Goal: Information Seeking & Learning: Learn about a topic

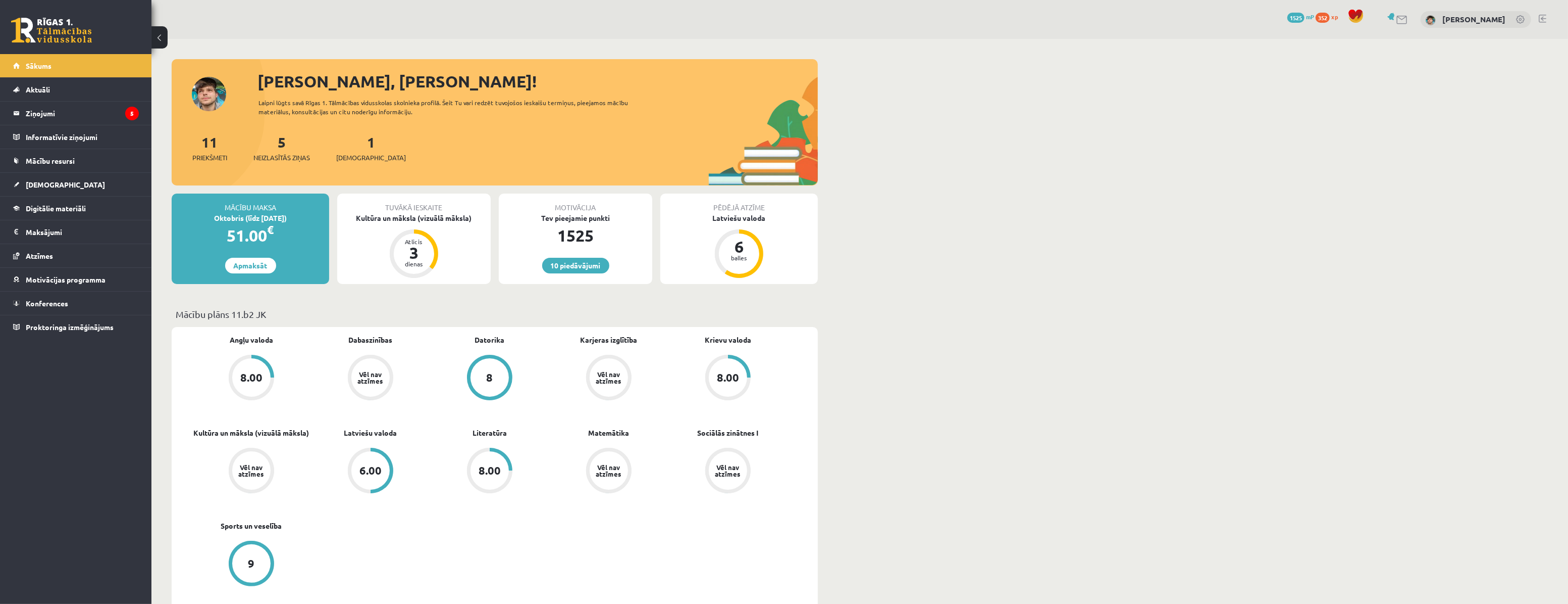
click at [416, 225] on div "Tuvākā ieskaite Kultūra un māksla (vizuālā māksla) Atlicis 3 dienas" at bounding box center [414, 239] width 153 height 91
click at [424, 213] on div "Kultūra un māksla (vizuālā māksla)" at bounding box center [414, 218] width 153 height 10
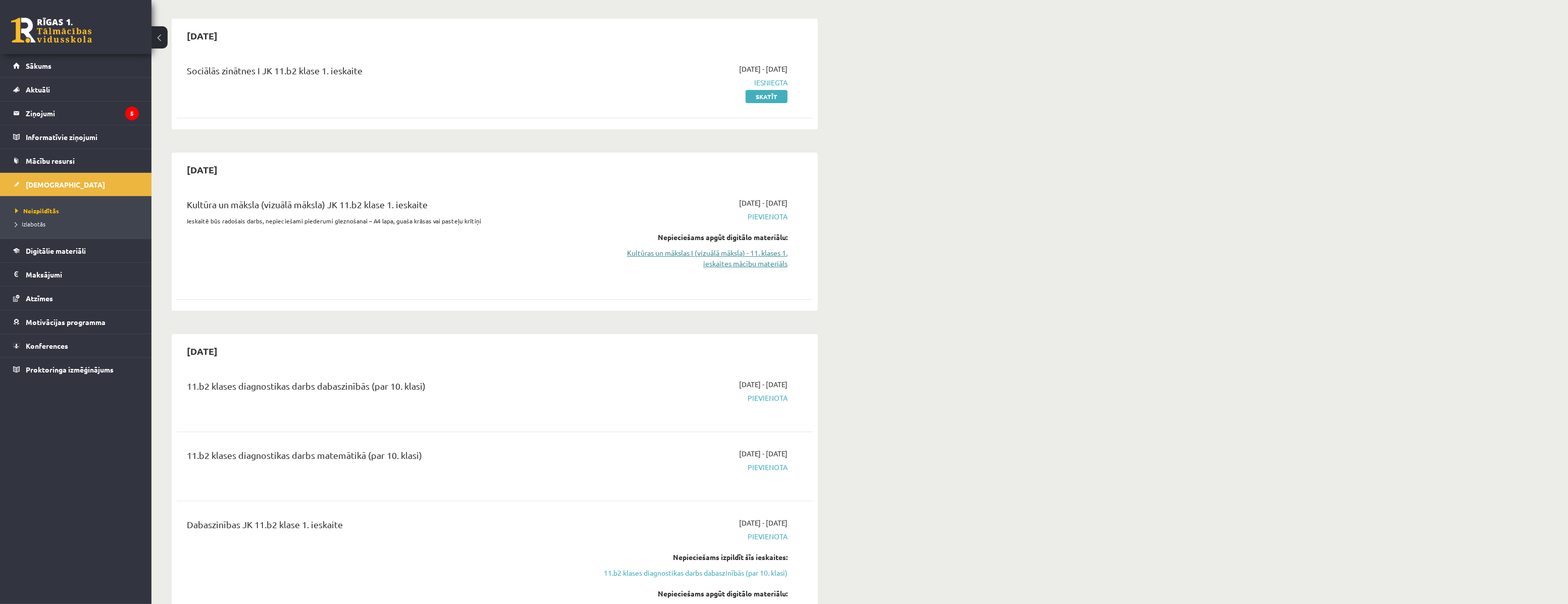
scroll to position [91, 0]
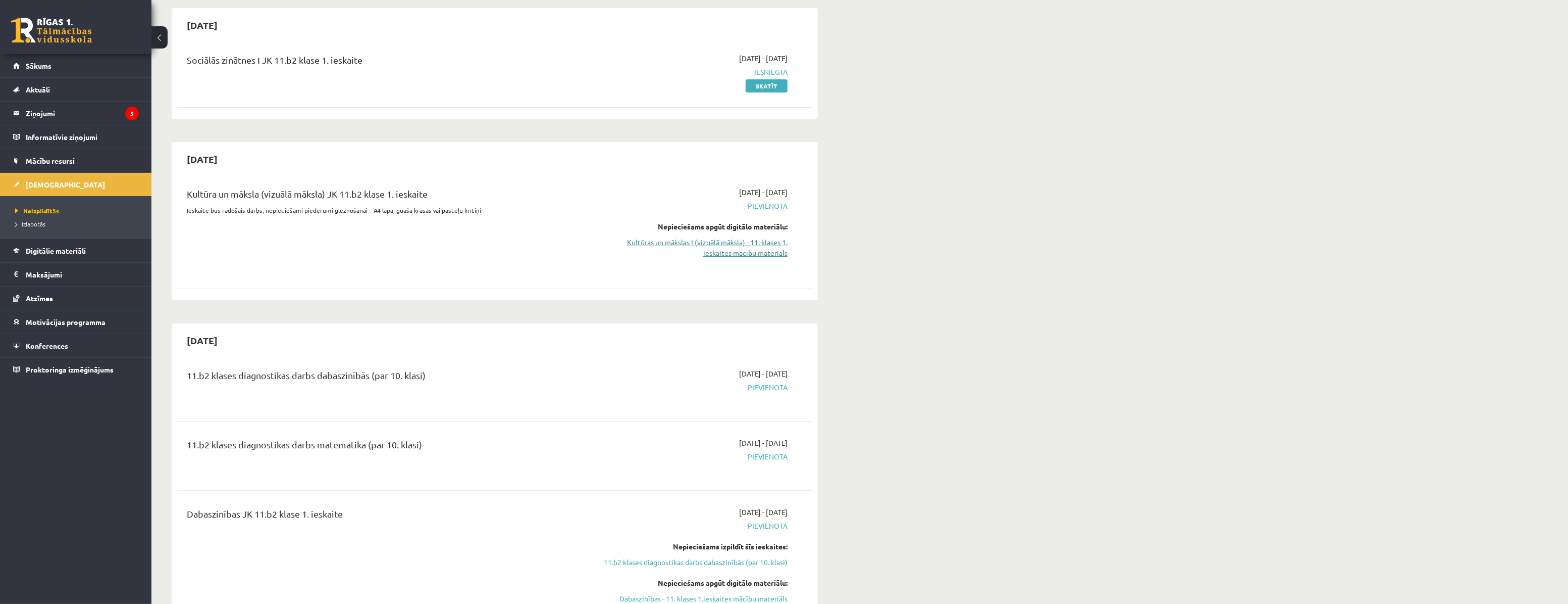
click at [728, 246] on link "Kultūras un mākslas I (vizuālā māksla) - 11. klases 1. ieskaites mācību materiā…" at bounding box center [692, 247] width 190 height 21
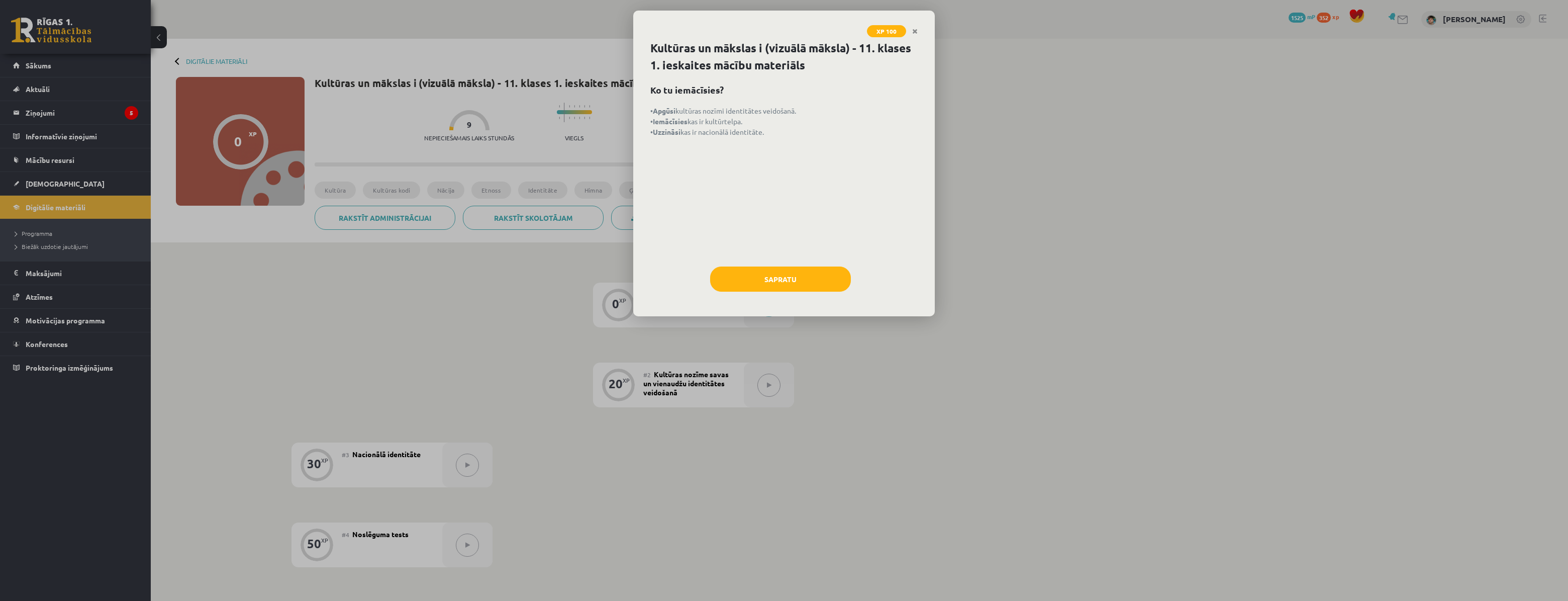
click at [771, 263] on div "Kultūras un mākslas i (vizuālā māksla) - 11. klases 1. ieskaites mācību materiā…" at bounding box center [783, 178] width 301 height 276
click at [769, 274] on button "Sapratu" at bounding box center [780, 279] width 141 height 25
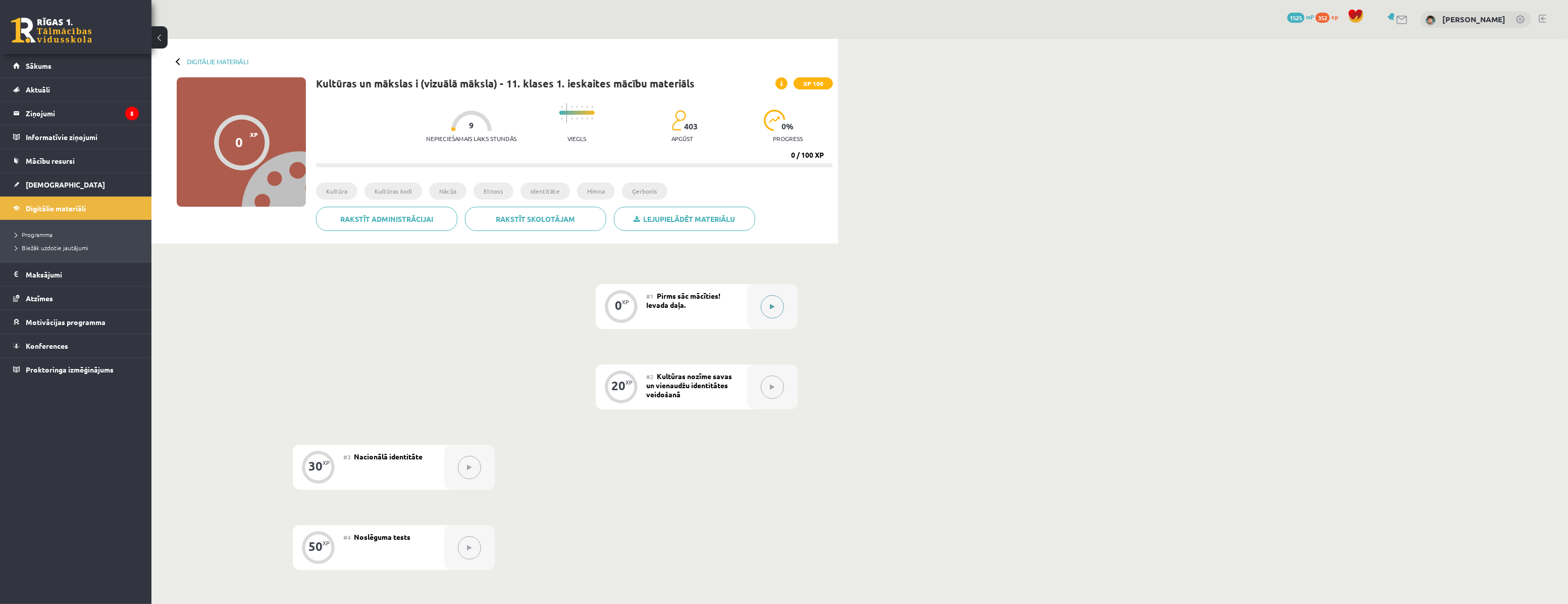
click at [780, 303] on button at bounding box center [772, 307] width 23 height 23
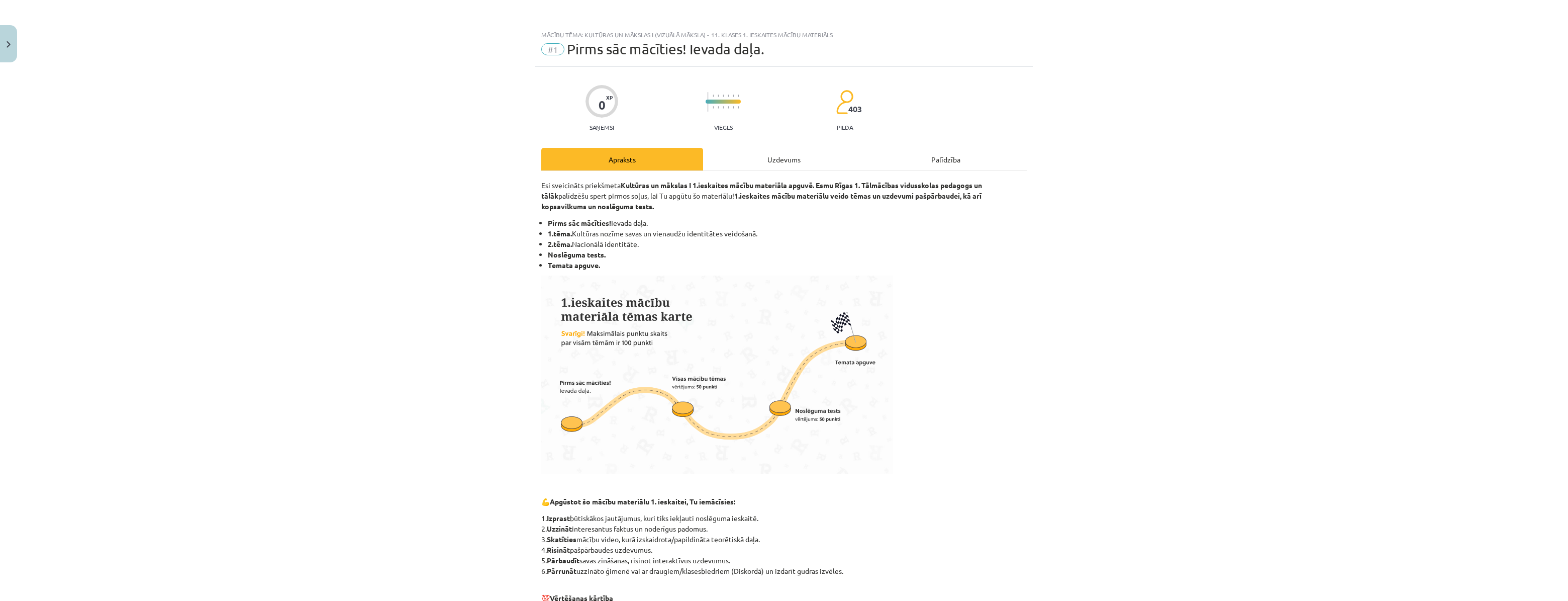
click at [760, 150] on div "Uzdevums" at bounding box center [784, 159] width 162 height 23
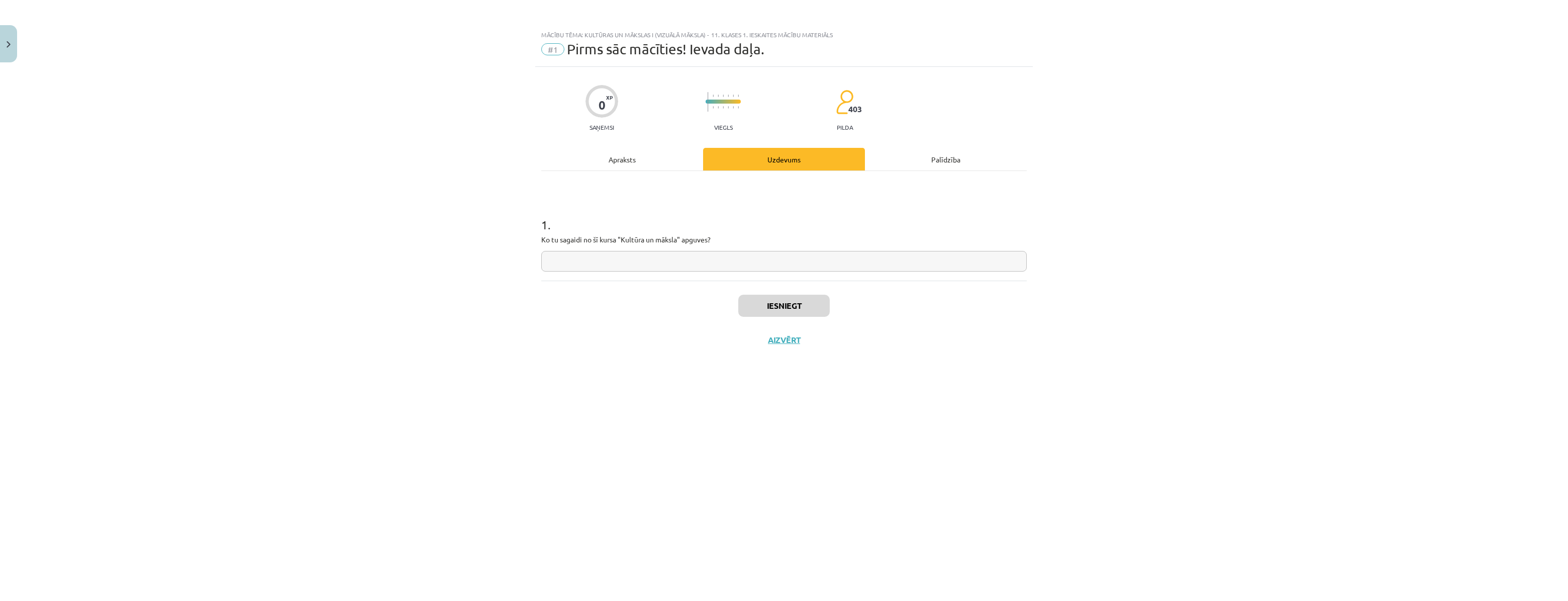
click at [614, 163] on div "Apraksts" at bounding box center [622, 159] width 162 height 23
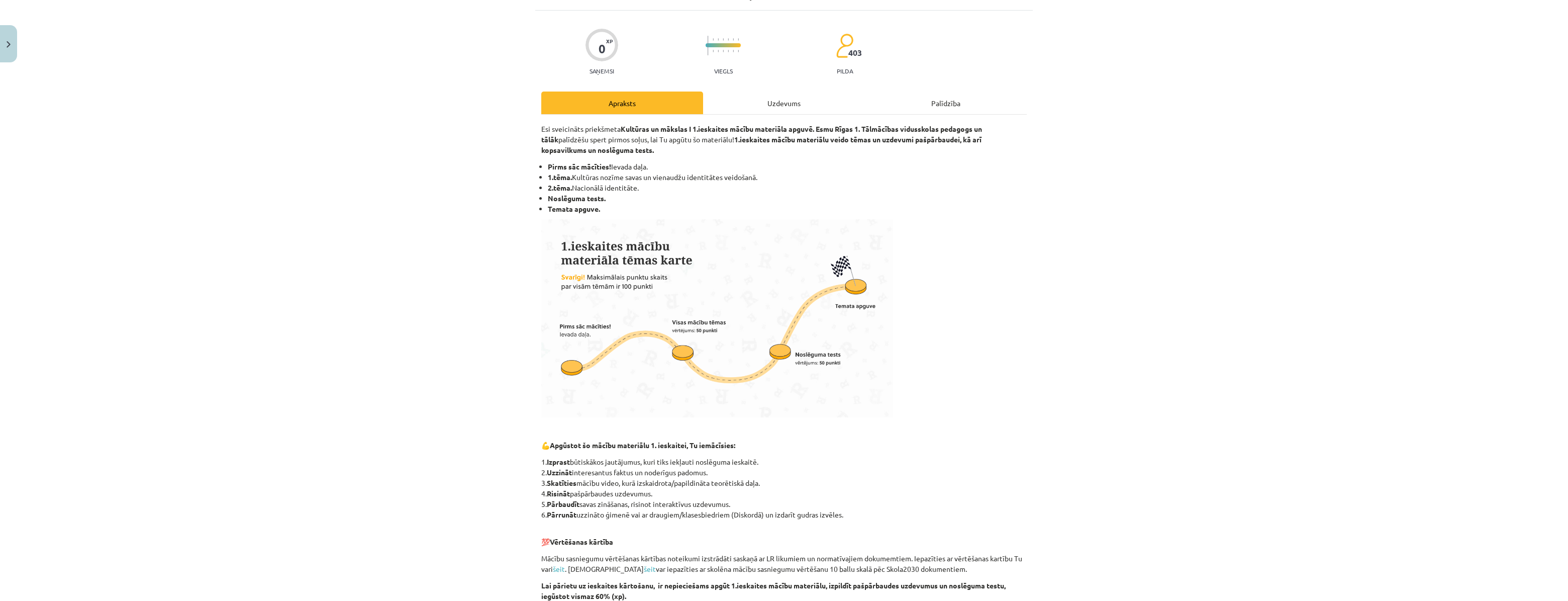
scroll to position [45, 0]
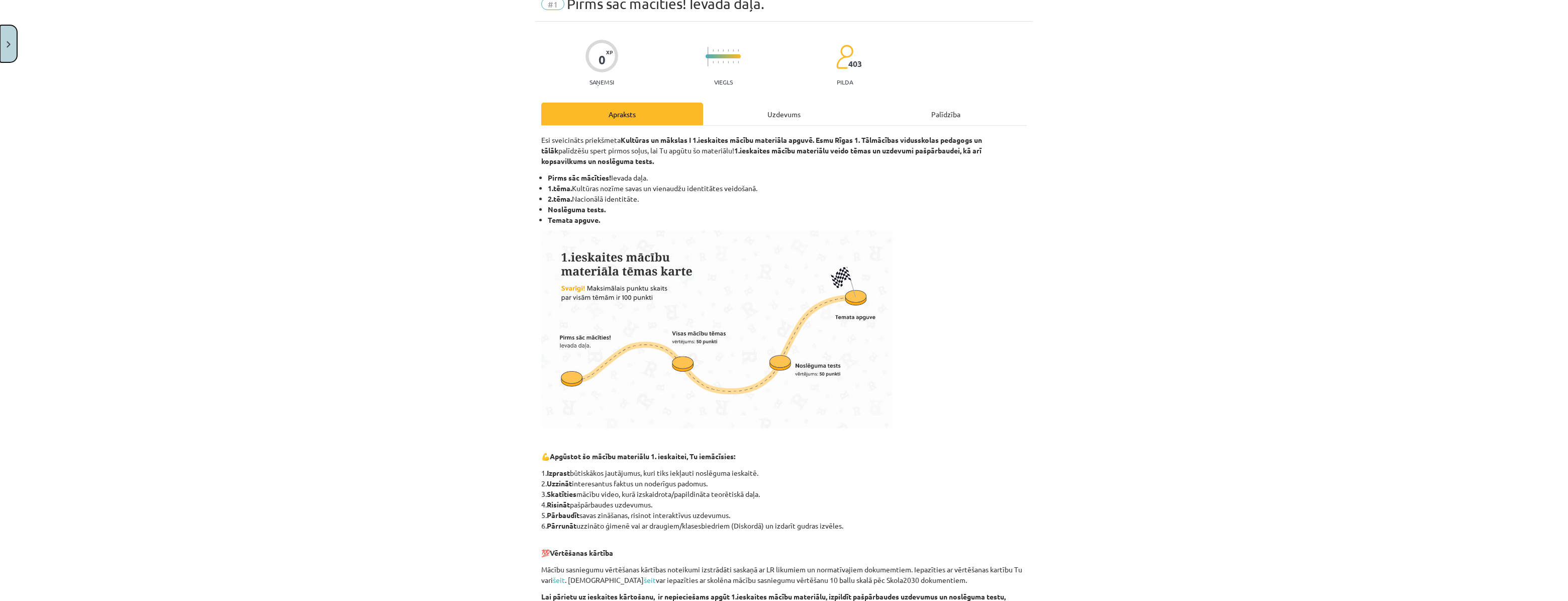
drag, startPoint x: 7, startPoint y: 54, endPoint x: 12, endPoint y: 64, distance: 11.2
click at [7, 54] on button "Close" at bounding box center [9, 43] width 17 height 37
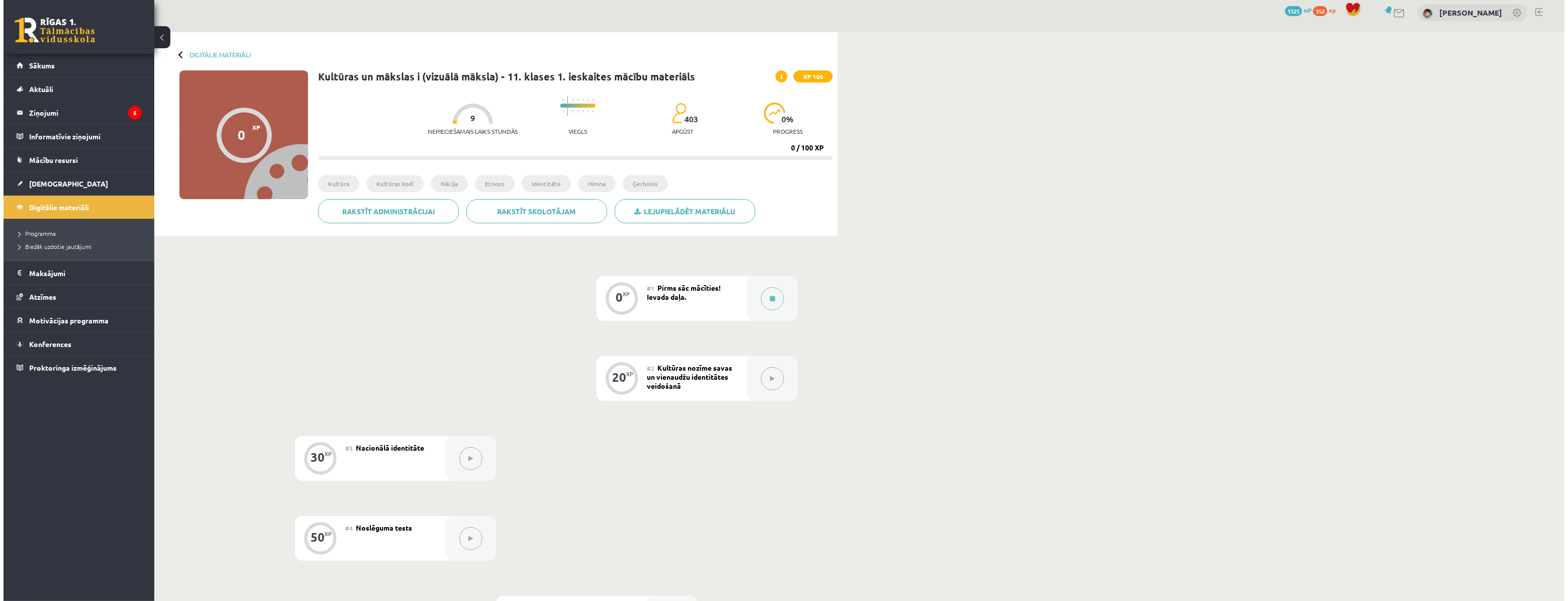
scroll to position [0, 0]
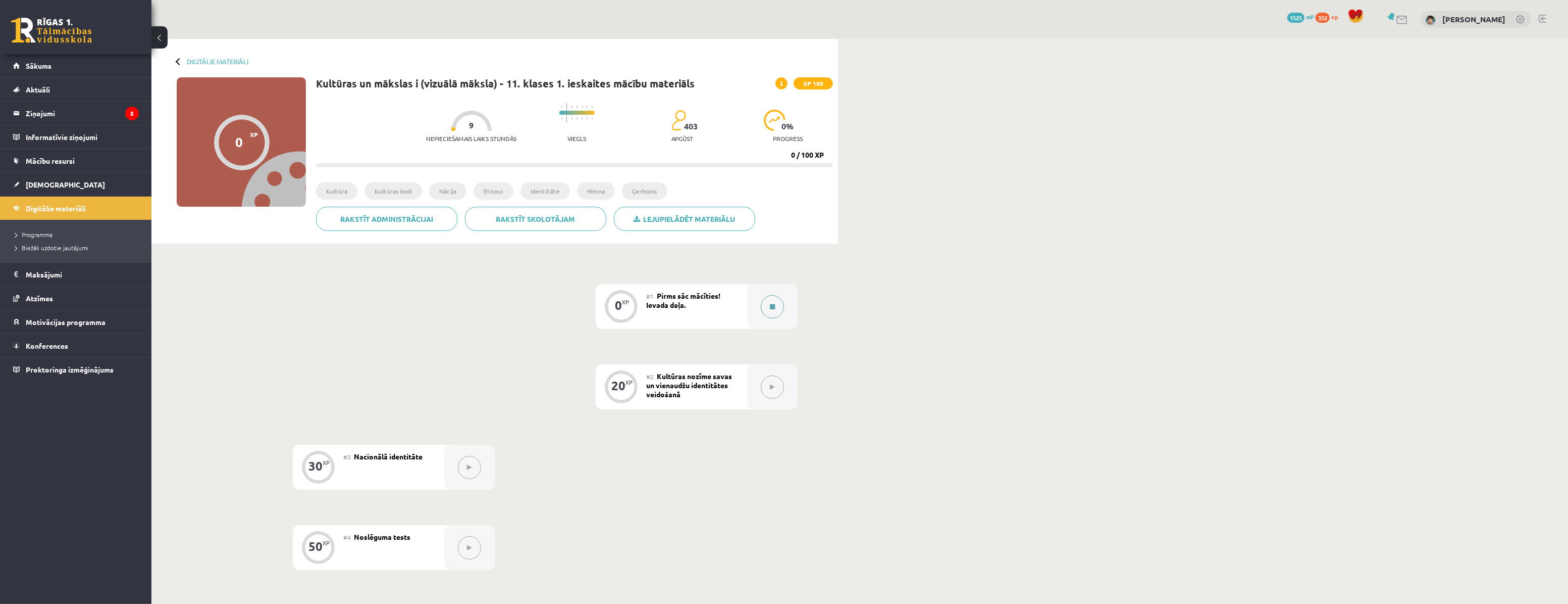
click at [760, 311] on div at bounding box center [772, 306] width 51 height 45
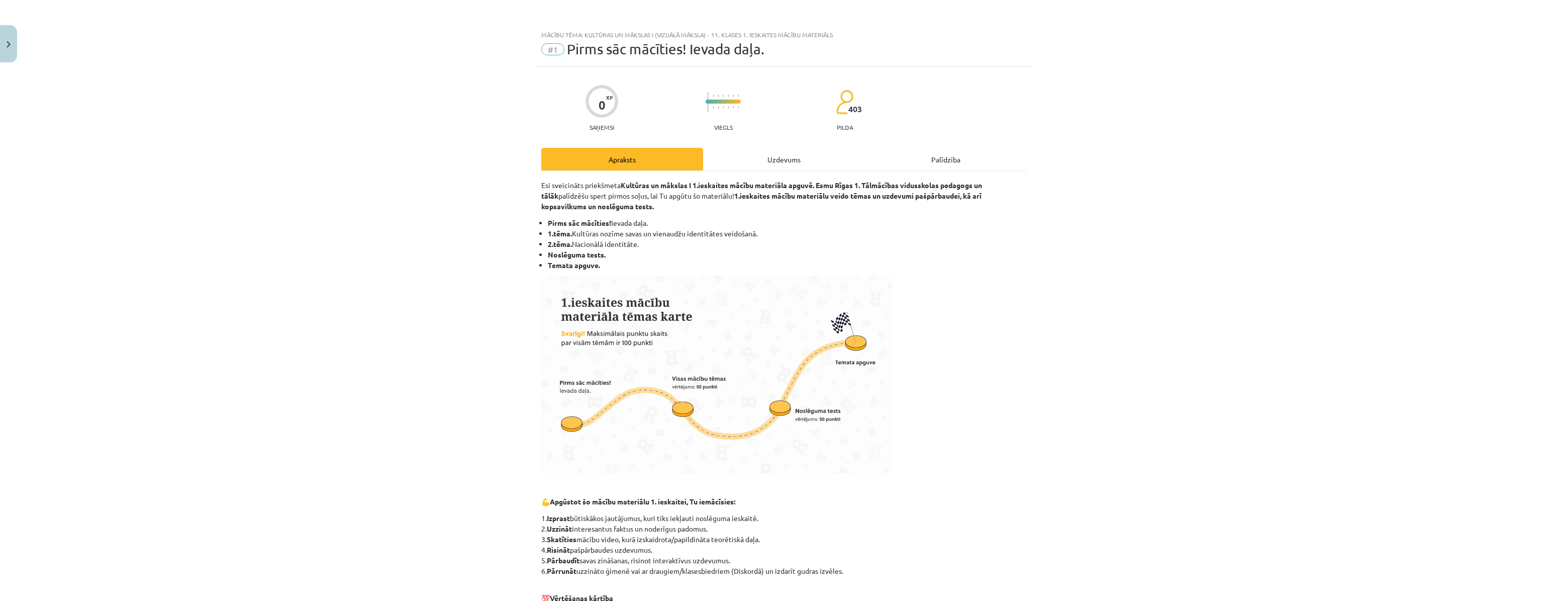
click at [541, 189] on p "Esi sveicināts priekšmeta Kultūras un mākslas I 1.ieskaites mācību materiāla ap…" at bounding box center [784, 196] width 486 height 32
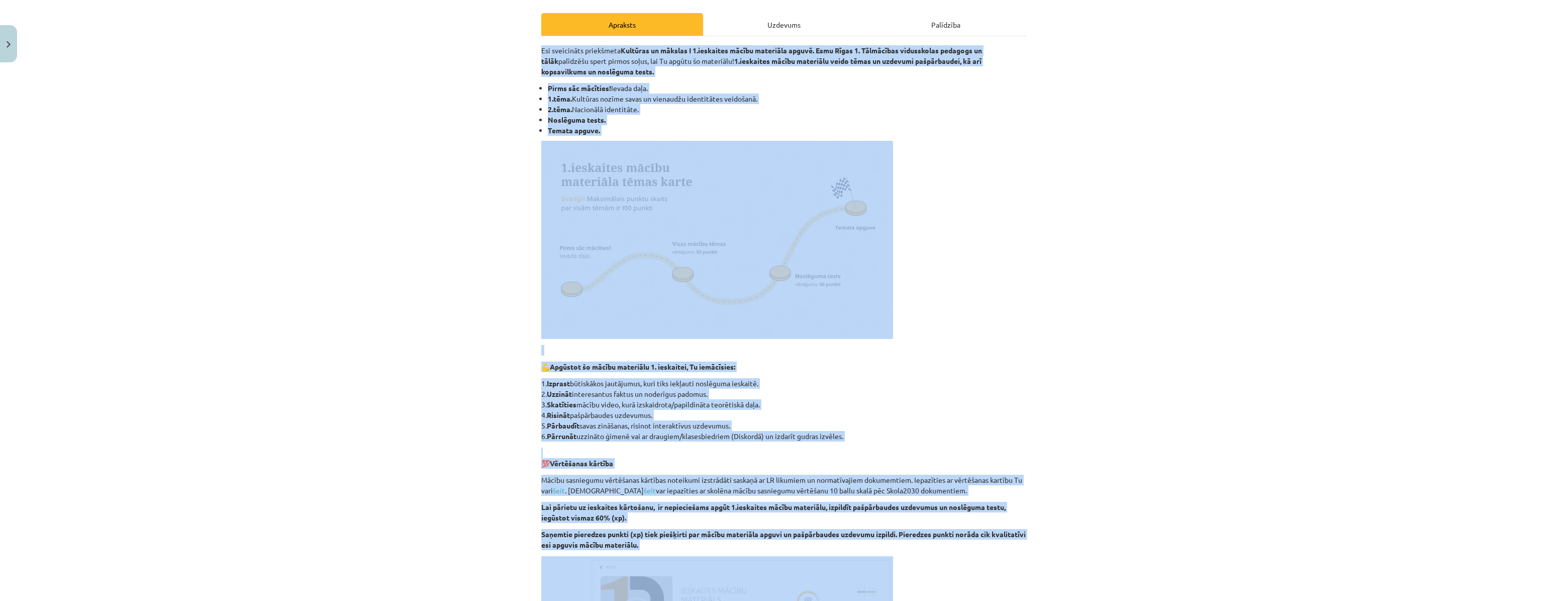
scroll to position [317, 0]
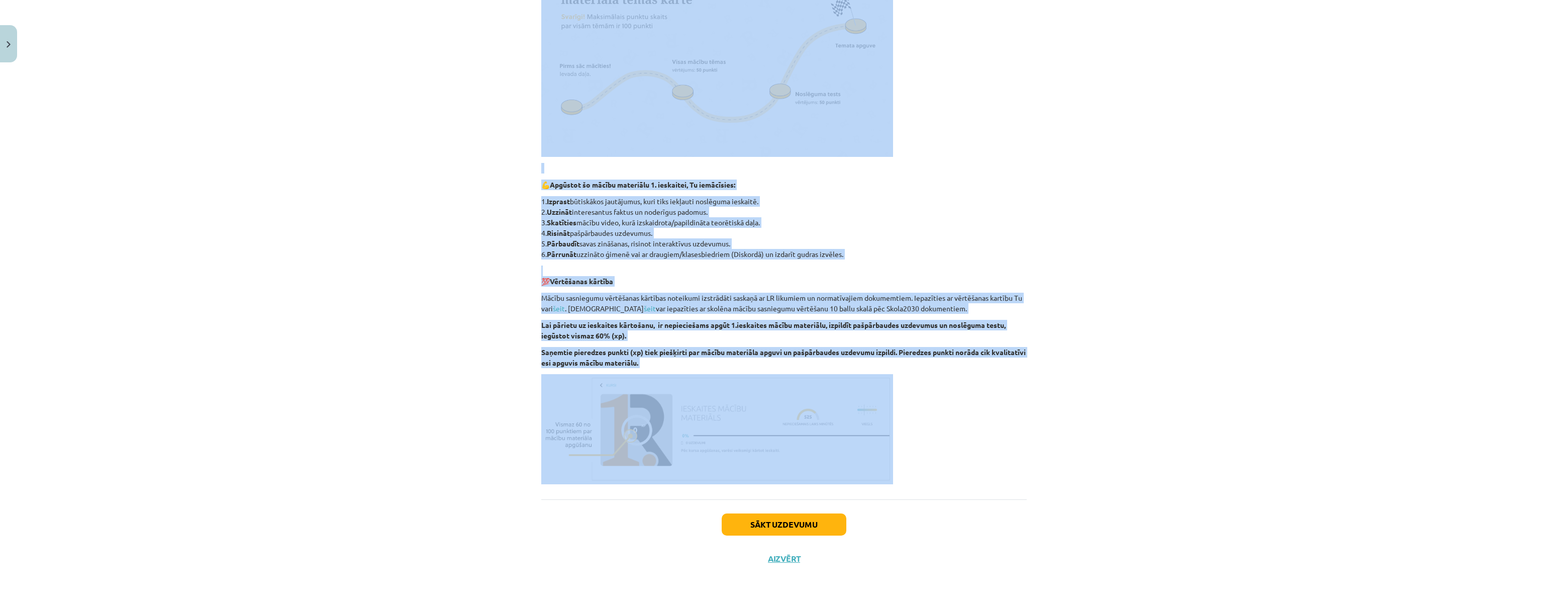
drag, startPoint x: 537, startPoint y: 186, endPoint x: 931, endPoint y: 452, distance: 475.4
click at [931, 452] on div "Esi sveicināts priekšmeta Kultūras un mākslas I 1.ieskaites mācību materiāla ap…" at bounding box center [784, 174] width 486 height 621
copy div "Lor ipsumdolor sitametcon Adipisci el seddoei T 5.incididun utlabo etdolorem al…"
click at [1016, 281] on p "💯 Vērtēšanas kārtība" at bounding box center [784, 276] width 486 height 21
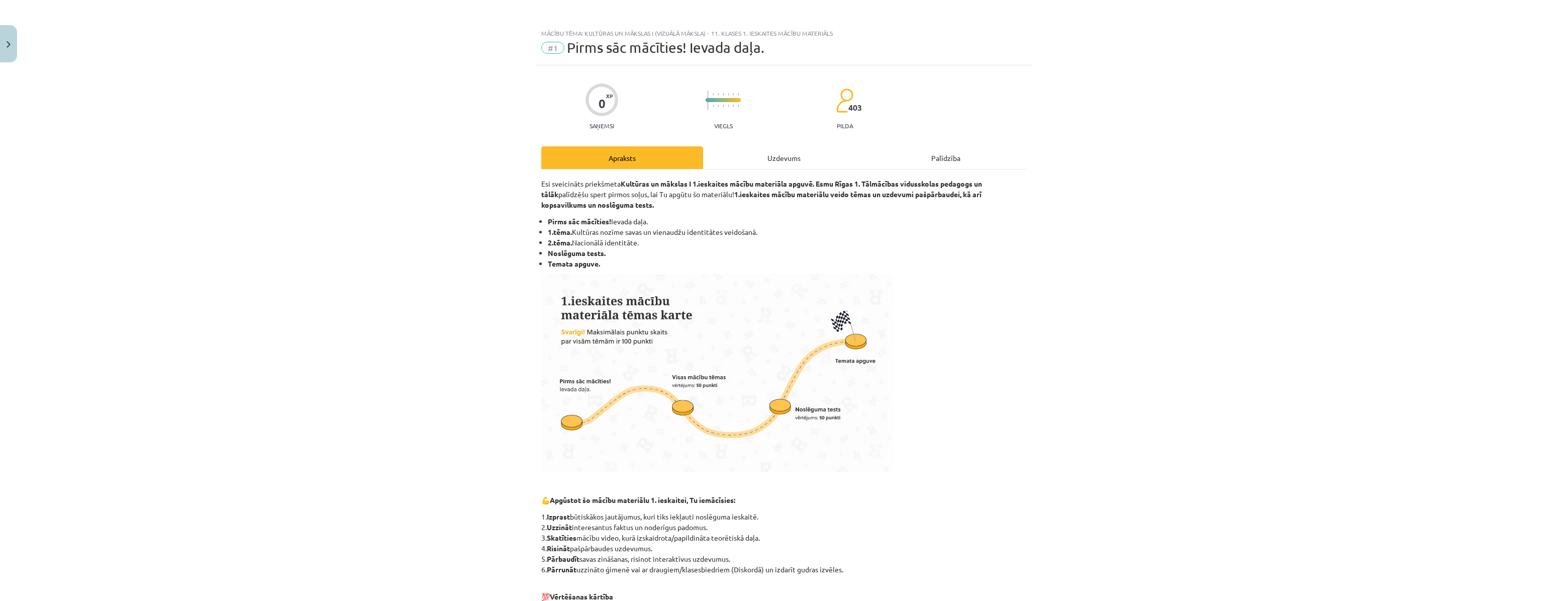
scroll to position [0, 0]
click at [785, 155] on div "Uzdevums" at bounding box center [784, 159] width 162 height 23
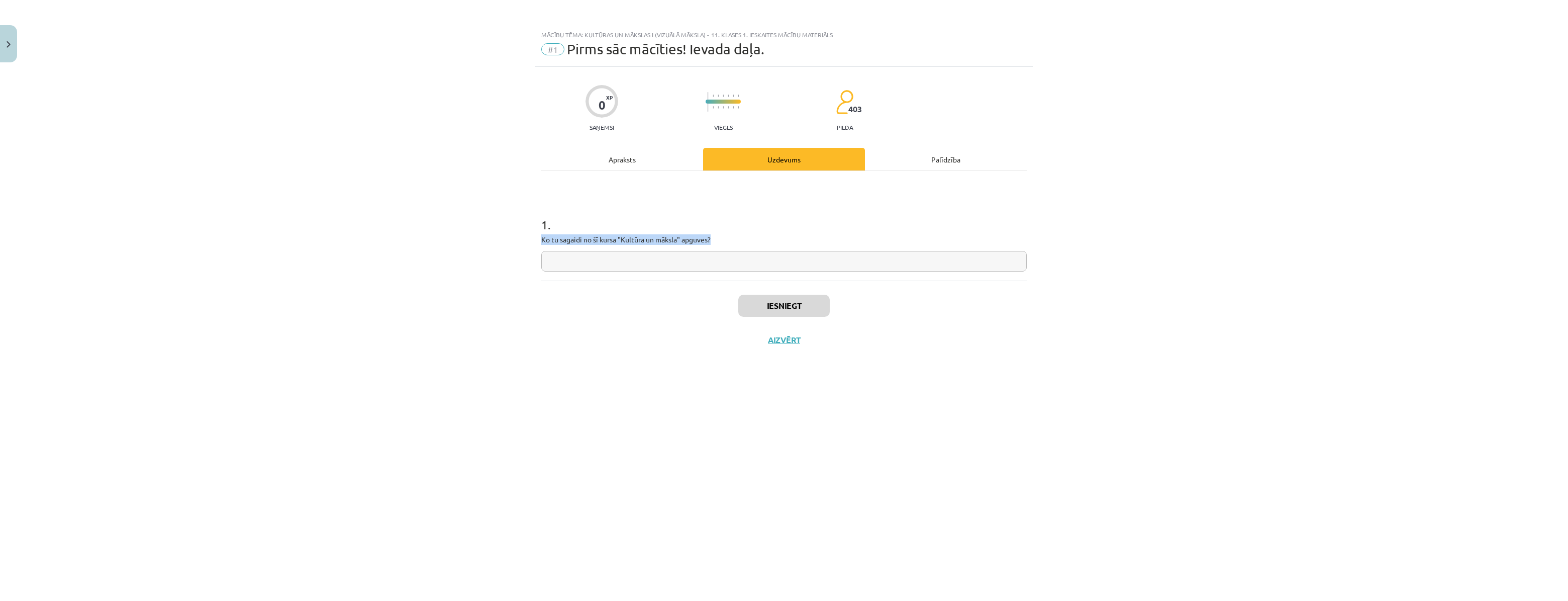
drag, startPoint x: 538, startPoint y: 236, endPoint x: 719, endPoint y: 242, distance: 181.1
click at [719, 242] on div "0 XP Saņemsi Viegls 403 pilda Apraksts Uzdevums Palīdzība 1 . Ko tu sagaidi no …" at bounding box center [783, 322] width 497 height 509
copy p "Ko tu sagaidi no šī kursa "Kultūra un māksla" apguves?"
click at [688, 275] on div "1 . Ko tu sagaidi no šī kursa "Kultūra un māksla" apguves?" at bounding box center [784, 226] width 486 height 110
click at [693, 267] on input "text" at bounding box center [784, 261] width 486 height 21
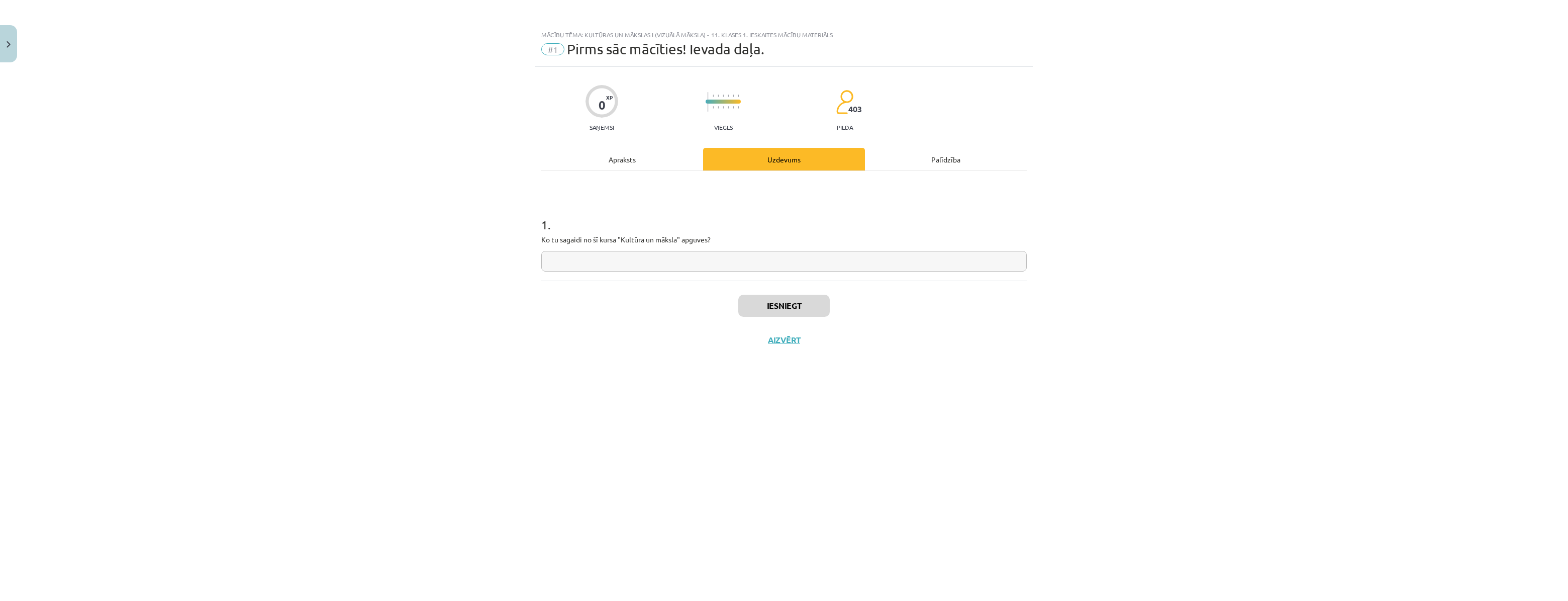
paste input "**********"
click at [587, 262] on input "**********" at bounding box center [784, 261] width 486 height 21
drag, startPoint x: 607, startPoint y: 260, endPoint x: 623, endPoint y: 261, distance: 16.0
click at [608, 260] on input "**********" at bounding box center [784, 261] width 486 height 21
click at [626, 261] on input "**********" at bounding box center [784, 261] width 486 height 21
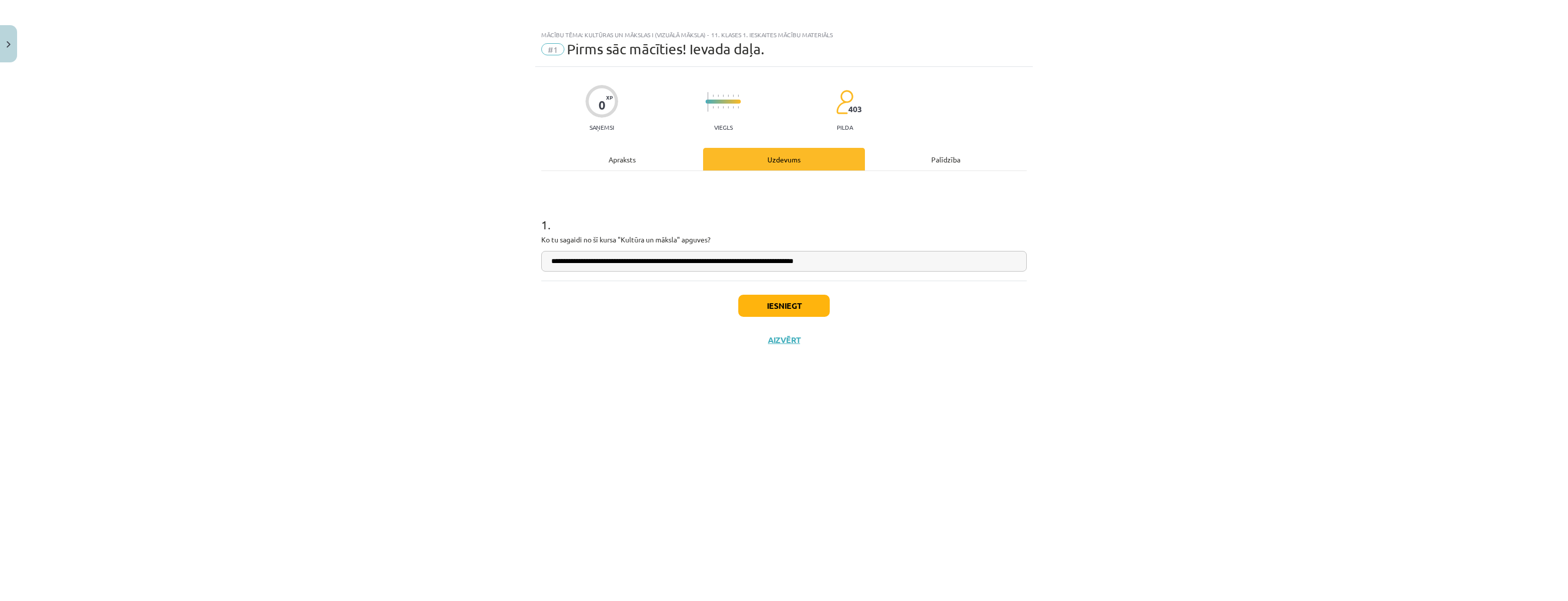
drag, startPoint x: 640, startPoint y: 261, endPoint x: 657, endPoint y: 261, distance: 17.0
click at [642, 261] on input "**********" at bounding box center [784, 261] width 486 height 21
click at [661, 261] on input "**********" at bounding box center [784, 261] width 486 height 21
drag, startPoint x: 670, startPoint y: 262, endPoint x: 678, endPoint y: 264, distance: 8.2
click at [676, 264] on input "**********" at bounding box center [784, 261] width 486 height 21
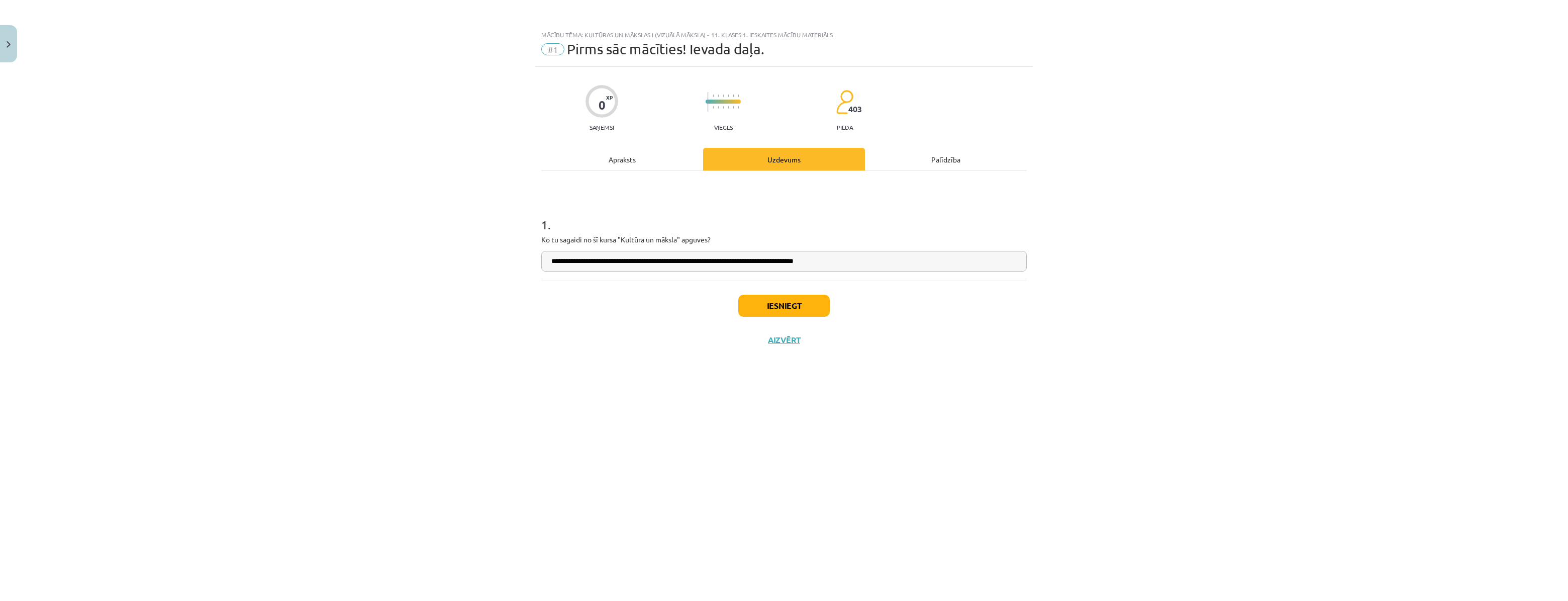
drag, startPoint x: 678, startPoint y: 264, endPoint x: 694, endPoint y: 262, distance: 16.1
click at [681, 264] on input "**********" at bounding box center [784, 261] width 486 height 21
click at [703, 261] on input "**********" at bounding box center [784, 261] width 486 height 21
drag, startPoint x: 712, startPoint y: 259, endPoint x: 721, endPoint y: 259, distance: 9.0
click at [718, 259] on input "**********" at bounding box center [784, 261] width 486 height 21
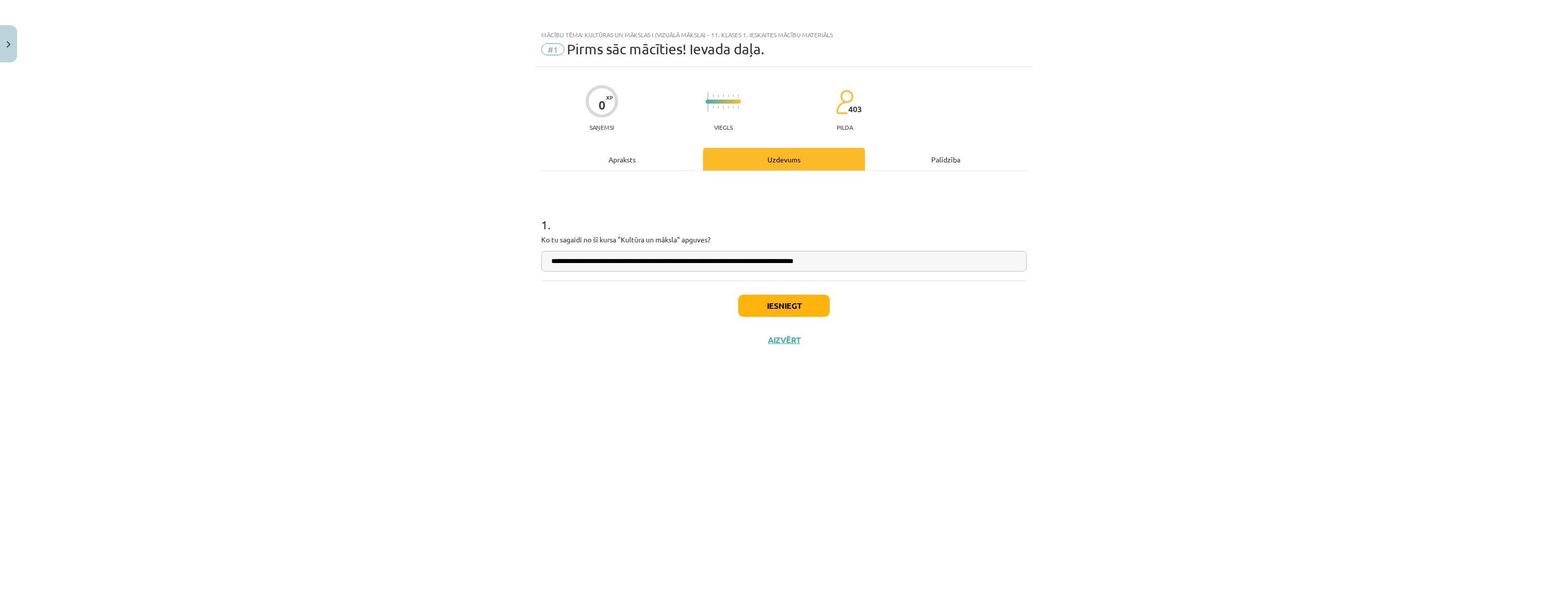
drag, startPoint x: 721, startPoint y: 259, endPoint x: 736, endPoint y: 260, distance: 15.0
click at [725, 259] on input "**********" at bounding box center [784, 261] width 486 height 21
drag, startPoint x: 736, startPoint y: 260, endPoint x: 748, endPoint y: 261, distance: 12.0
click at [741, 261] on input "**********" at bounding box center [784, 261] width 486 height 21
drag, startPoint x: 748, startPoint y: 261, endPoint x: 758, endPoint y: 261, distance: 10.0
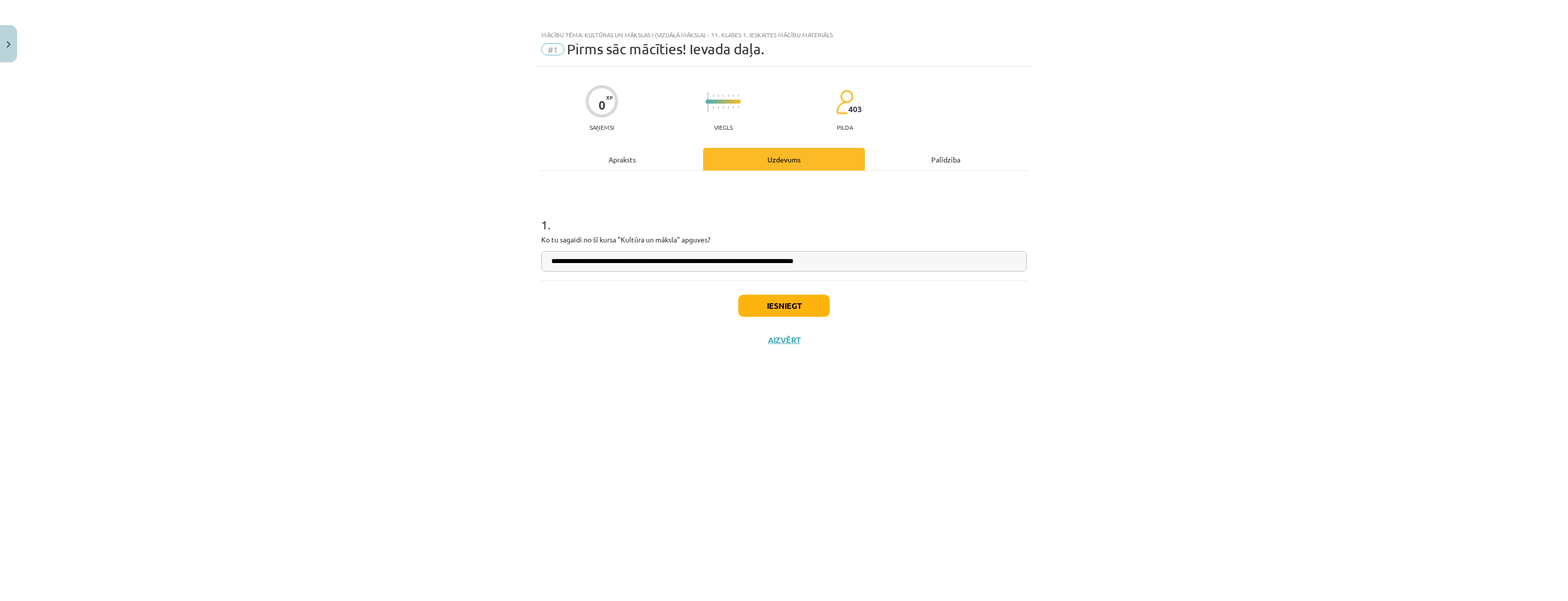
click at [754, 261] on input "**********" at bounding box center [784, 261] width 486 height 21
click at [761, 261] on input "**********" at bounding box center [784, 261] width 486 height 21
click at [771, 259] on input "**********" at bounding box center [784, 261] width 486 height 21
click at [705, 263] on input "**********" at bounding box center [784, 261] width 486 height 21
click at [716, 262] on input "**********" at bounding box center [784, 261] width 486 height 21
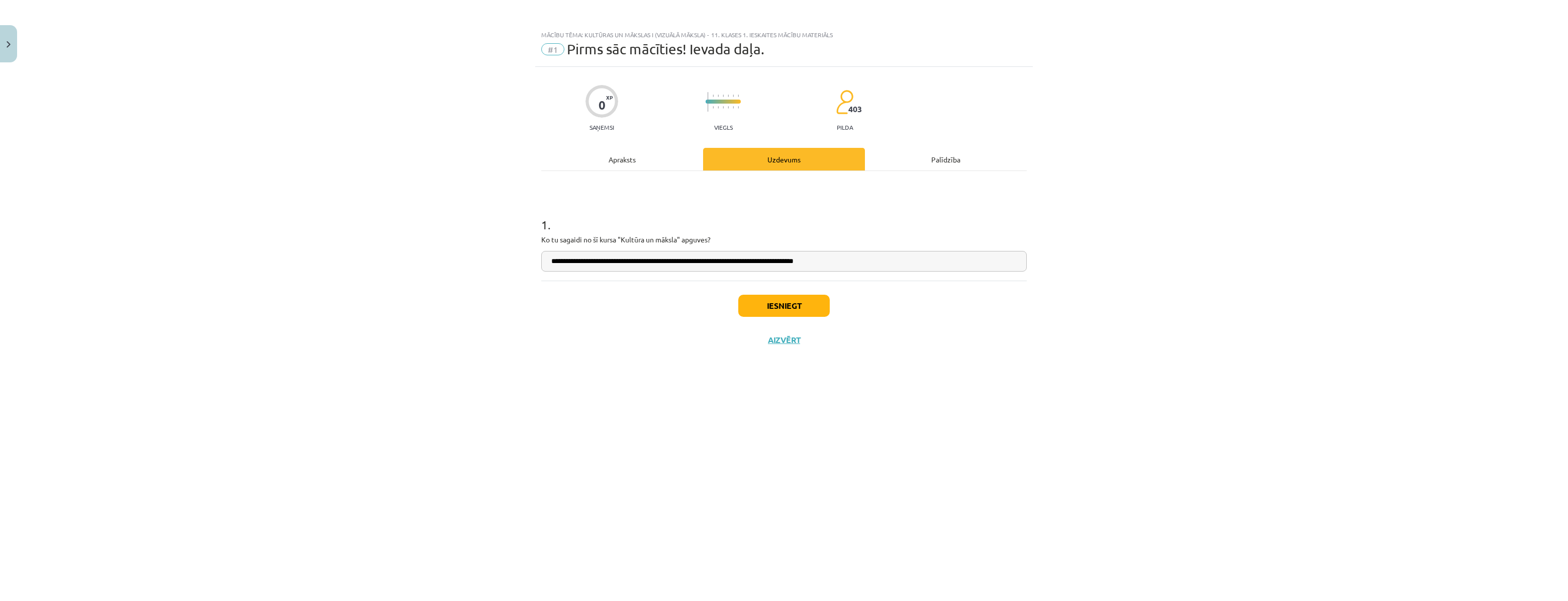
click at [733, 262] on input "**********" at bounding box center [784, 261] width 486 height 21
click at [780, 261] on input "**********" at bounding box center [784, 261] width 486 height 21
click at [834, 261] on input "**********" at bounding box center [784, 261] width 486 height 21
click at [854, 258] on input "**********" at bounding box center [784, 261] width 486 height 21
type input "**********"
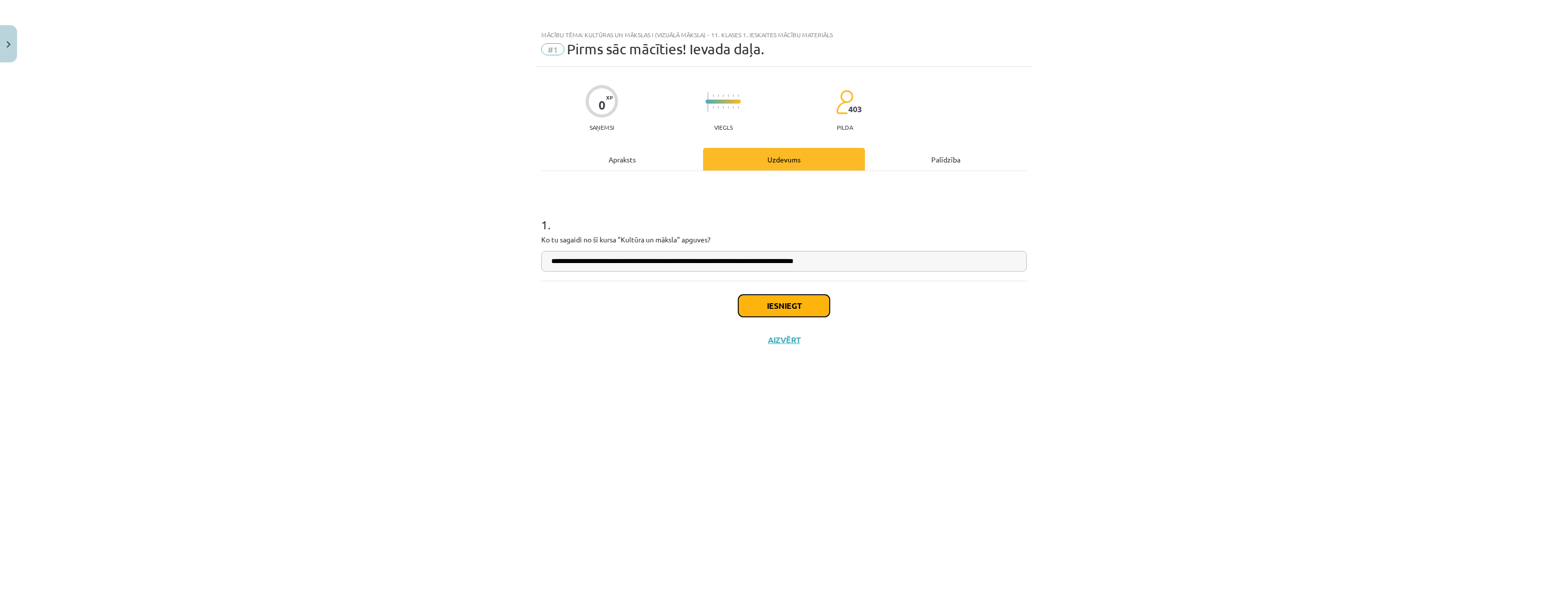
click at [801, 308] on button "Iesniegt" at bounding box center [784, 306] width 91 height 22
click at [774, 347] on button "Nākamā nodarbība" at bounding box center [784, 346] width 99 height 23
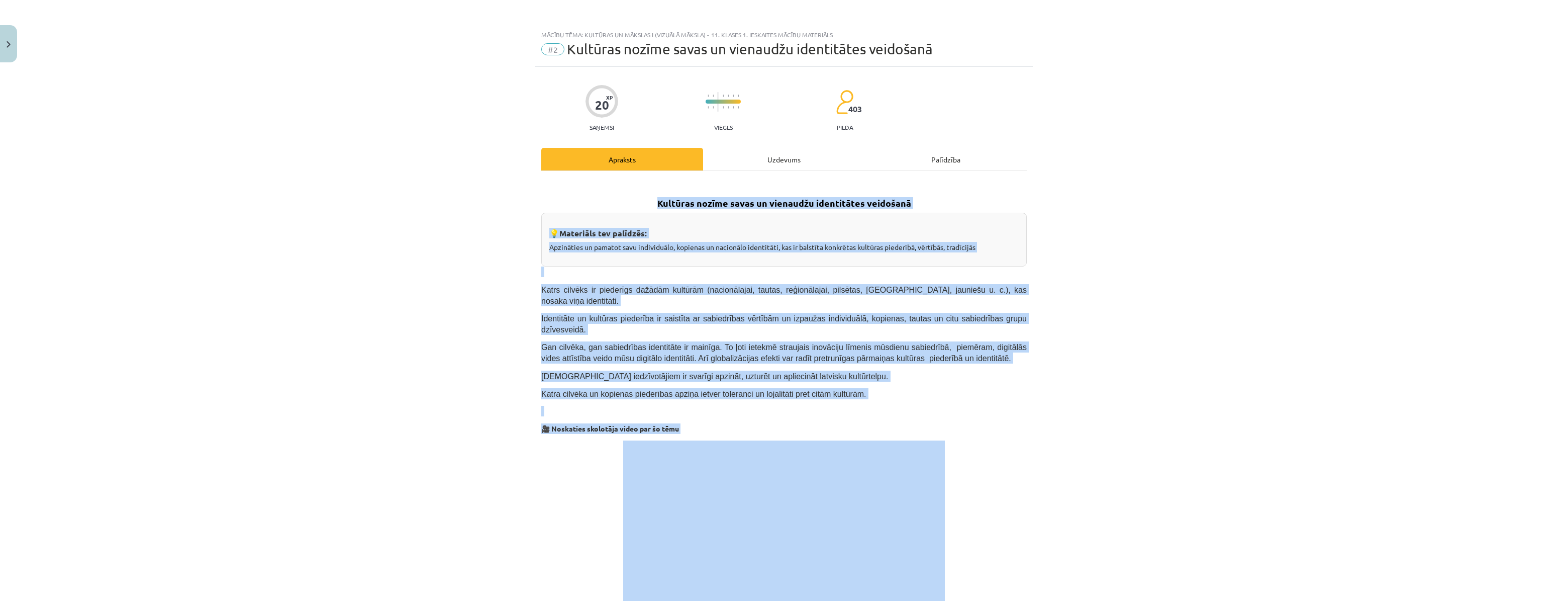
drag, startPoint x: 933, startPoint y: 483, endPoint x: 509, endPoint y: 200, distance: 509.8
click at [509, 200] on div "Mācību tēma: Kultūras un mākslas i (vizuālā māksla) - 11. klases 1. ieskaites m…" at bounding box center [784, 300] width 1568 height 601
copy div "Loremips dolors ametc ad elitseddo eiusmodtemp incididun 💡 Utlaboree dol magnaa…"
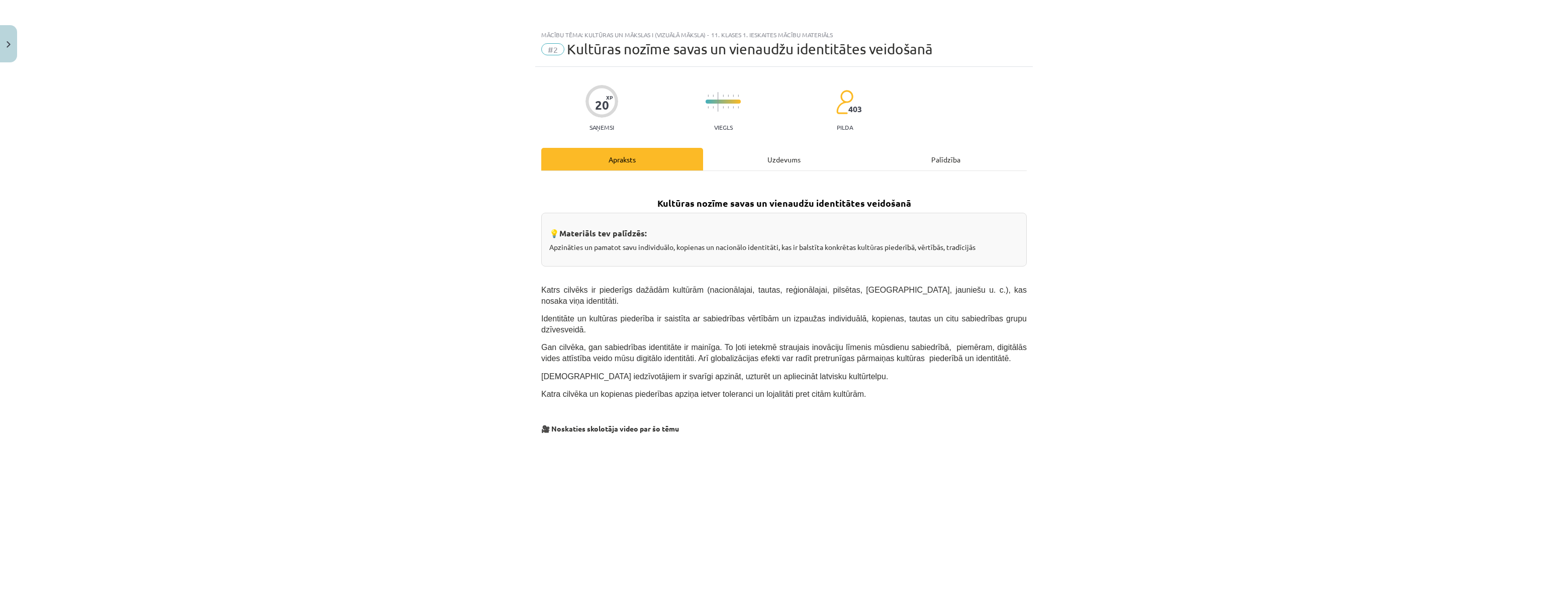
click at [775, 156] on div "Uzdevums" at bounding box center [784, 159] width 162 height 23
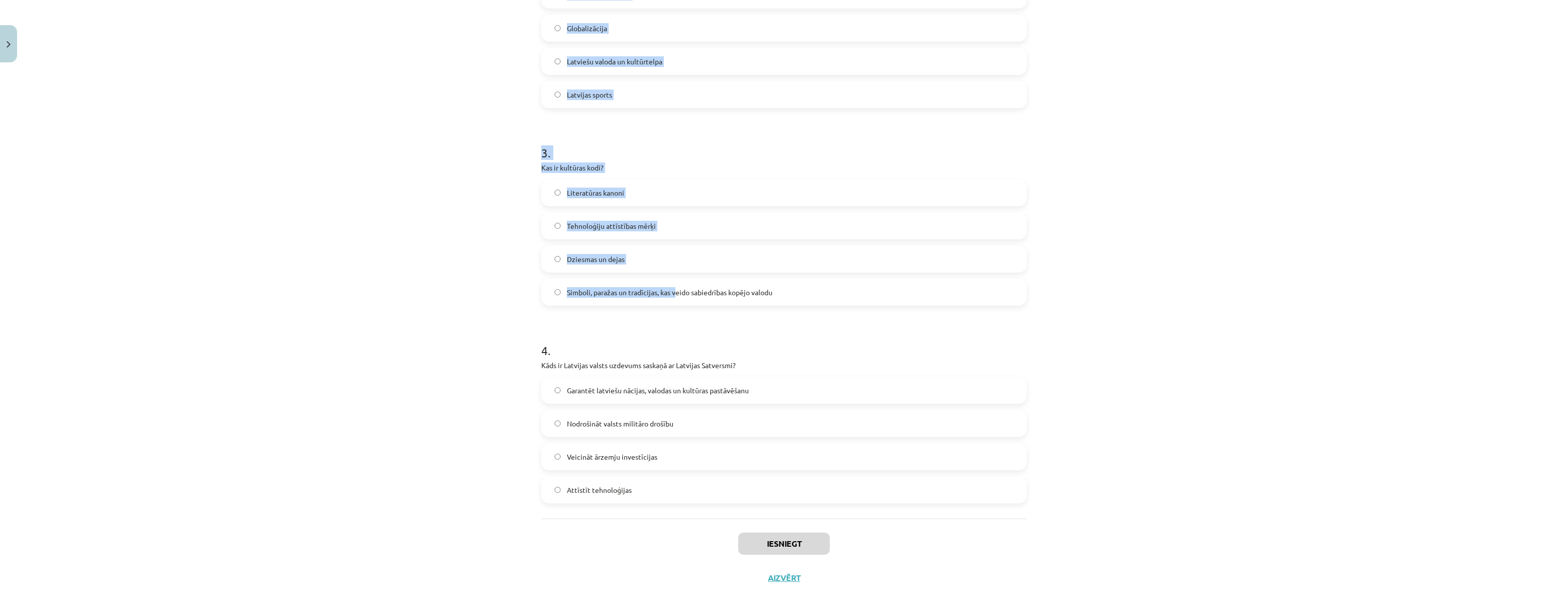
scroll to position [486, 0]
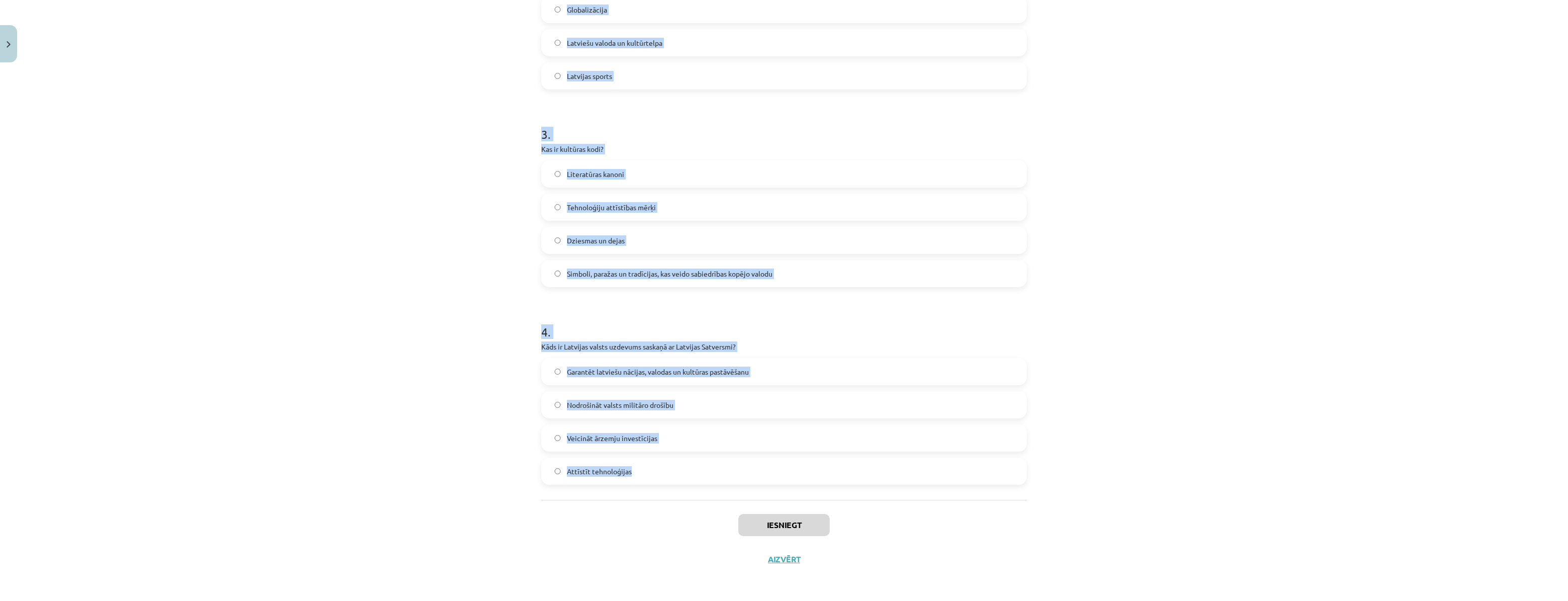
drag, startPoint x: 533, startPoint y: 105, endPoint x: 791, endPoint y: 461, distance: 439.7
click at [791, 462] on div "20 XP Saņemsi Viegls 403 pilda Apraksts Uzdevums Palīdzība 1 . Kas raksturo lat…" at bounding box center [783, 79] width 497 height 995
copy form "1 . Kas raksturo latviešu valodas lomu [GEOGRAPHIC_DATA]? Tā ir tikai viena no …"
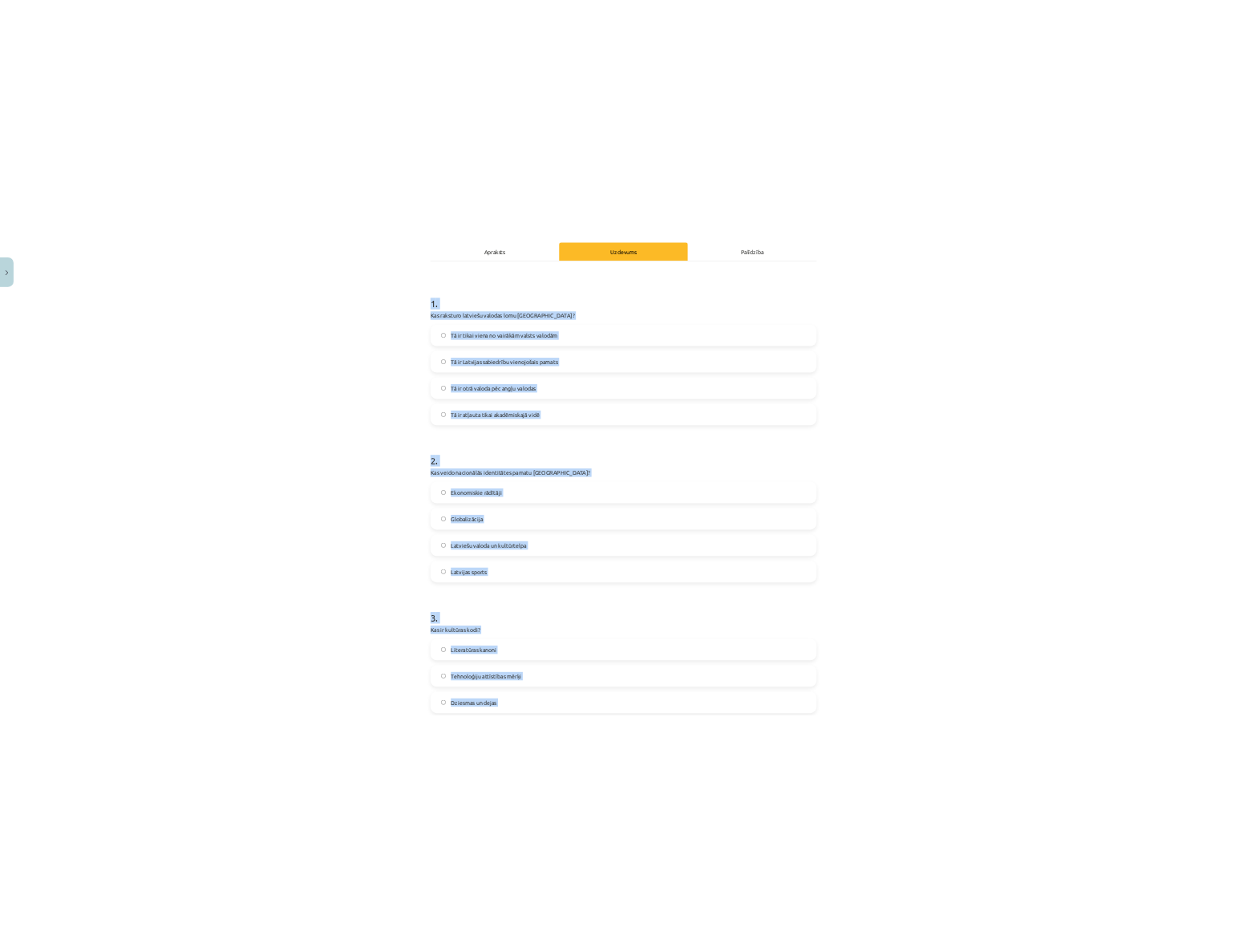
scroll to position [46, 0]
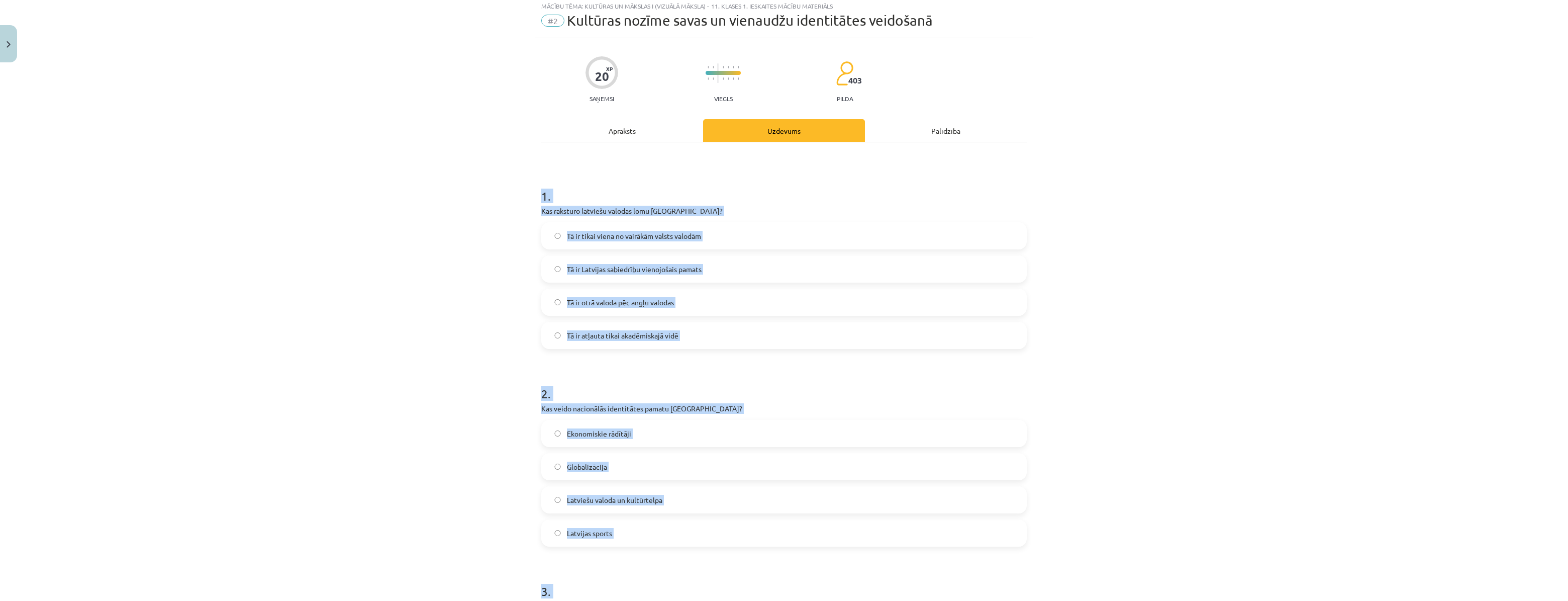
click at [433, 195] on div "Mācību tēma: Kultūras un mākslas i (vizuālā māksla) - 11. klases 1. ieskaites m…" at bounding box center [784, 300] width 1568 height 601
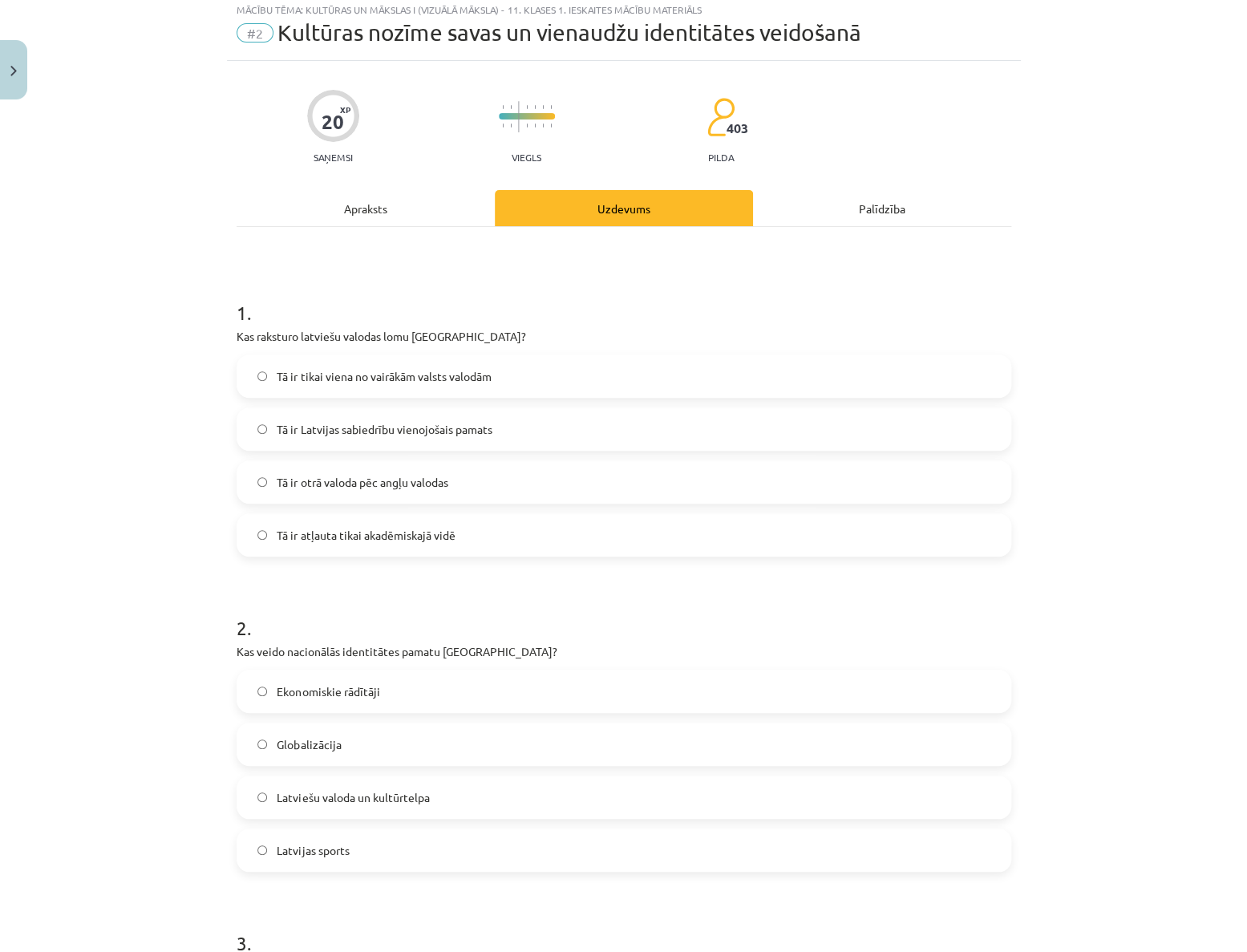
click at [452, 421] on span "Tā ir Latvijas sabiedrību vienojošais pamats" at bounding box center [384, 428] width 215 height 17
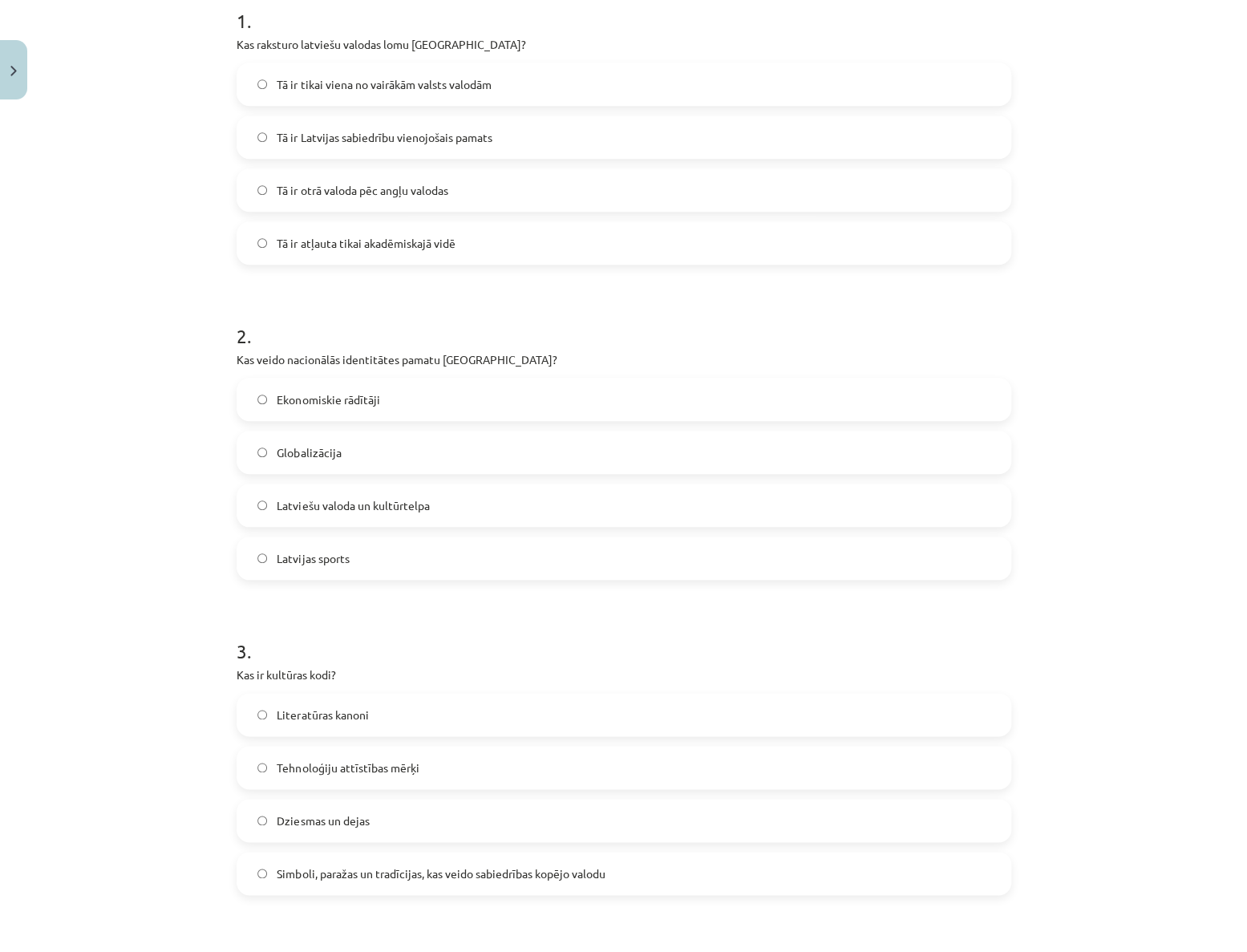
scroll to position [337, 0]
click at [306, 504] on span "Latviešu valoda un kultūrtelpa" at bounding box center [353, 506] width 152 height 17
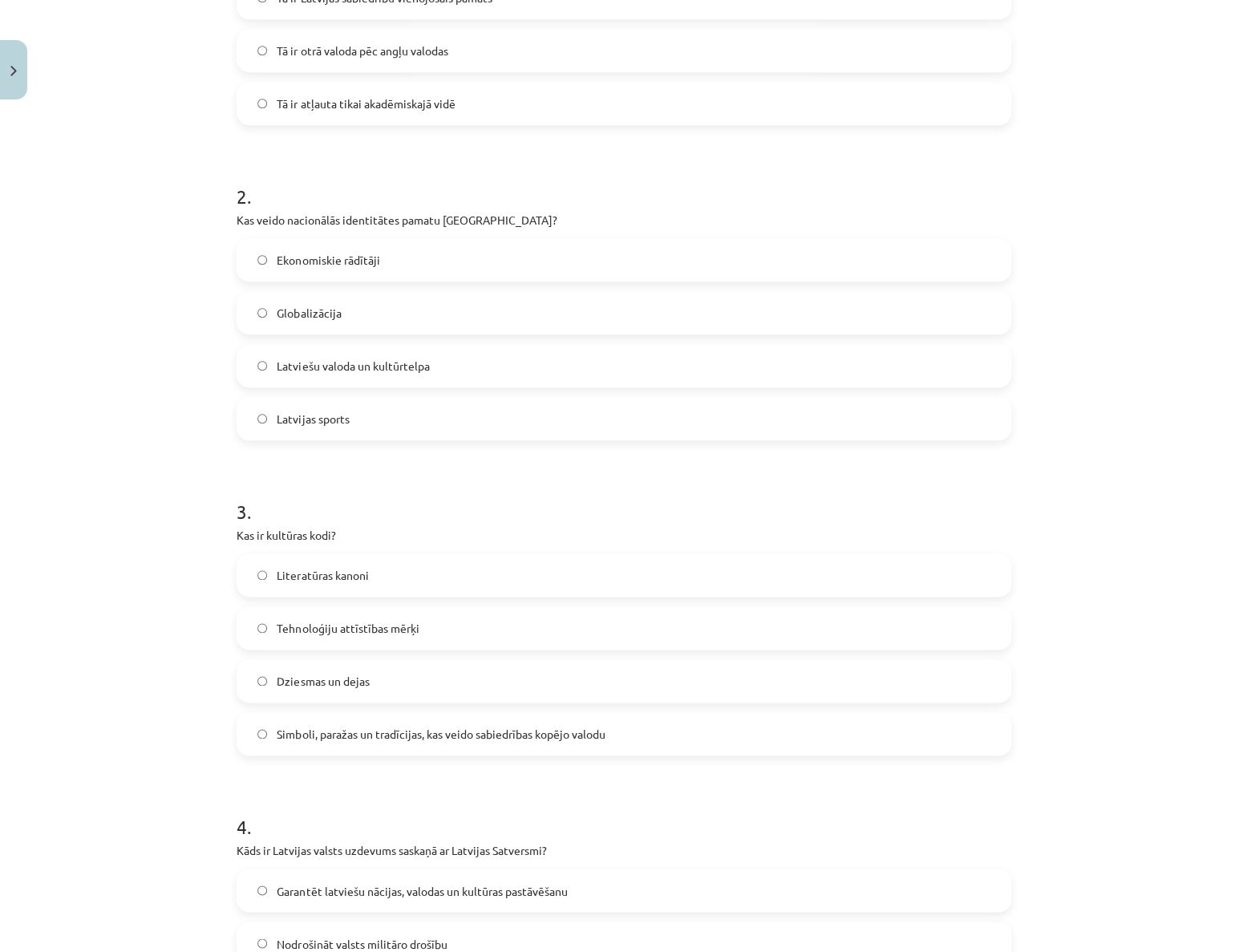
scroll to position [701, 0]
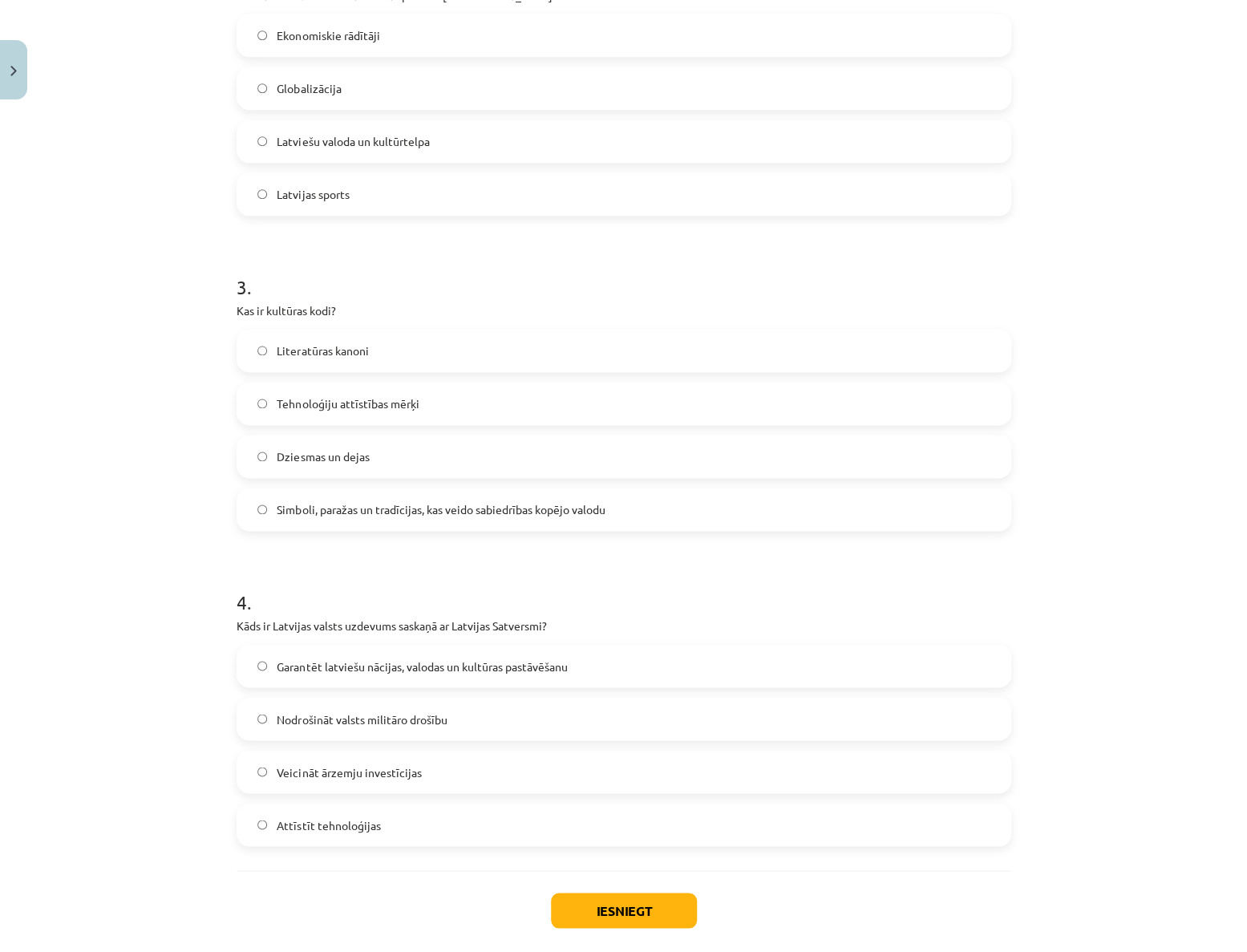
click at [361, 505] on span "Simboli, paražas un tradīcijas, kas veido sabiedrības kopējo valodu" at bounding box center [441, 509] width 328 height 17
click at [375, 669] on span "Garantēt latviešu nācijas, valodas un kultūras pastāvēšanu" at bounding box center [421, 665] width 290 height 17
click at [636, 899] on button "Iesniegt" at bounding box center [624, 910] width 146 height 35
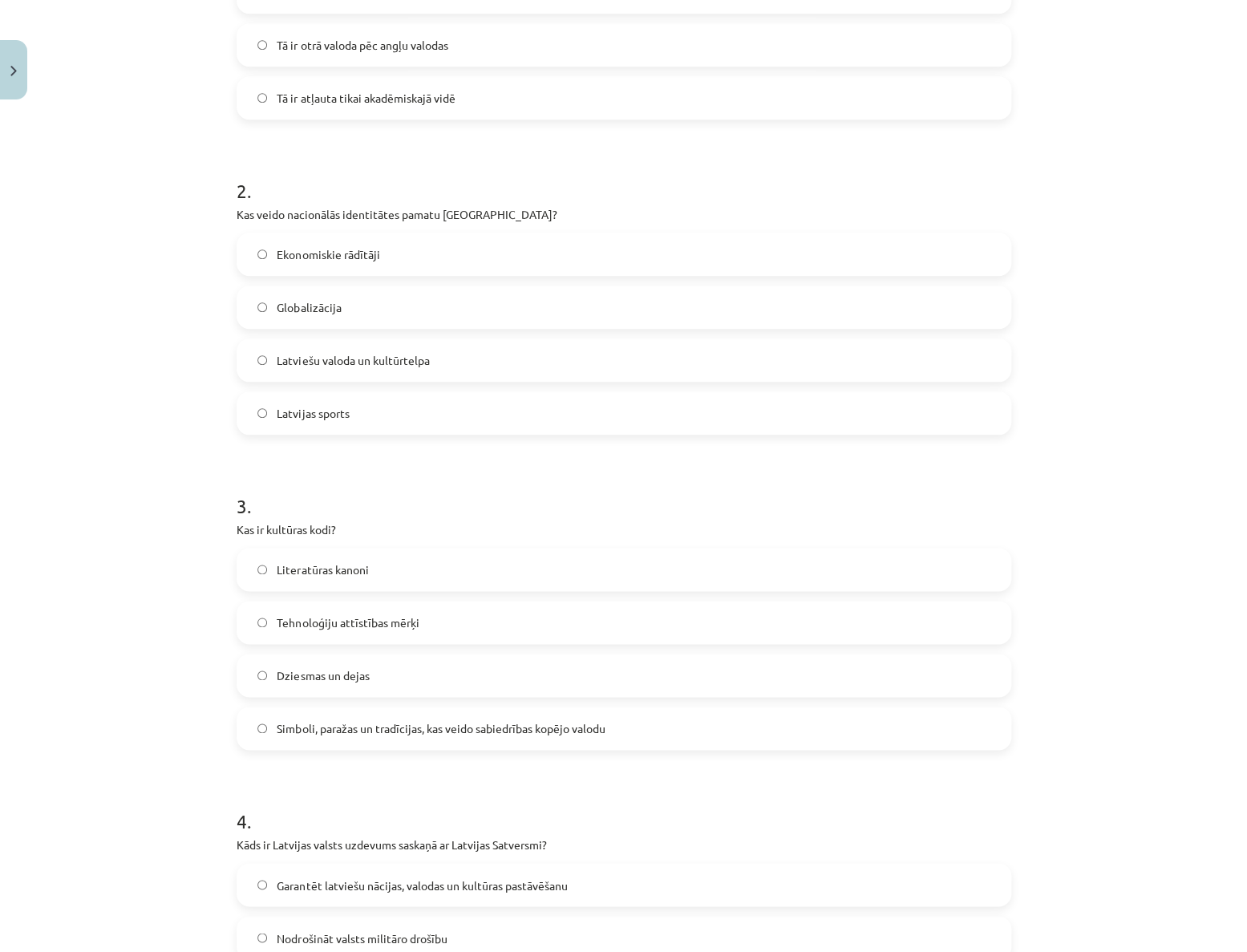
drag, startPoint x: 665, startPoint y: 638, endPoint x: 674, endPoint y: 627, distance: 14.2
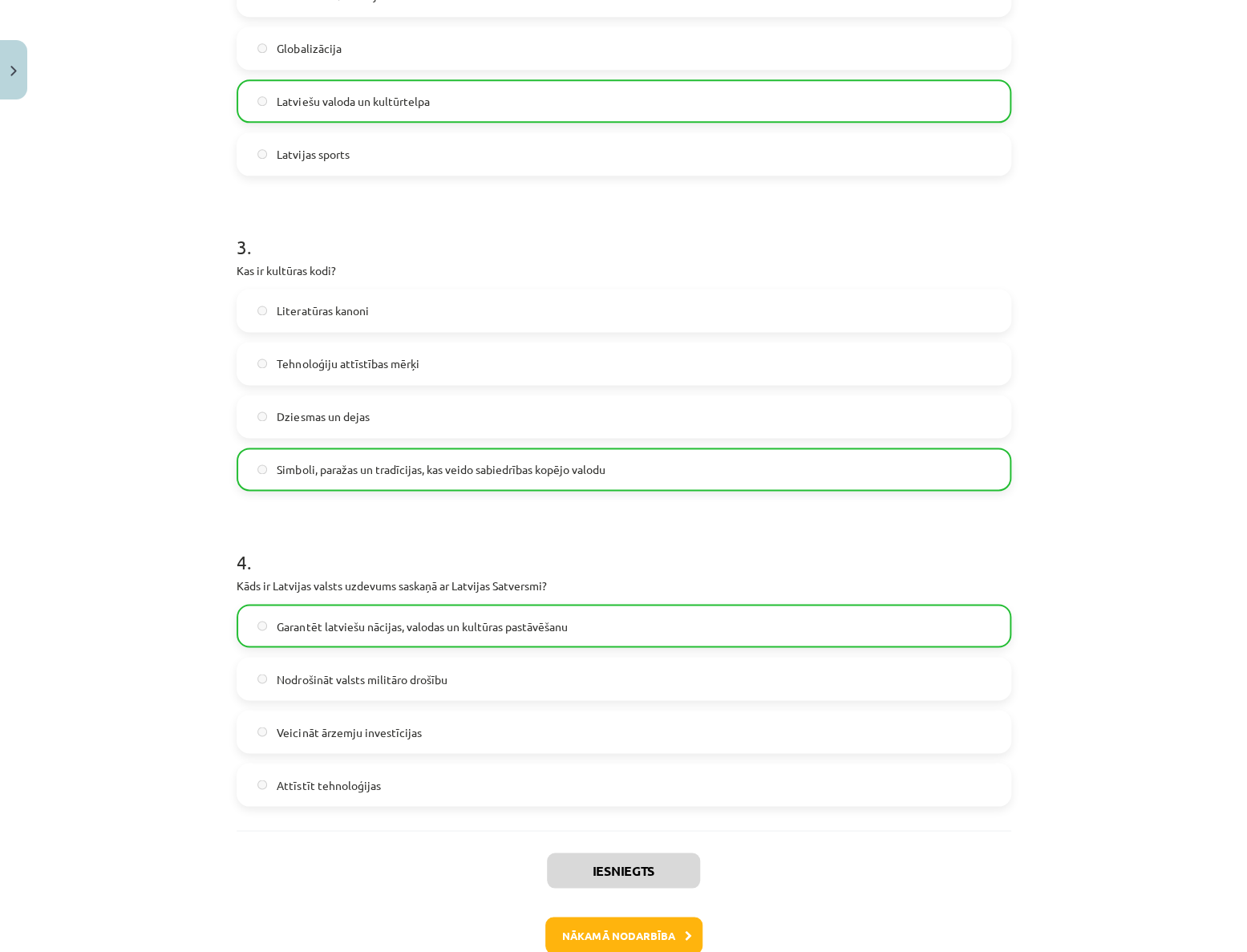
scroll to position [832, 0]
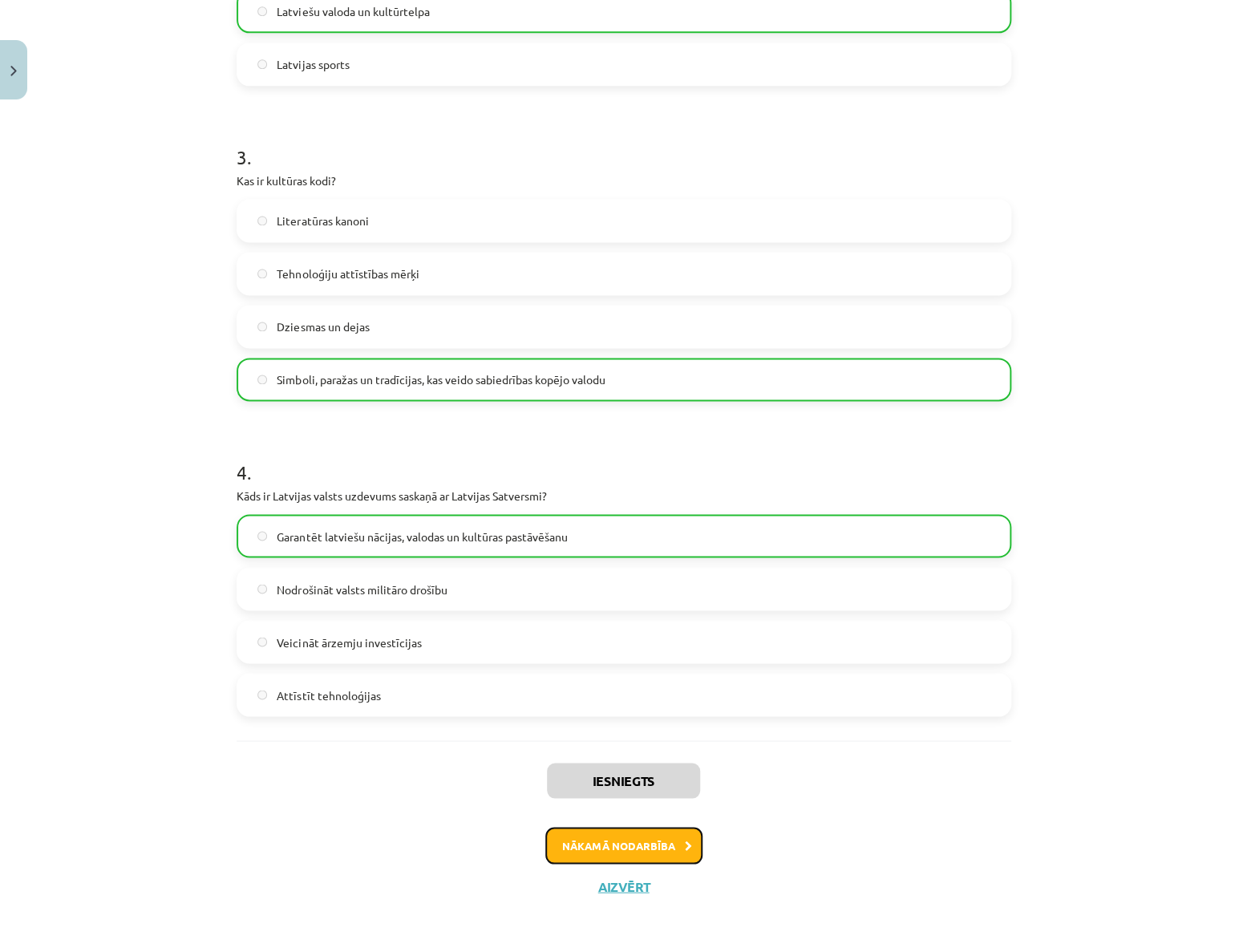
click at [655, 849] on button "Nākamā nodarbība" at bounding box center [624, 845] width 157 height 37
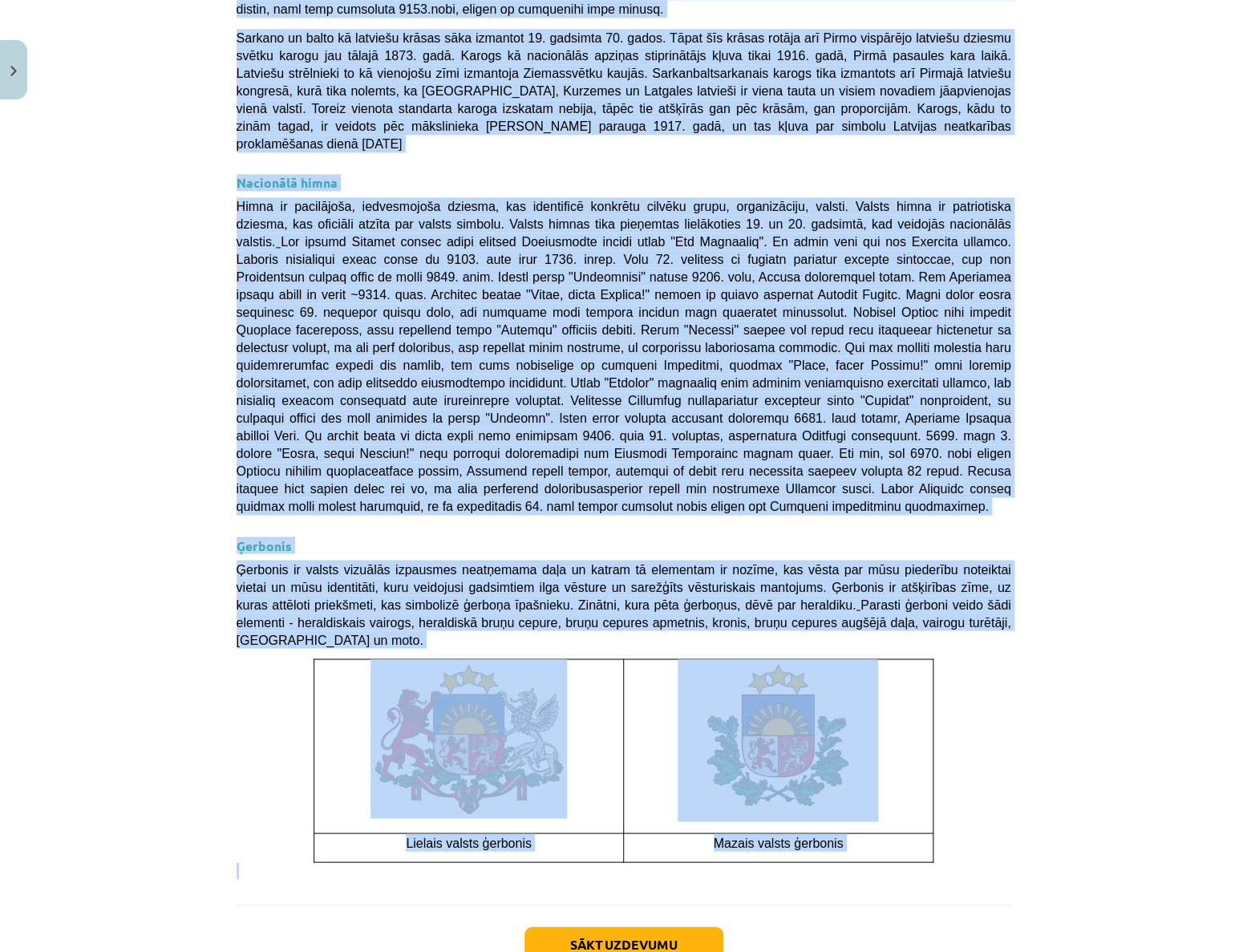
scroll to position [831, 0]
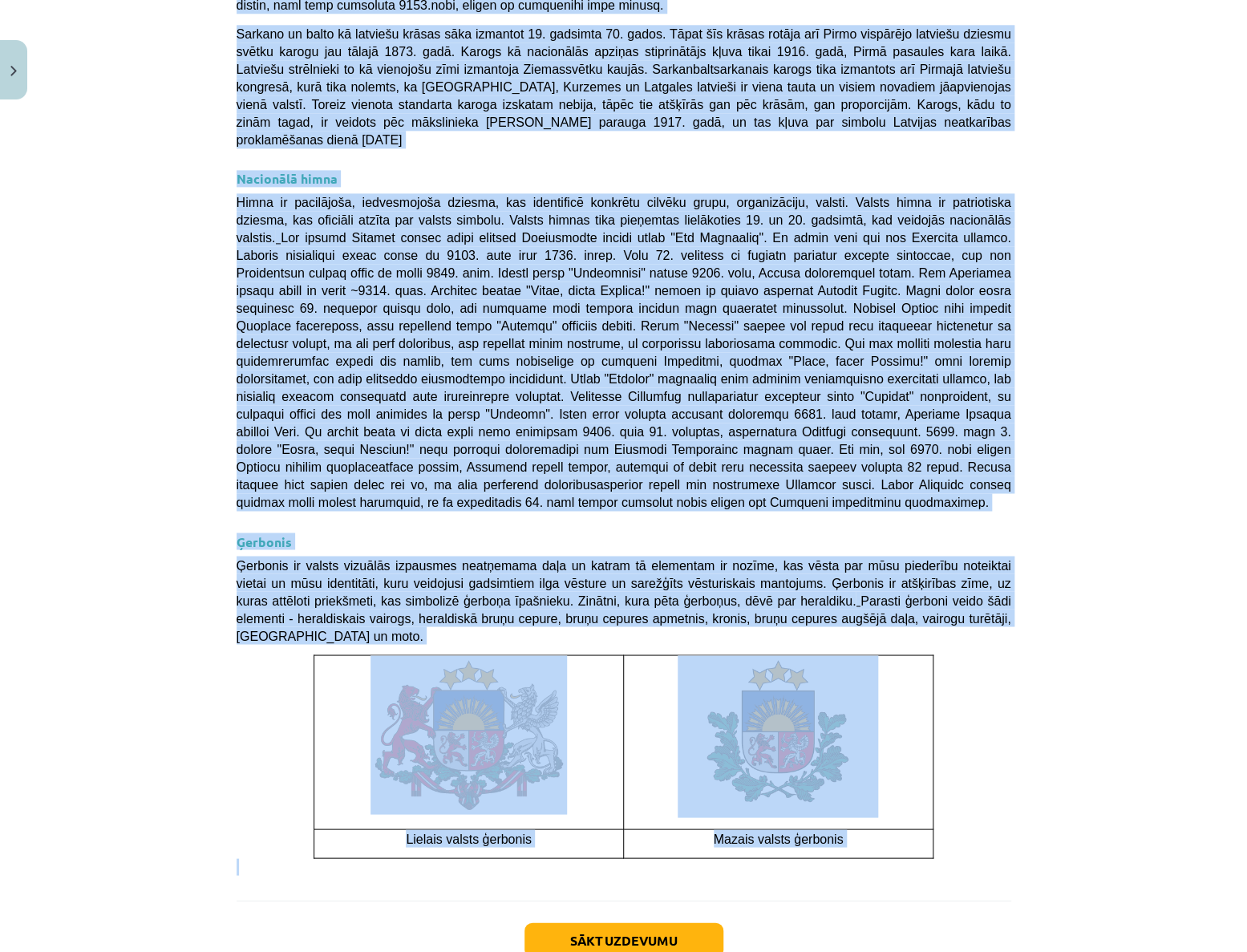
drag, startPoint x: 227, startPoint y: 365, endPoint x: 938, endPoint y: 775, distance: 820.7
click at [938, 775] on div "30 XP Saņemsi Viegls 401 pilda Apraksts Uzdevums Palīdzība 💡 Materiāls tev palī…" at bounding box center [624, 148] width 793 height 1746
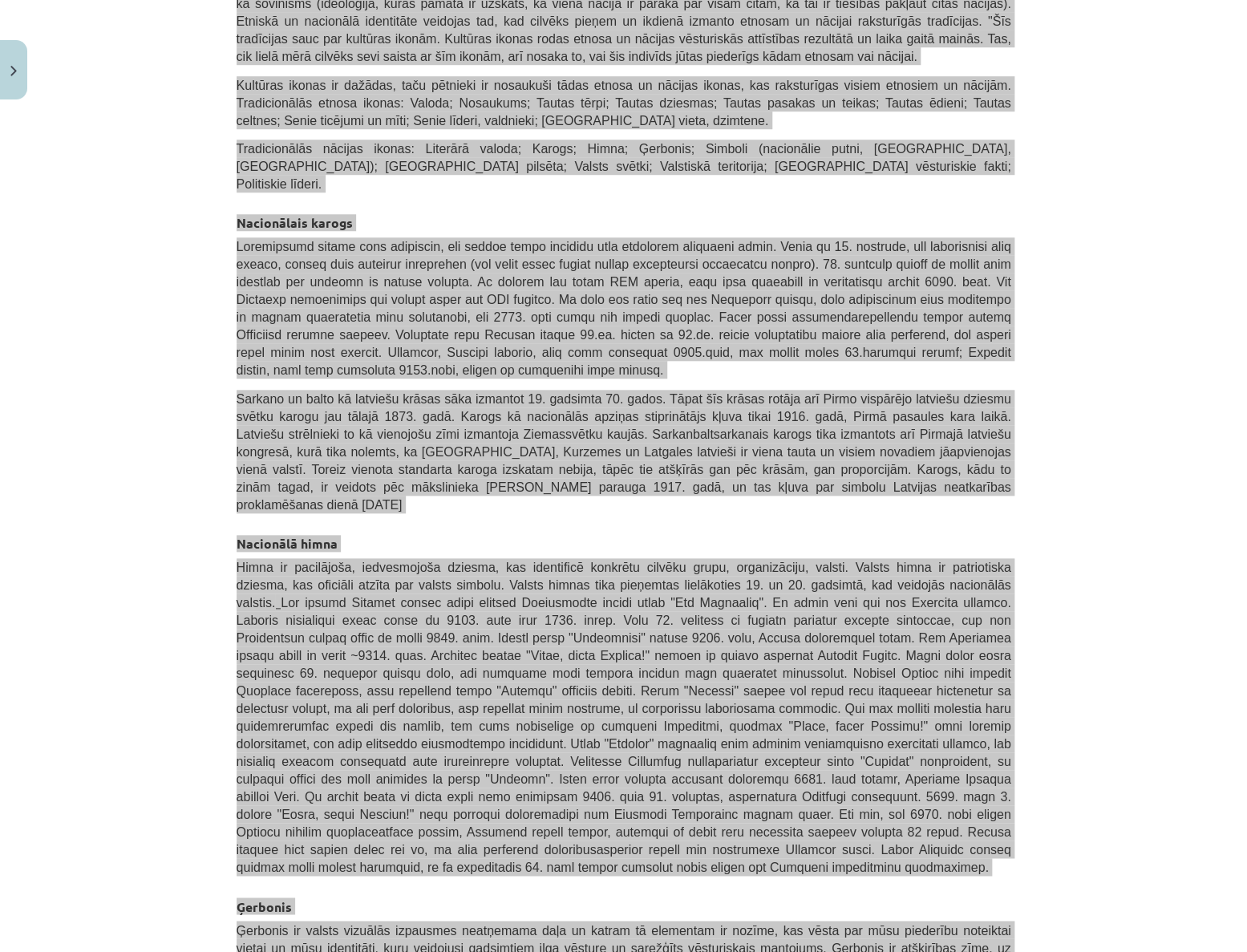
scroll to position [0, 0]
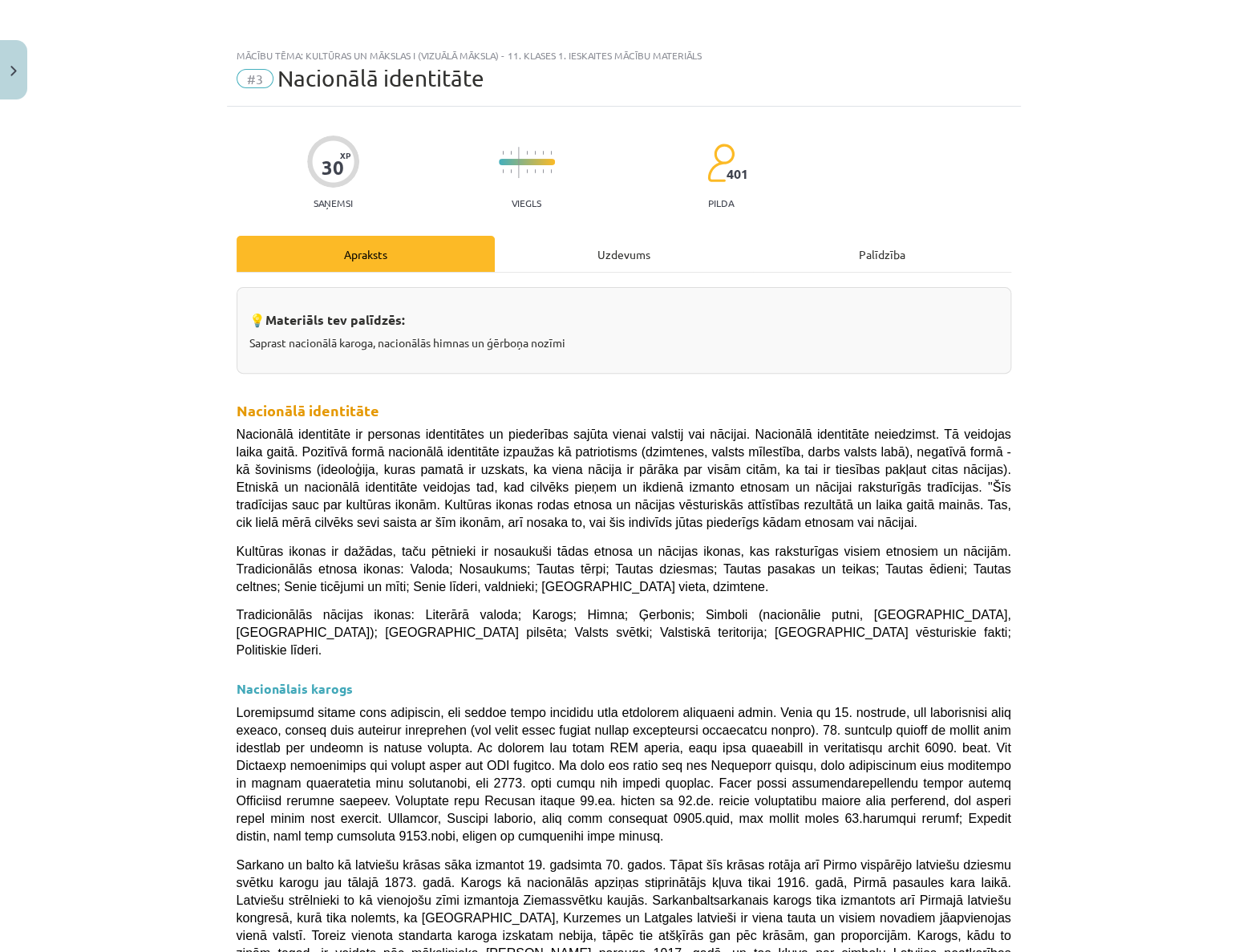
click at [616, 259] on div "Uzdevums" at bounding box center [624, 254] width 258 height 36
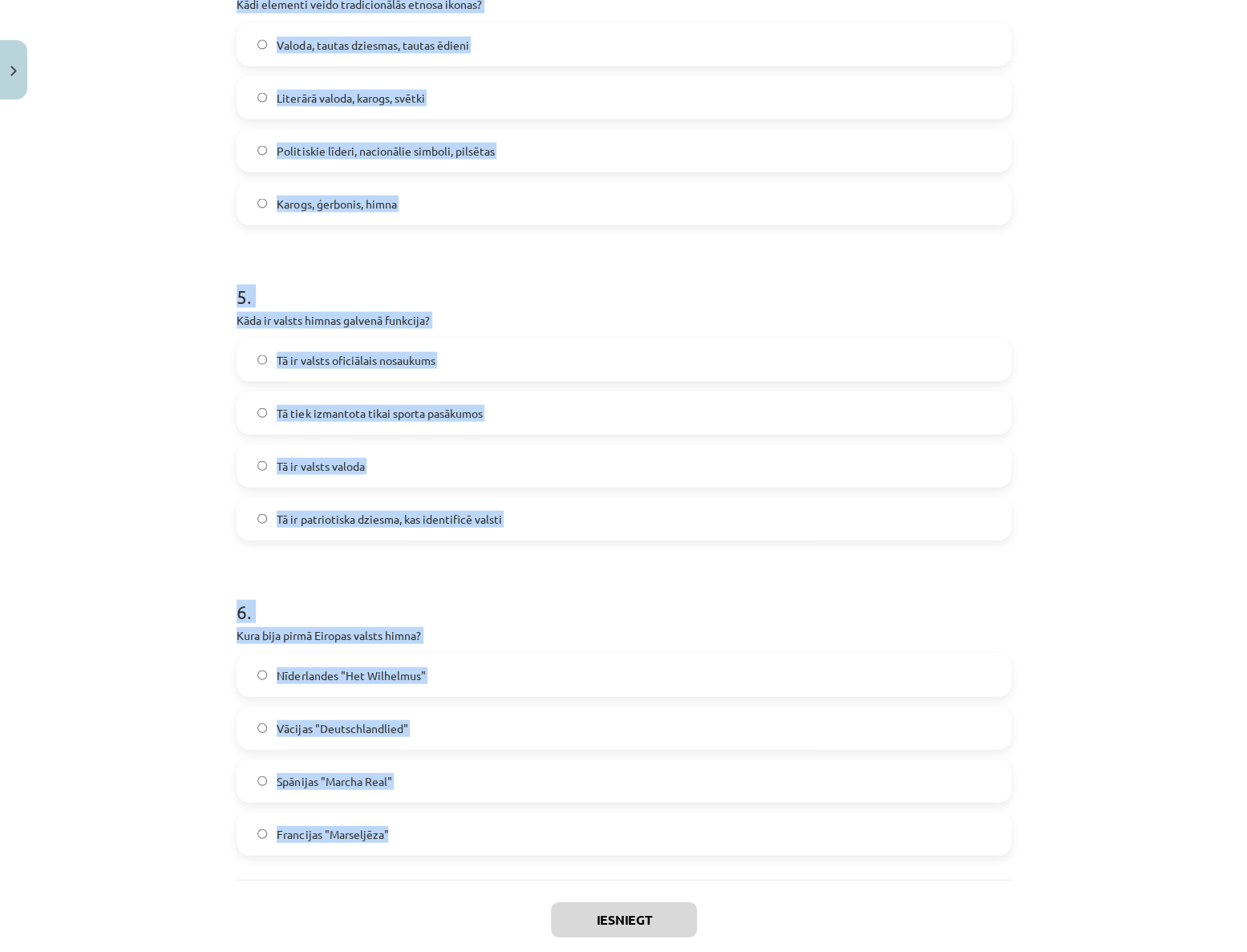
scroll to position [1411, 0]
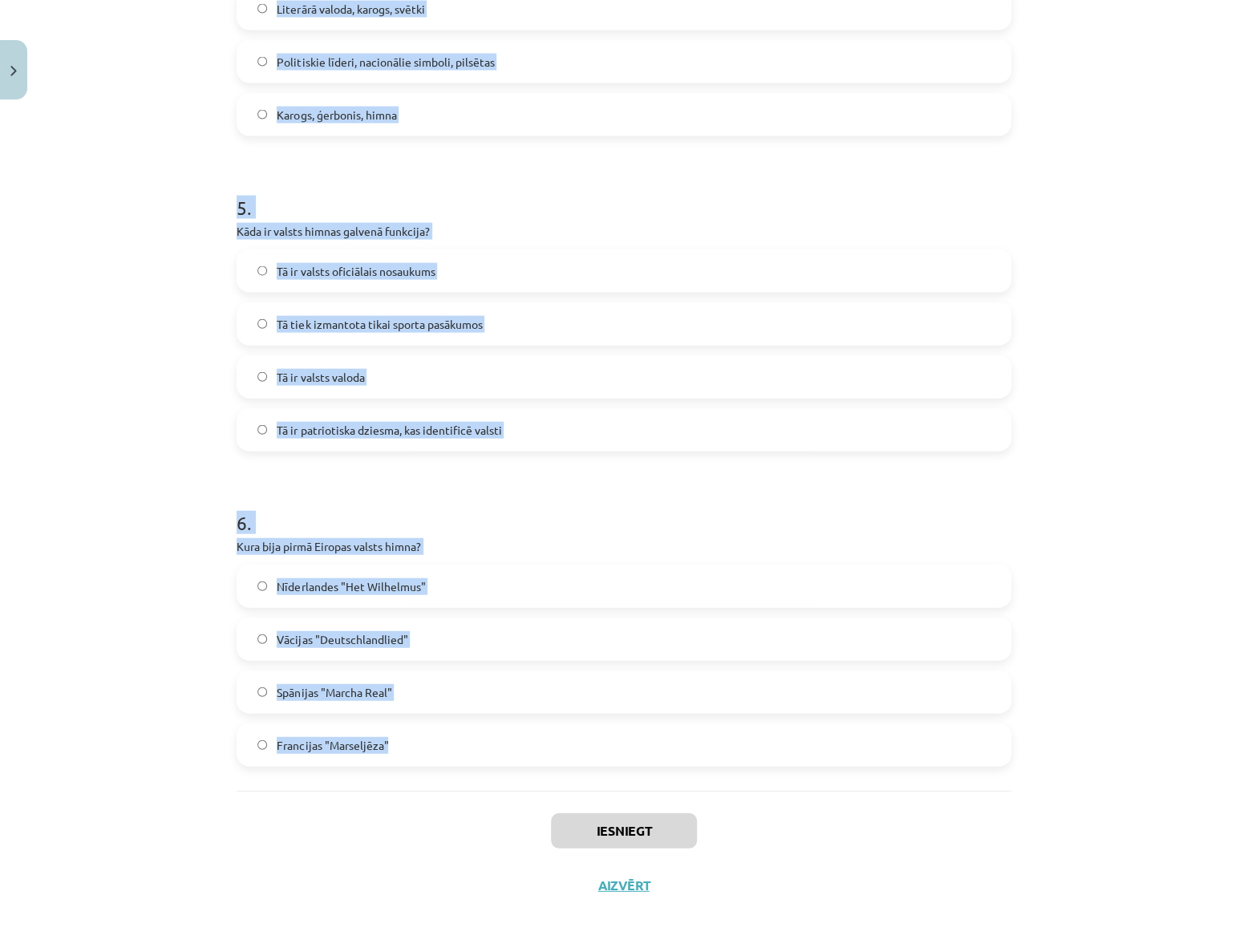
drag, startPoint x: 216, startPoint y: 309, endPoint x: 700, endPoint y: 734, distance: 644.1
click at [700, 734] on div "Mācību tēma: Kultūras un mākslas i (vizuālā māksla) - 11. klases 1. ieskaites m…" at bounding box center [624, 476] width 1247 height 952
copy form "3 . Lor Ipsumdol sitametconsectetura elitse doeiu tempo incid utl etdolorema al…"
click at [158, 110] on div "Mācību tēma: Kultūras un mākslas i (vizuālā māksla) - 11. klases 1. ieskaites m…" at bounding box center [624, 476] width 1247 height 952
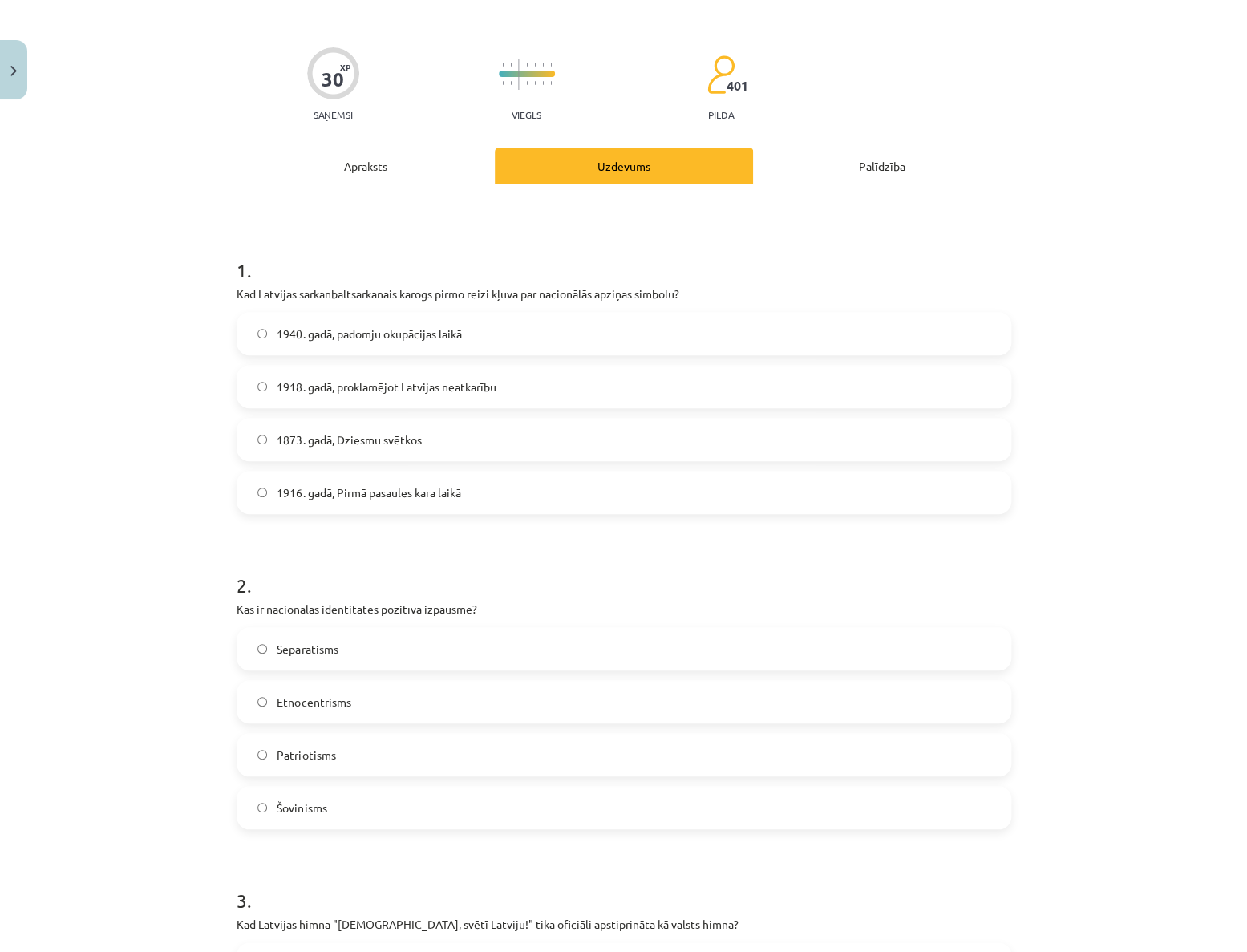
scroll to position [0, 0]
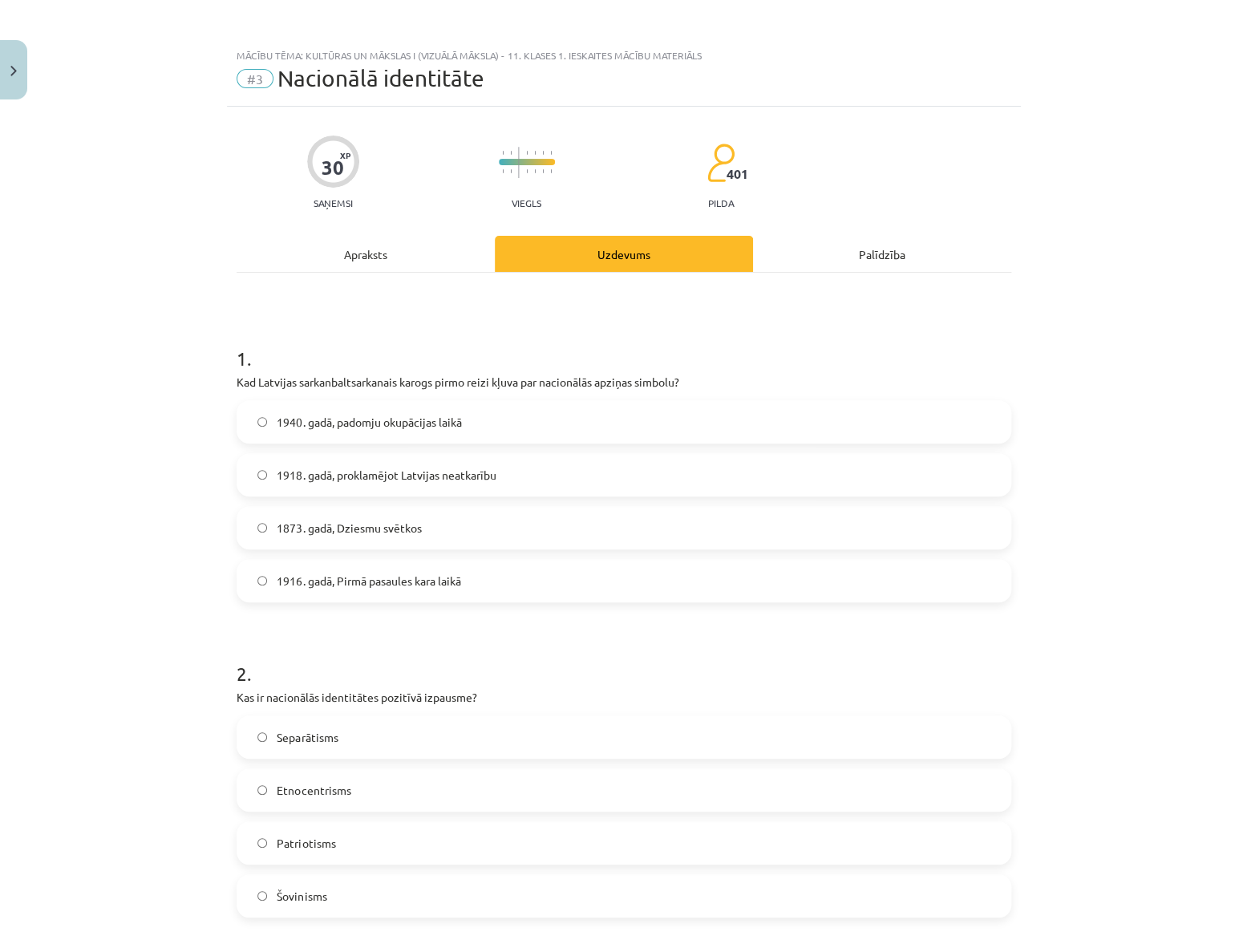
click at [389, 589] on label "1916. gadā, Pirmā pasaules kara laikā" at bounding box center [624, 580] width 771 height 40
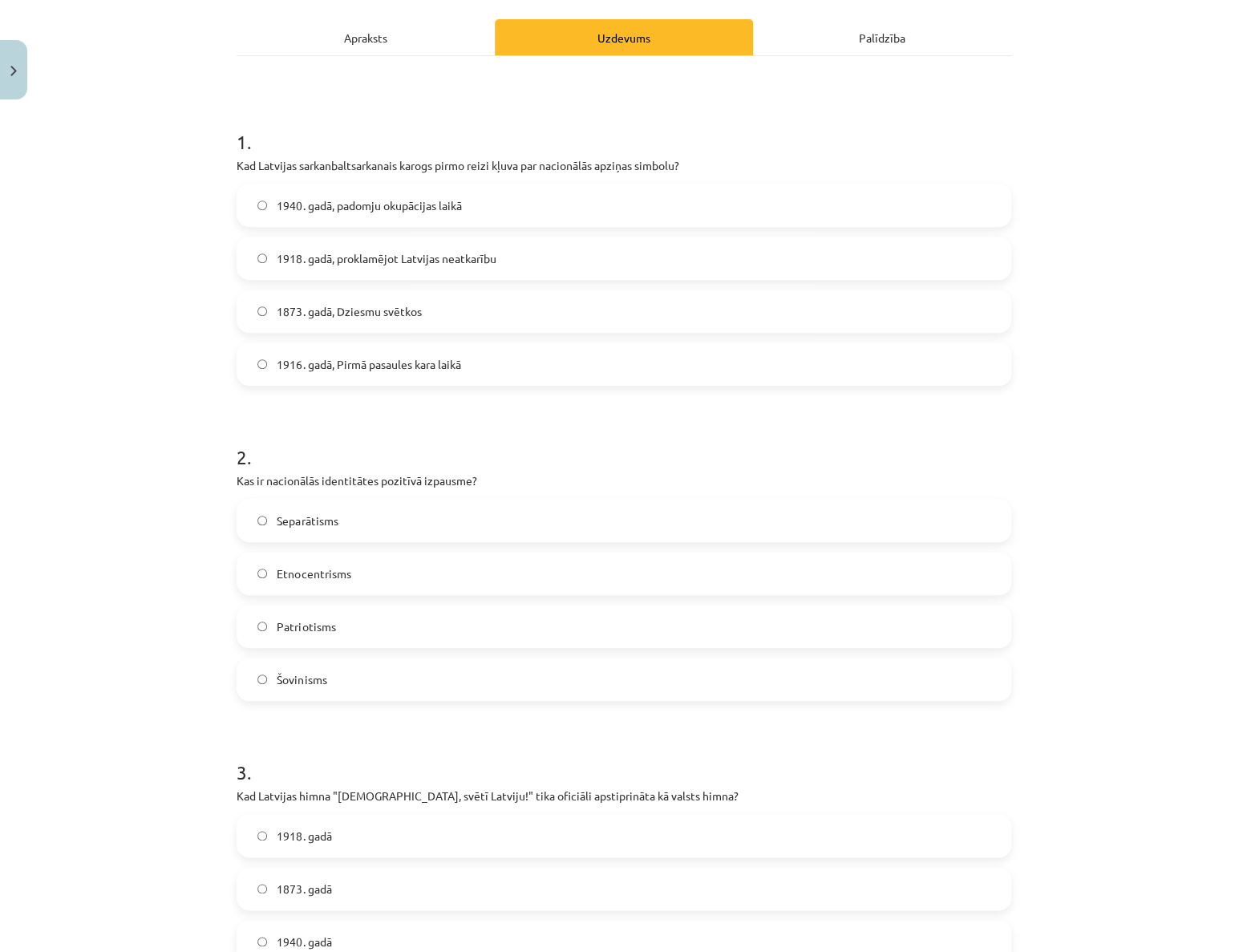
scroll to position [219, 0]
click at [387, 623] on label "Patriotisms" at bounding box center [624, 625] width 771 height 40
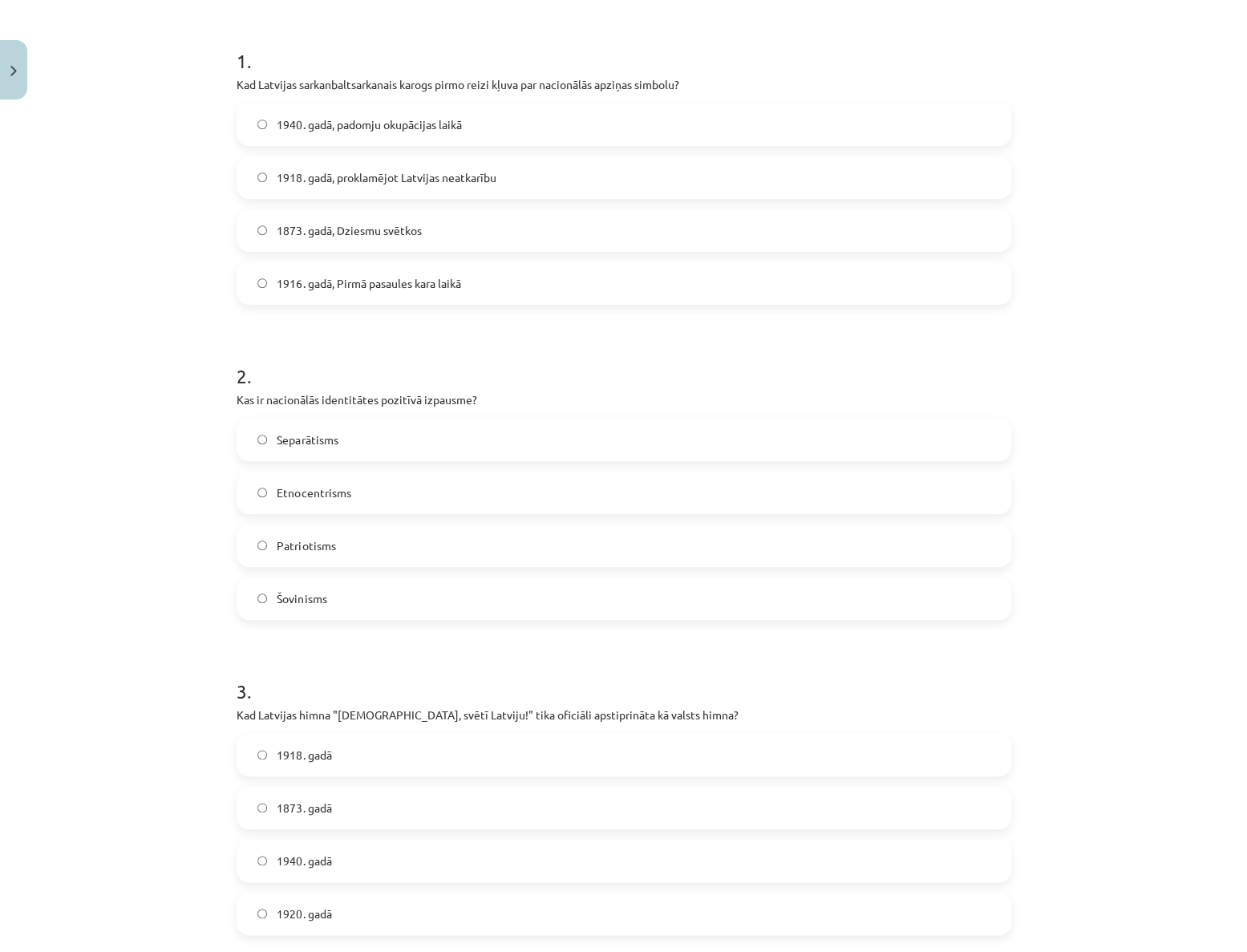
scroll to position [510, 0]
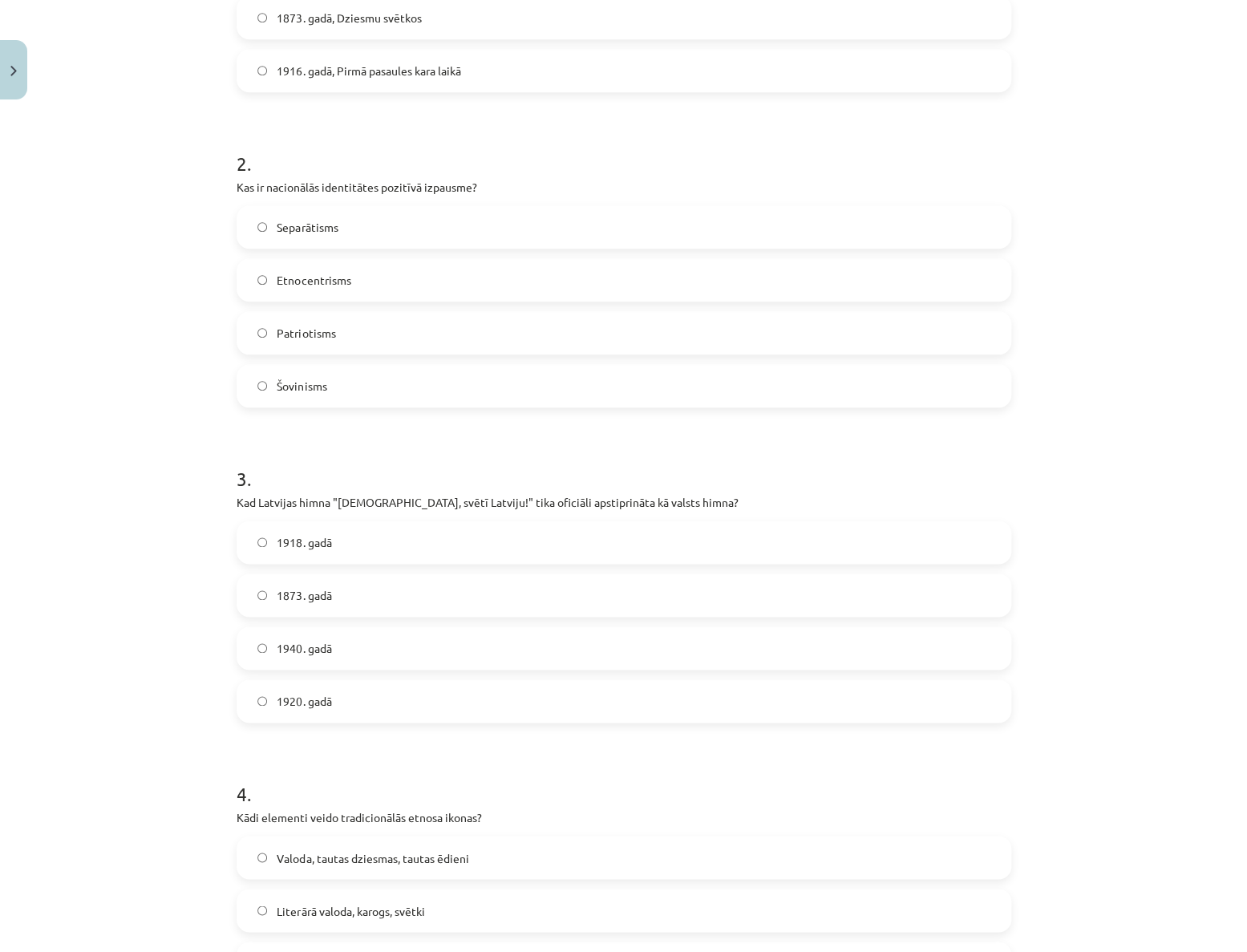
click at [416, 695] on label "1920. gadā" at bounding box center [624, 700] width 771 height 40
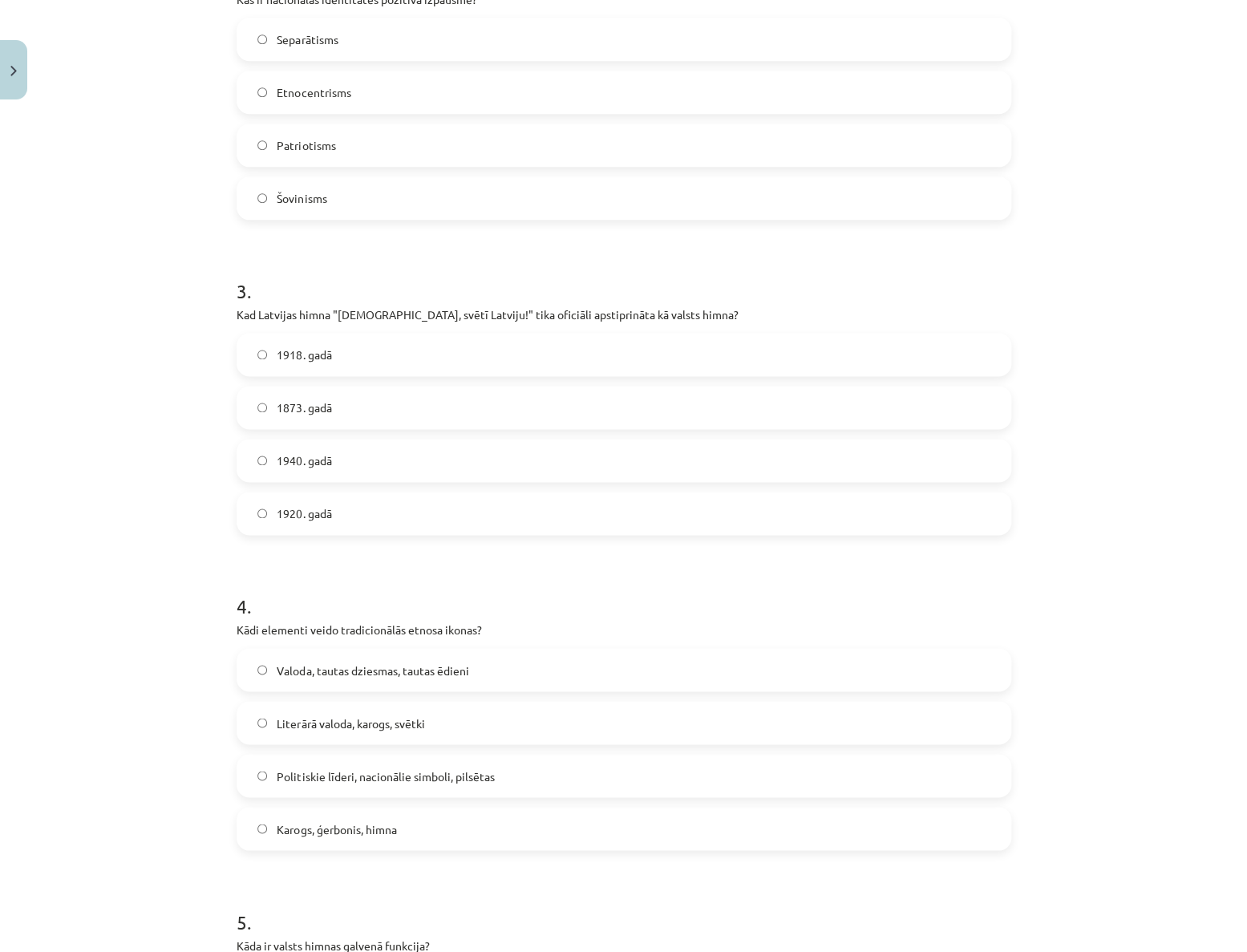
scroll to position [1020, 0]
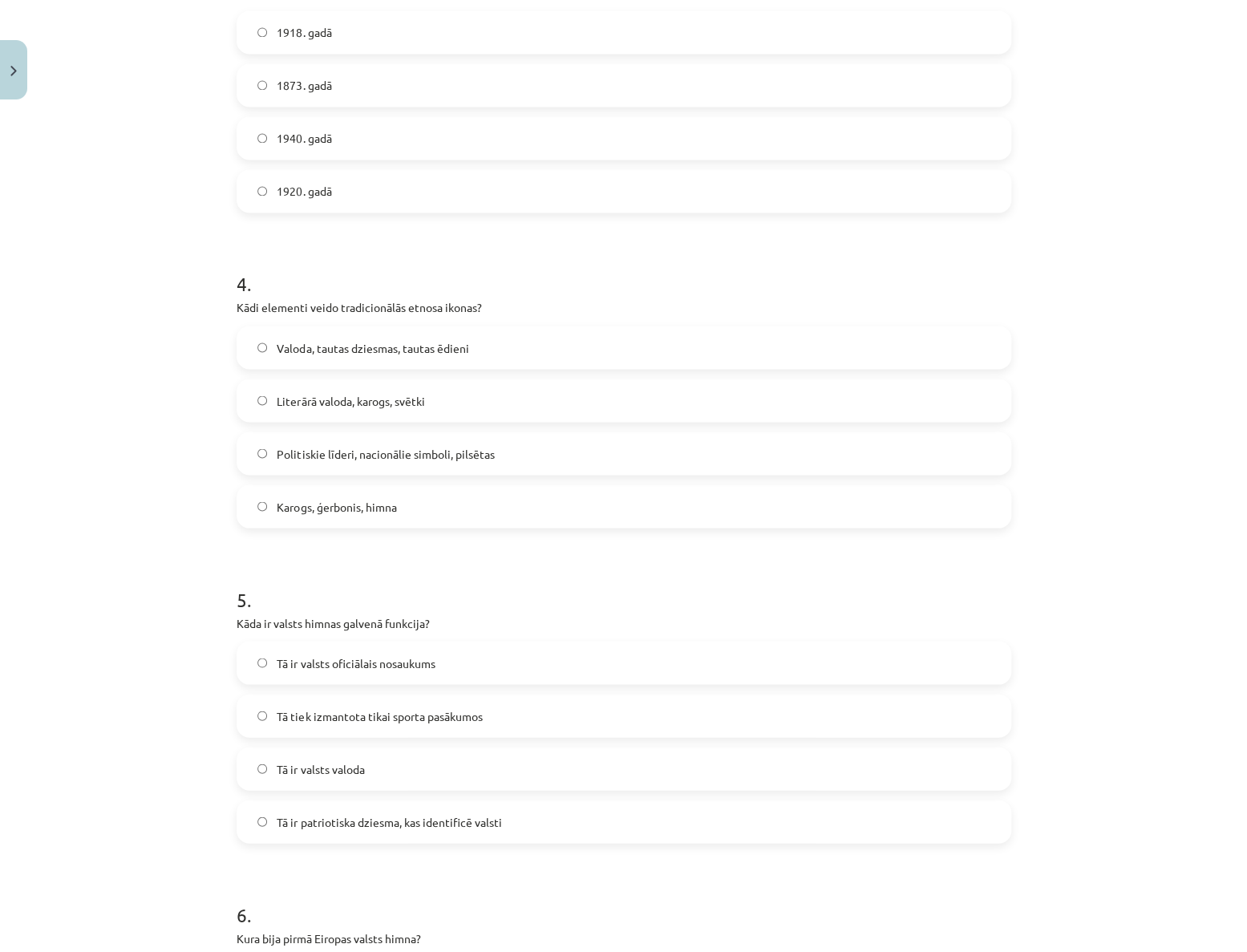
click at [489, 357] on label "Valoda, tautas dziesmas, tautas ēdieni" at bounding box center [624, 347] width 771 height 40
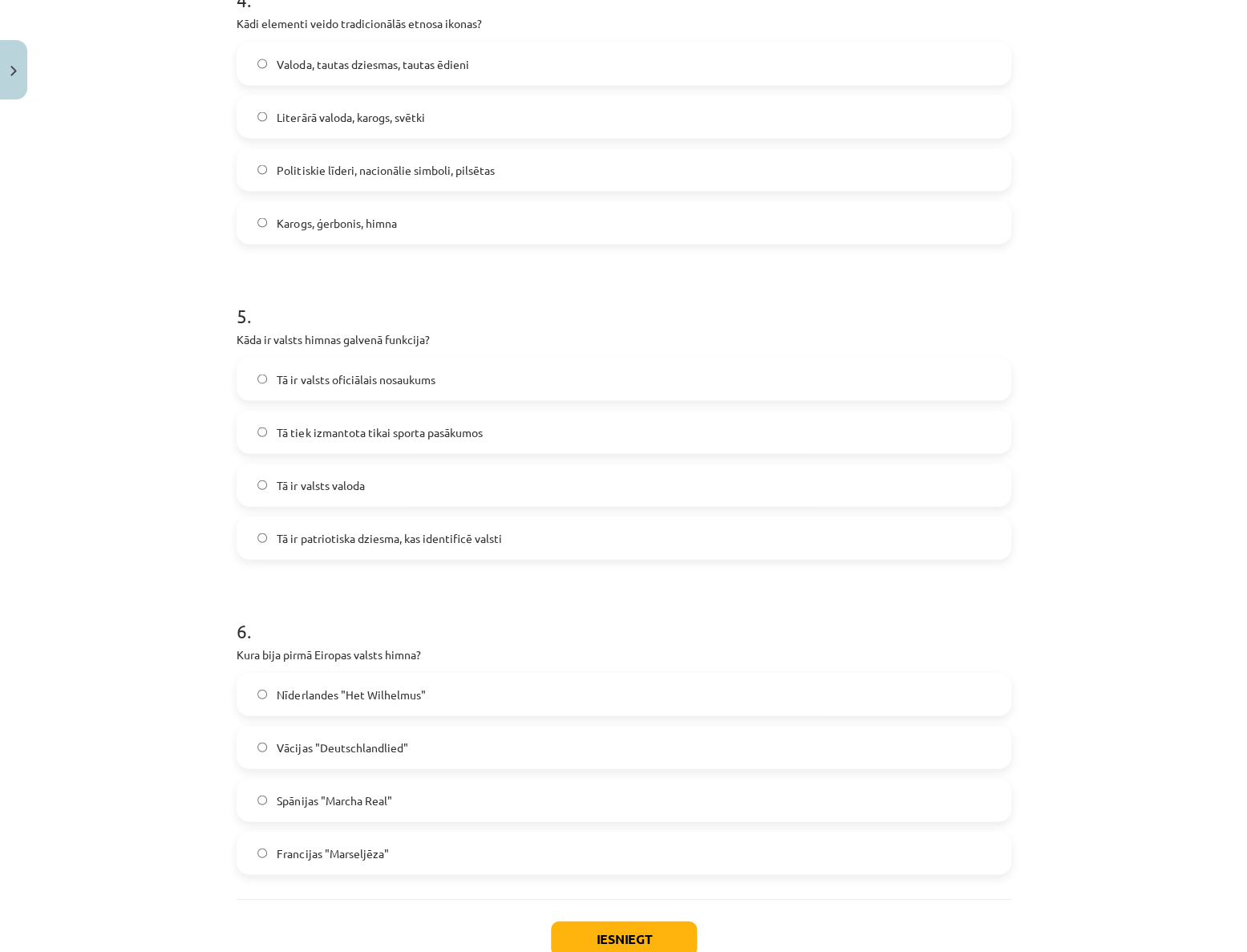
scroll to position [1312, 0]
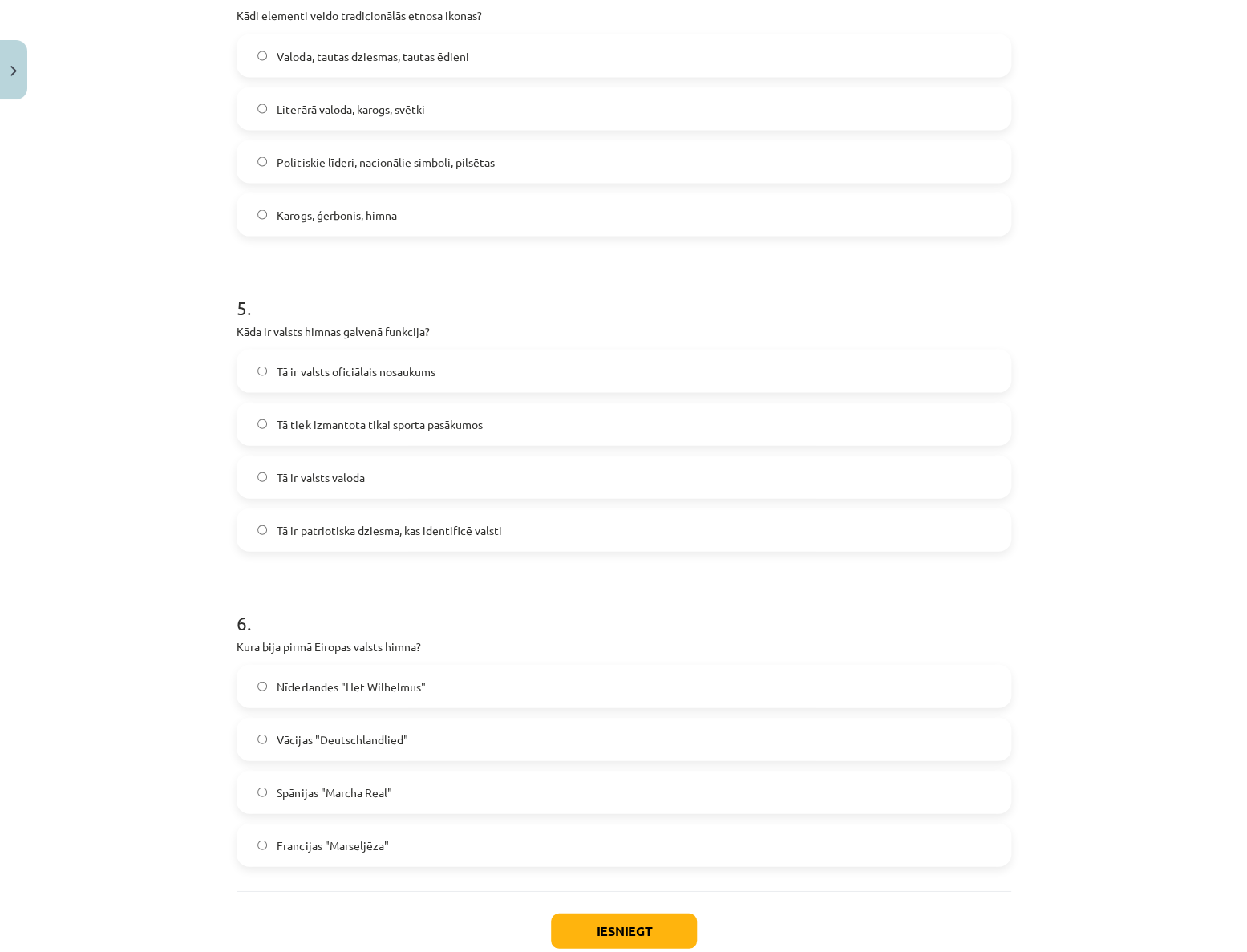
click at [423, 526] on span "Tā ir patriotiska dziesma, kas identificē valsti" at bounding box center [388, 529] width 224 height 17
click at [333, 692] on span "Nīderlandes "Het Wilhelmus"" at bounding box center [351, 686] width 149 height 17
click at [644, 935] on button "Iesniegt" at bounding box center [624, 931] width 146 height 35
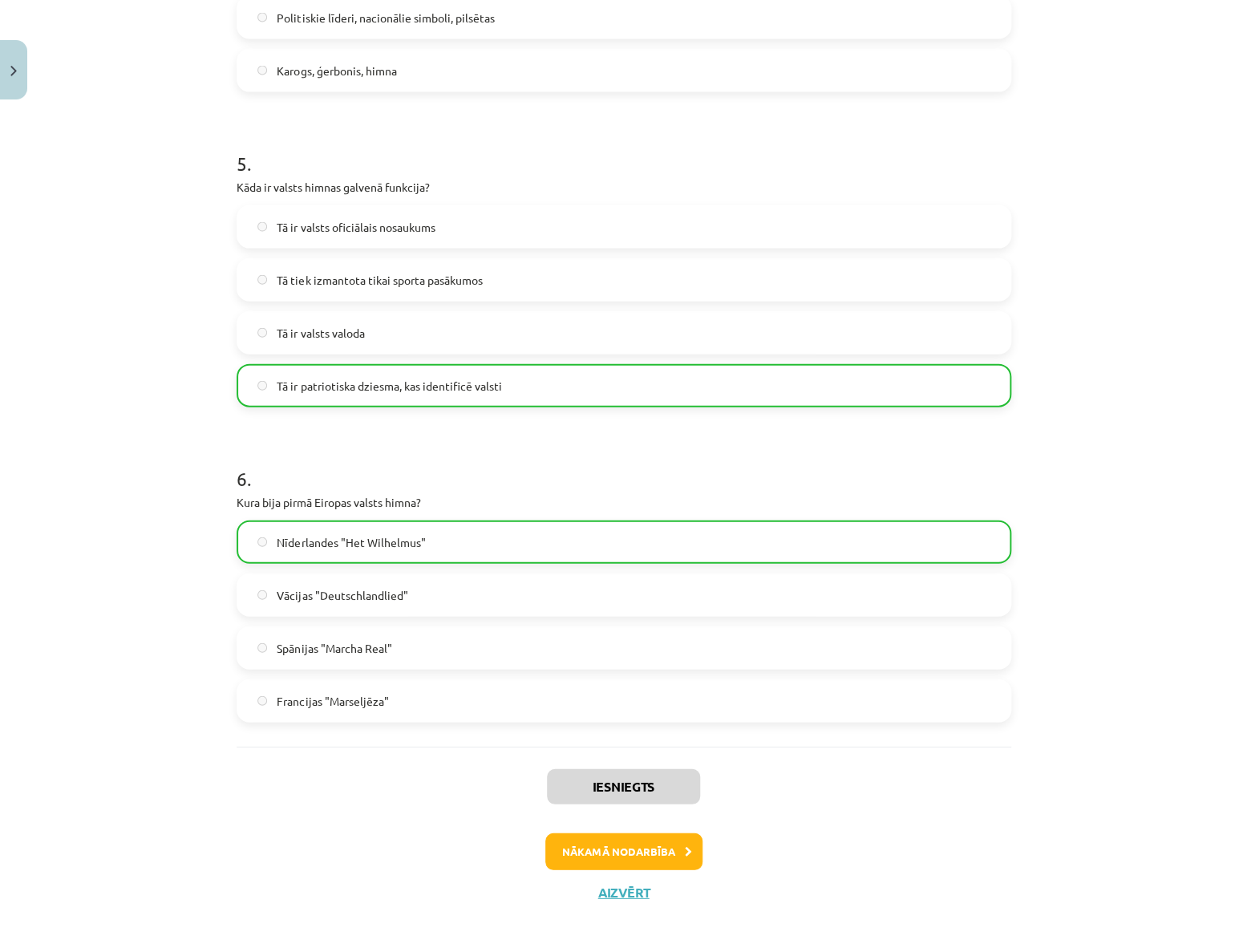
scroll to position [1461, 0]
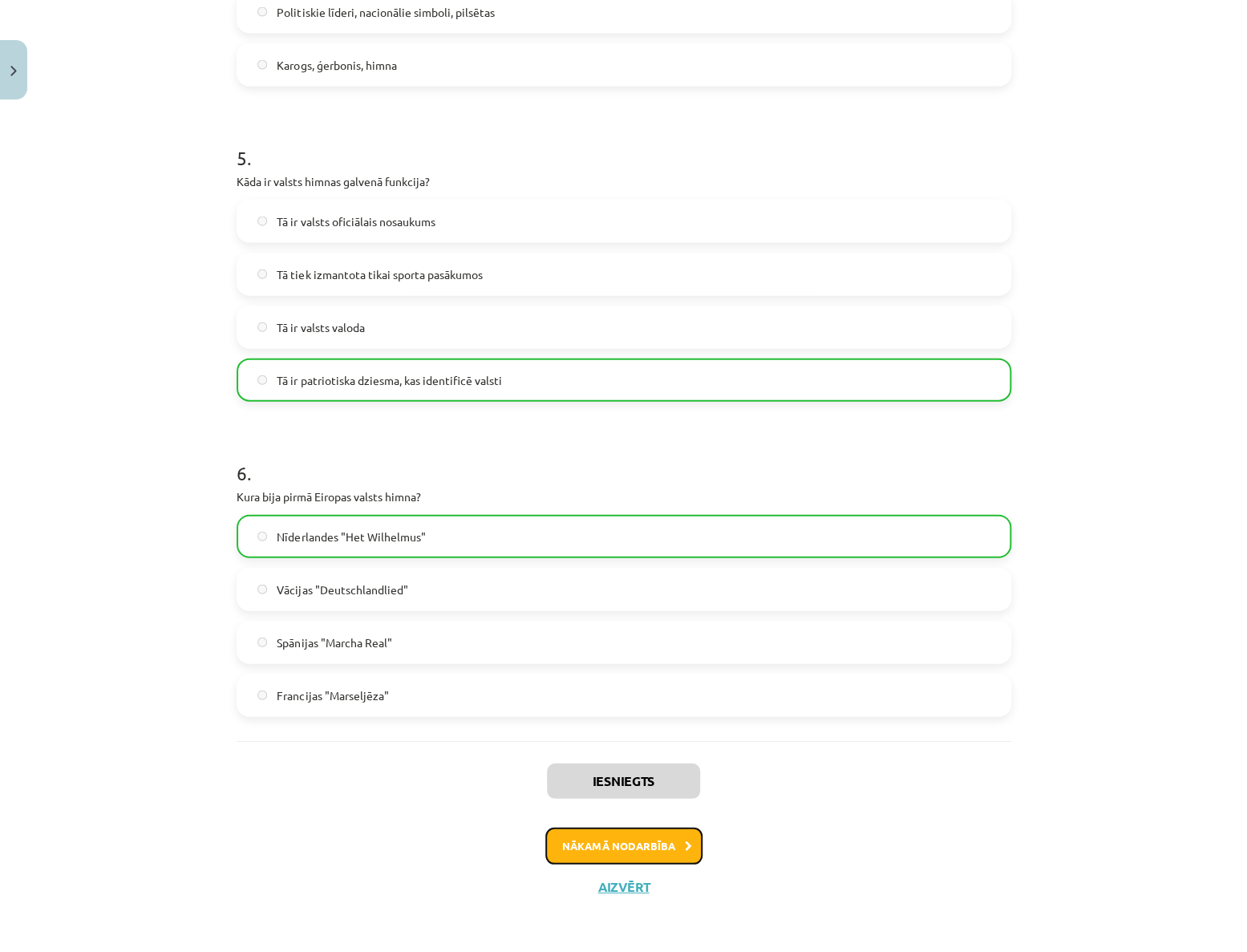
click at [610, 842] on button "Nākamā nodarbība" at bounding box center [624, 846] width 157 height 37
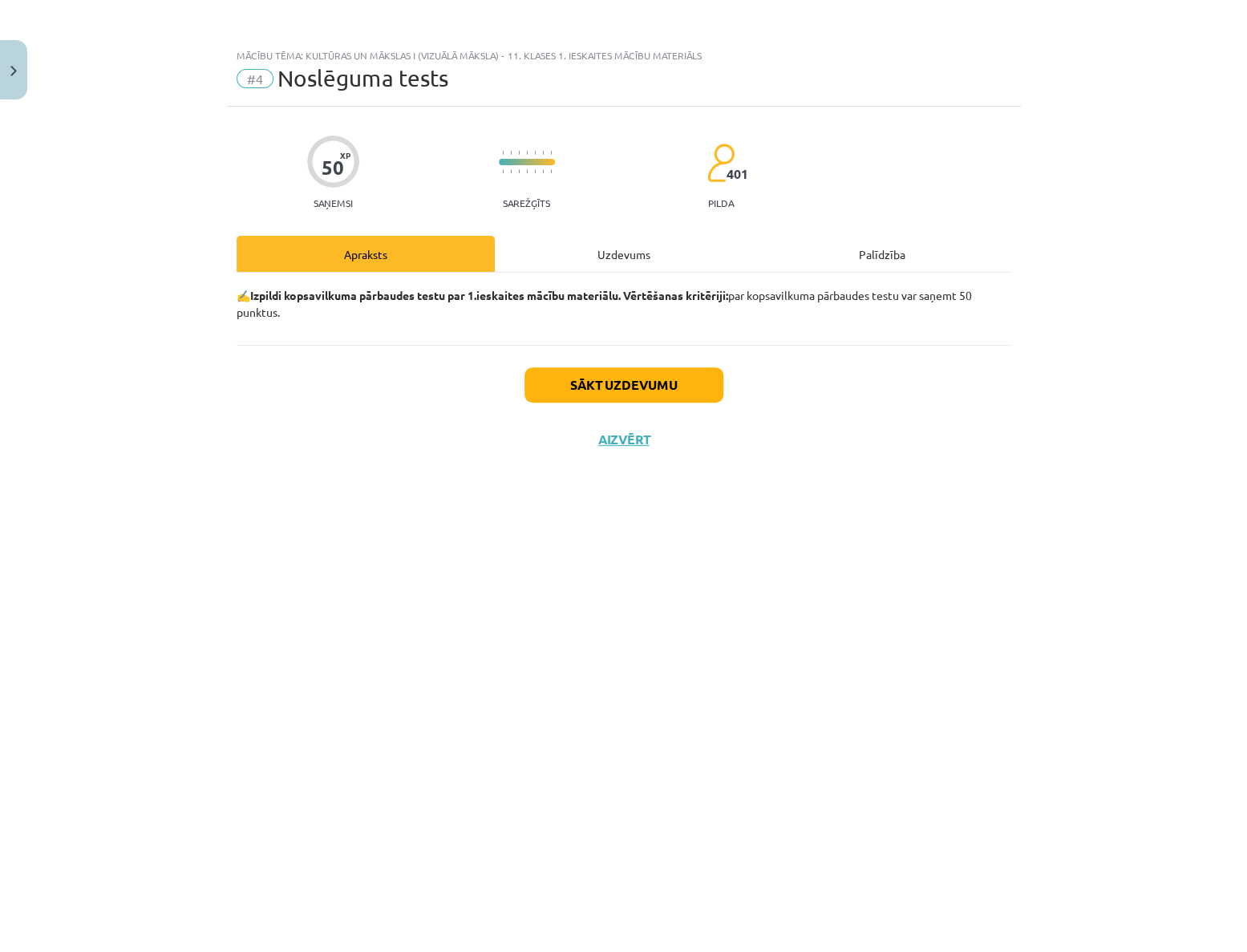
scroll to position [0, 0]
click at [605, 392] on button "Sākt uzdevumu" at bounding box center [624, 385] width 199 height 35
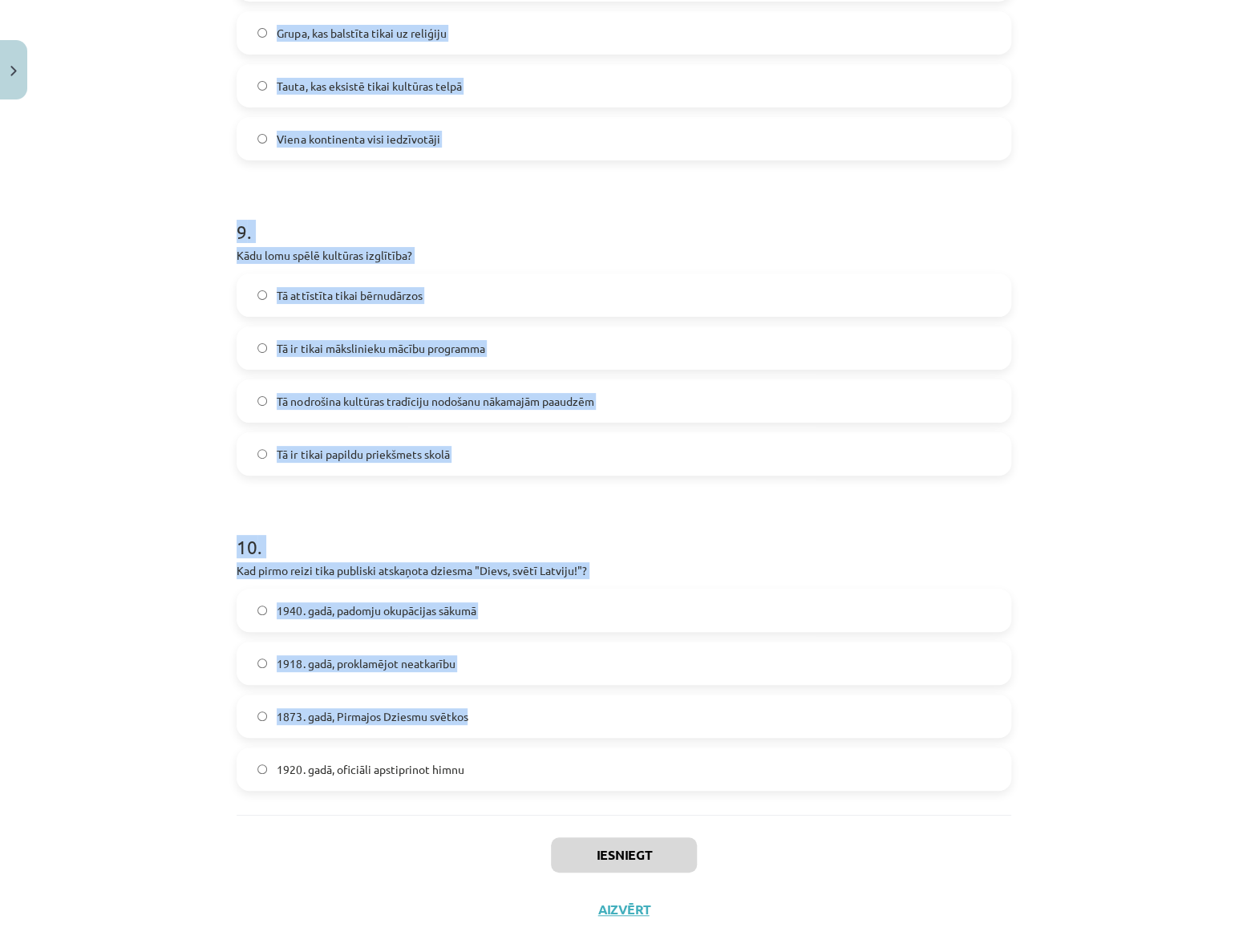
scroll to position [2671, 0]
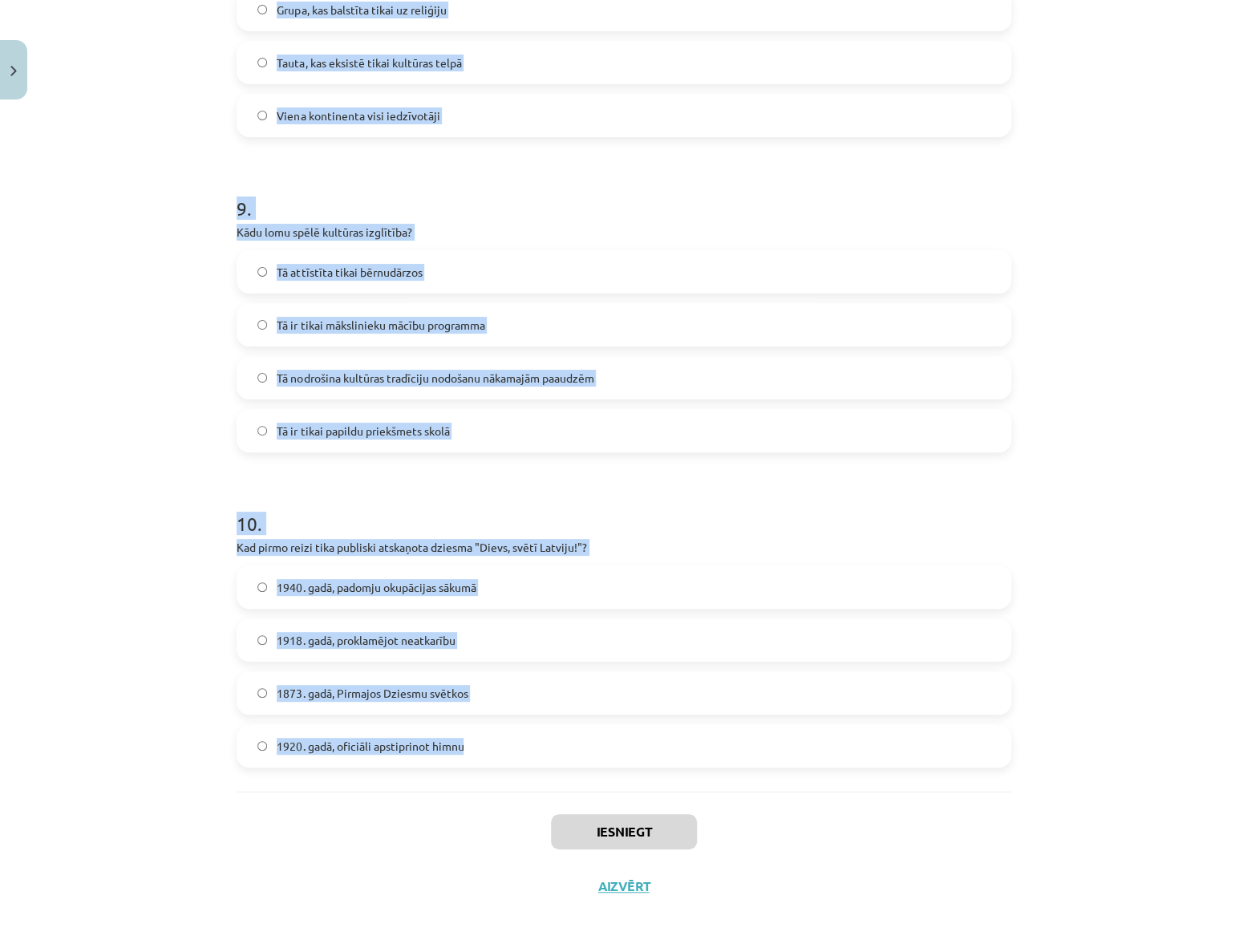
drag, startPoint x: 215, startPoint y: 346, endPoint x: 499, endPoint y: 743, distance: 488.1
click at [499, 743] on div "Mācību tēma: Kultūras un mākslas i (vizuālā māksla) - 11. klases 1. ieskaites m…" at bounding box center [624, 476] width 1247 height 952
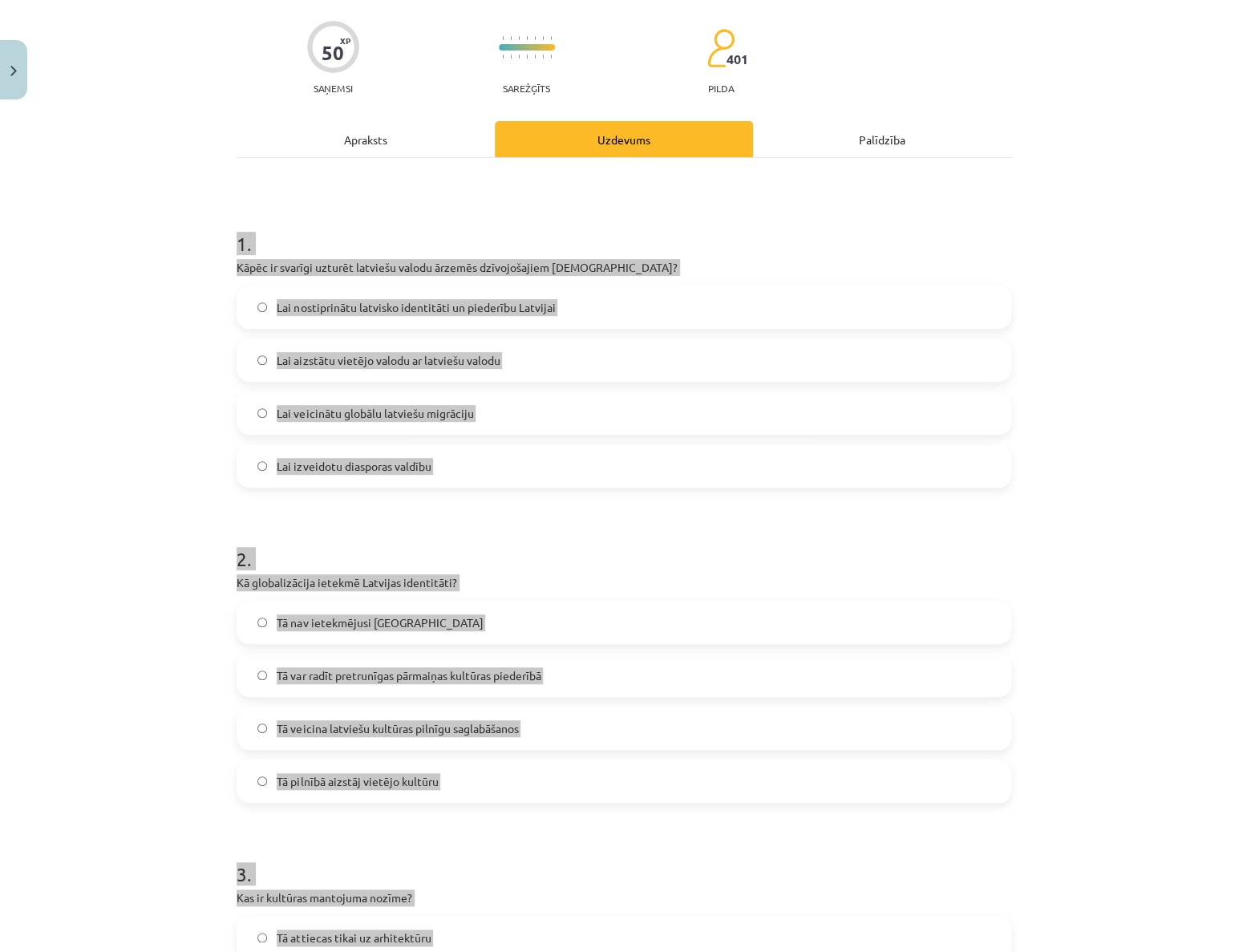
scroll to position [0, 0]
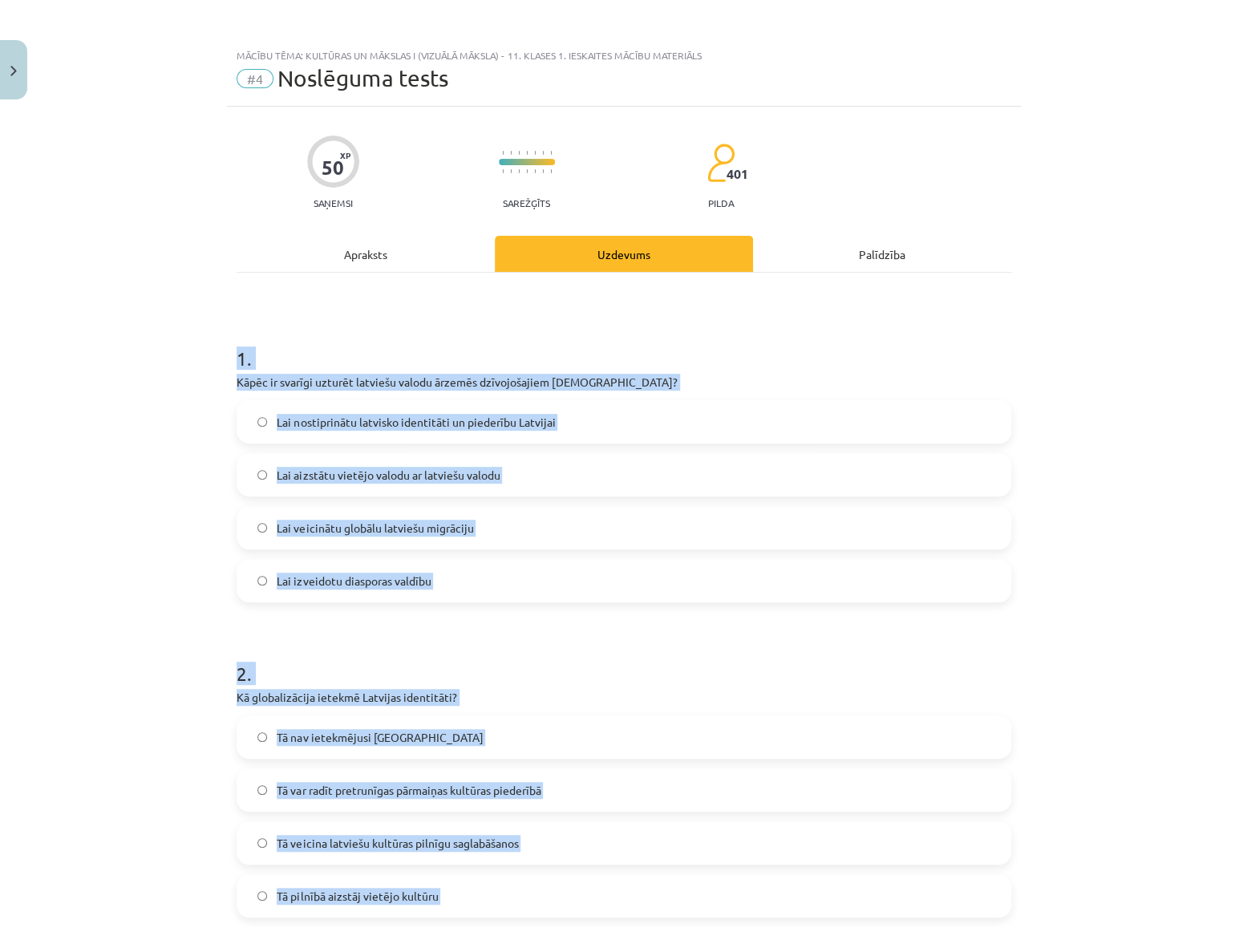
click at [140, 540] on div "Mācību tēma: Kultūras un mākslas i (vizuālā māksla) - 11. klases 1. ieskaites m…" at bounding box center [624, 476] width 1247 height 952
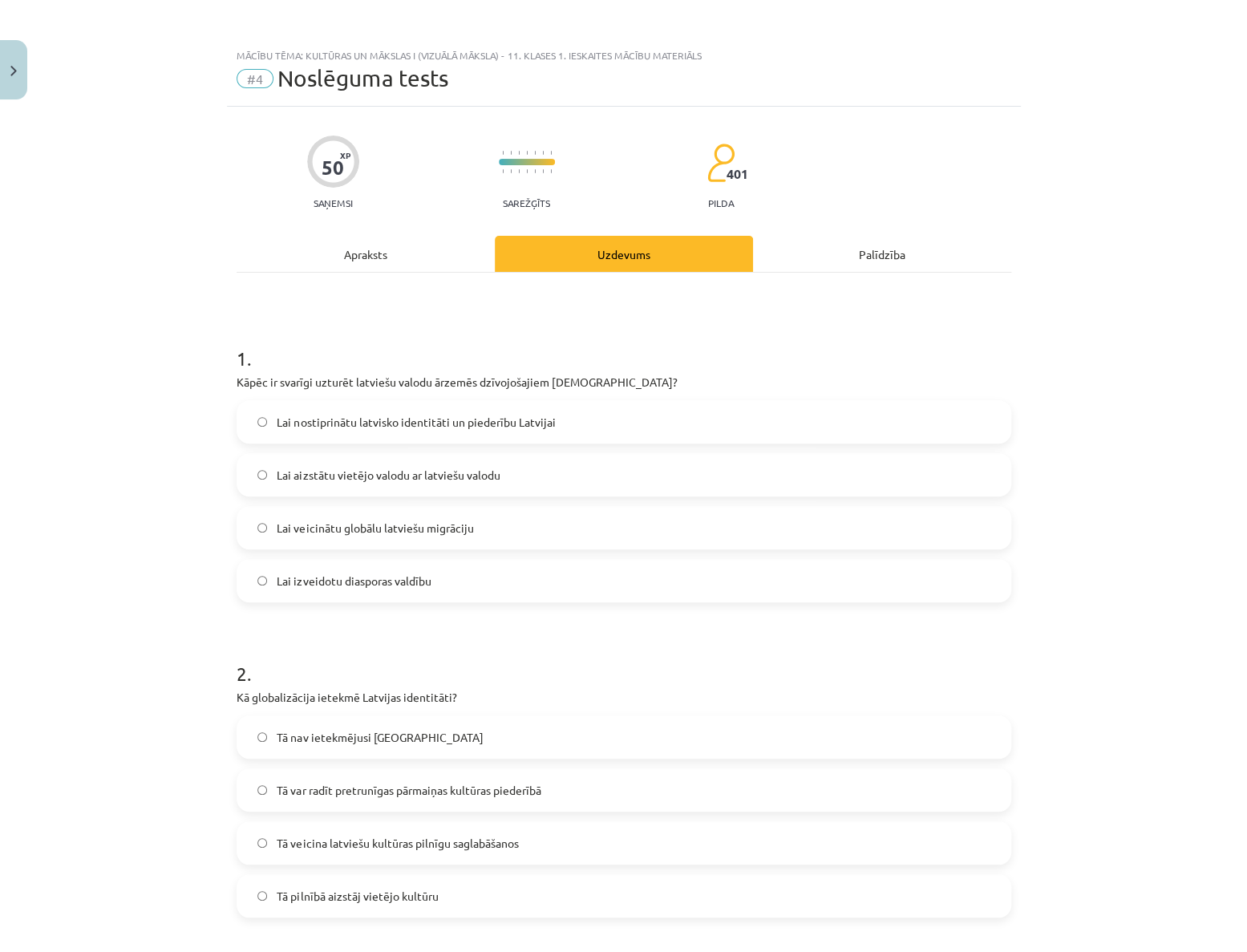
click at [360, 423] on span "Lai nostiprinātu latvisko identitāti un piederību Latvijai" at bounding box center [416, 422] width 278 height 17
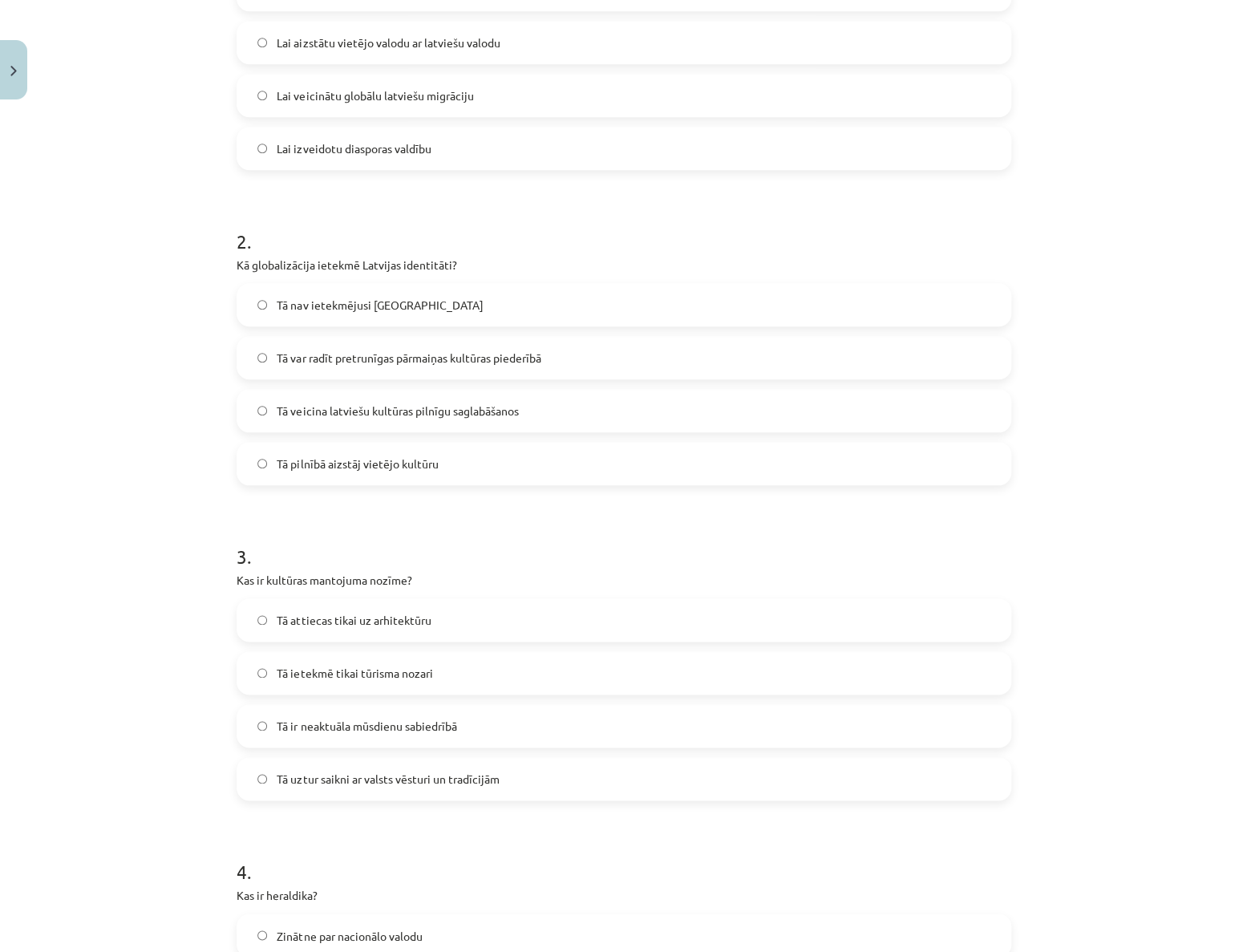
scroll to position [437, 0]
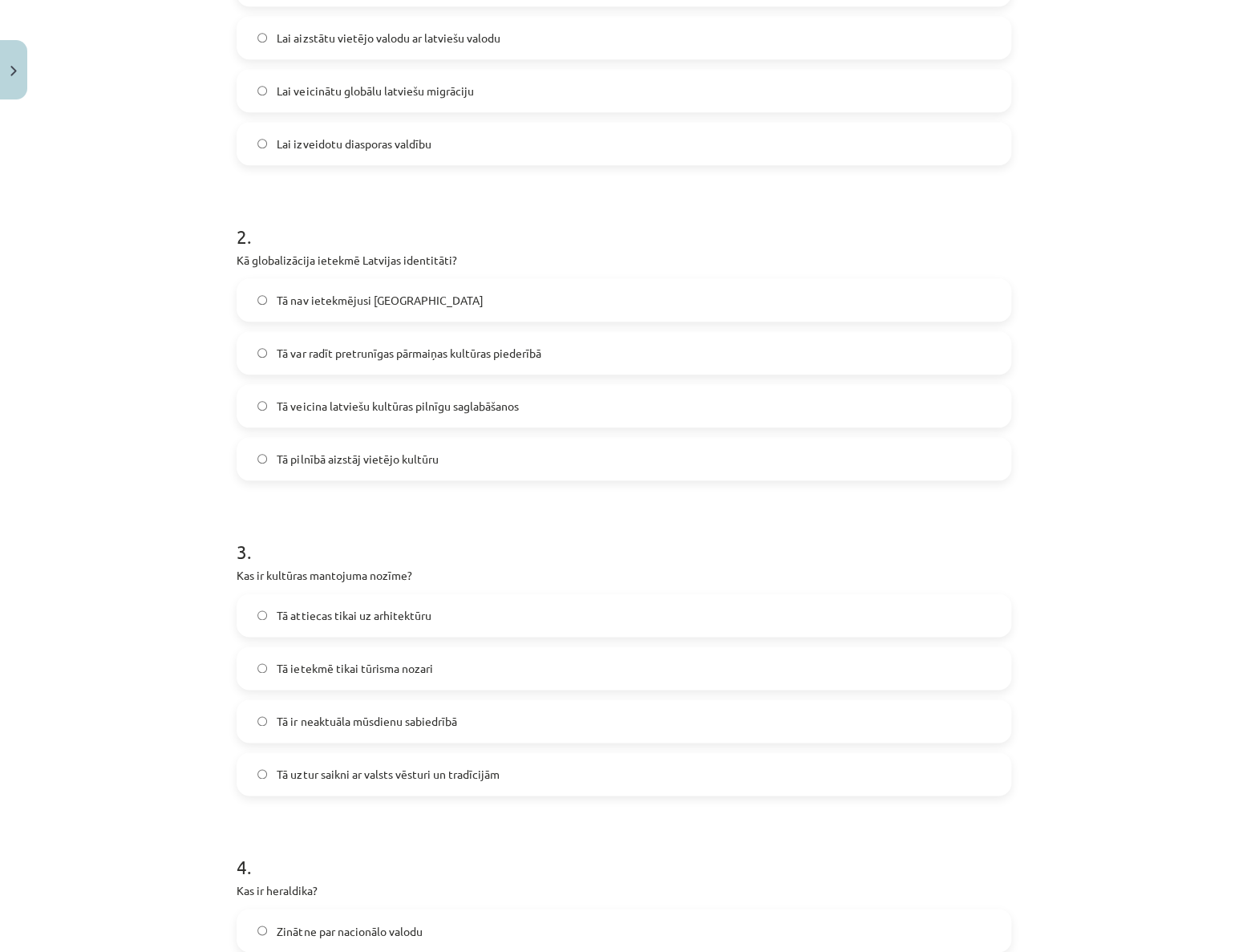
click at [346, 355] on span "Tā var radīt pretrunīgas pārmaiņas kultūras piederībā" at bounding box center [409, 353] width 264 height 17
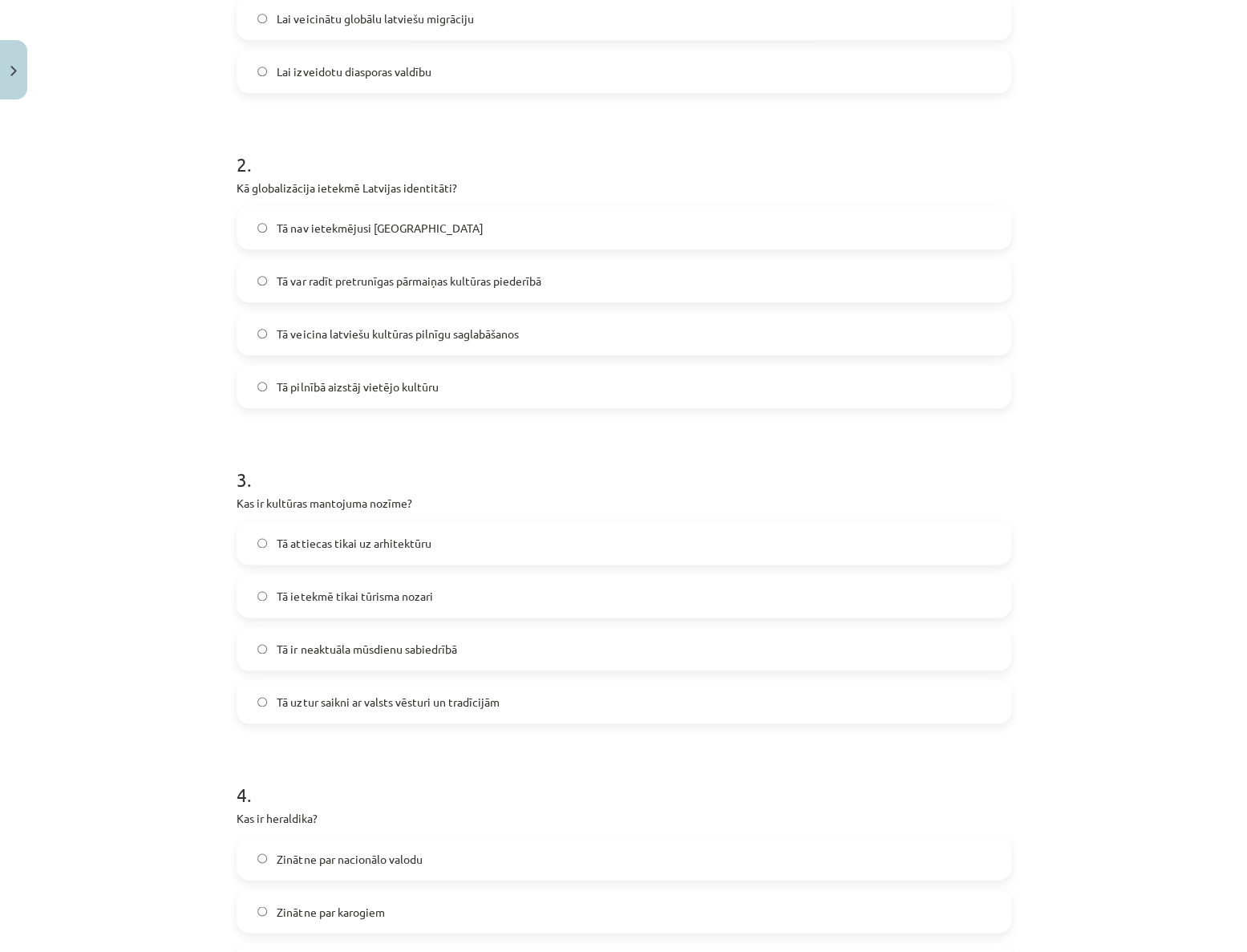
scroll to position [510, 0]
drag, startPoint x: 360, startPoint y: 710, endPoint x: 365, endPoint y: 701, distance: 10.3
click at [361, 709] on label "Tā uztur saikni ar valsts vēsturi un tradīcijām" at bounding box center [624, 700] width 771 height 40
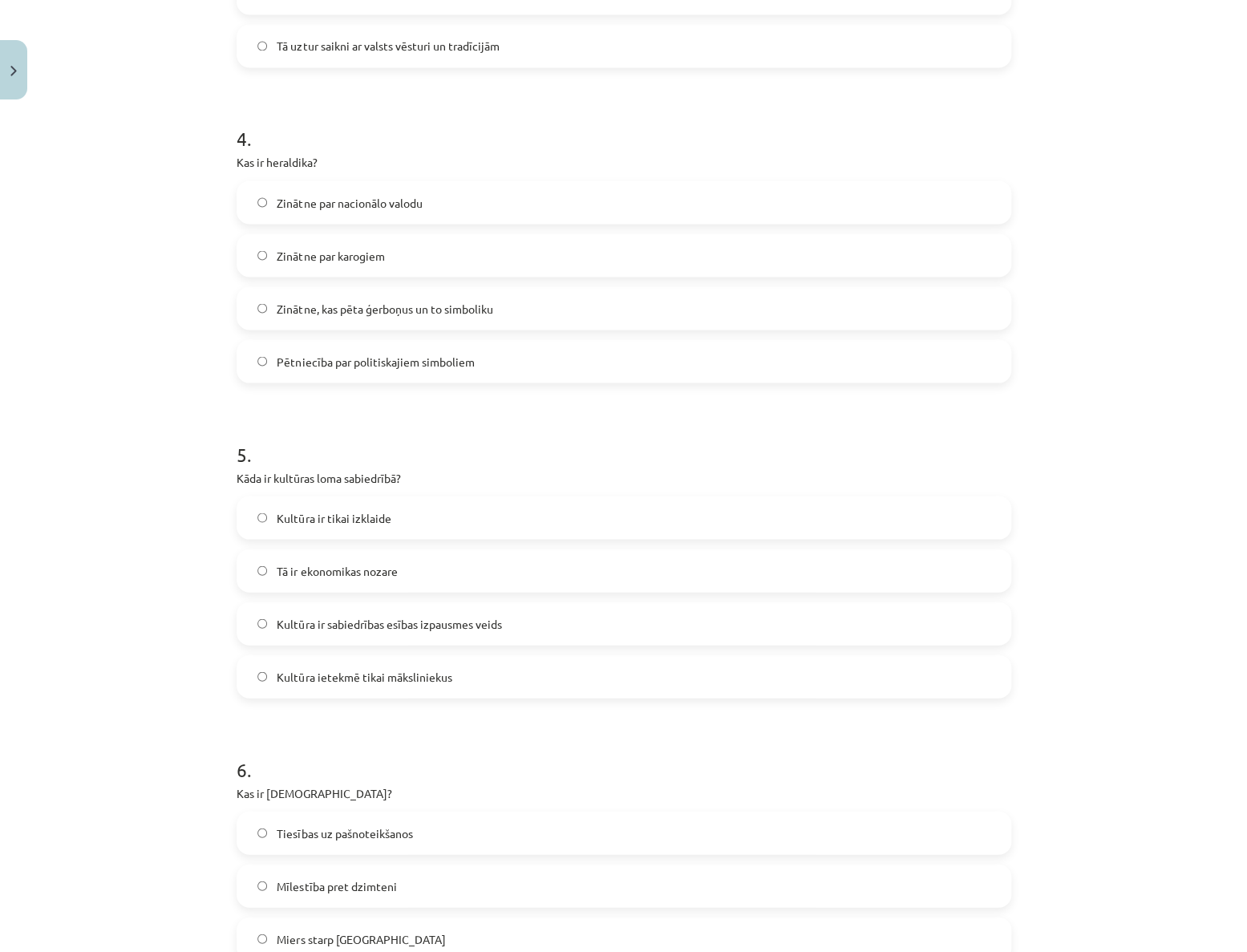
scroll to position [1166, 0]
click at [370, 310] on span "Zinātne, kas pēta ģerboņus un to simboliku" at bounding box center [385, 307] width 216 height 17
click at [383, 629] on label "Kultūra ir sabiedrības esības izpausmes veids" at bounding box center [624, 622] width 771 height 40
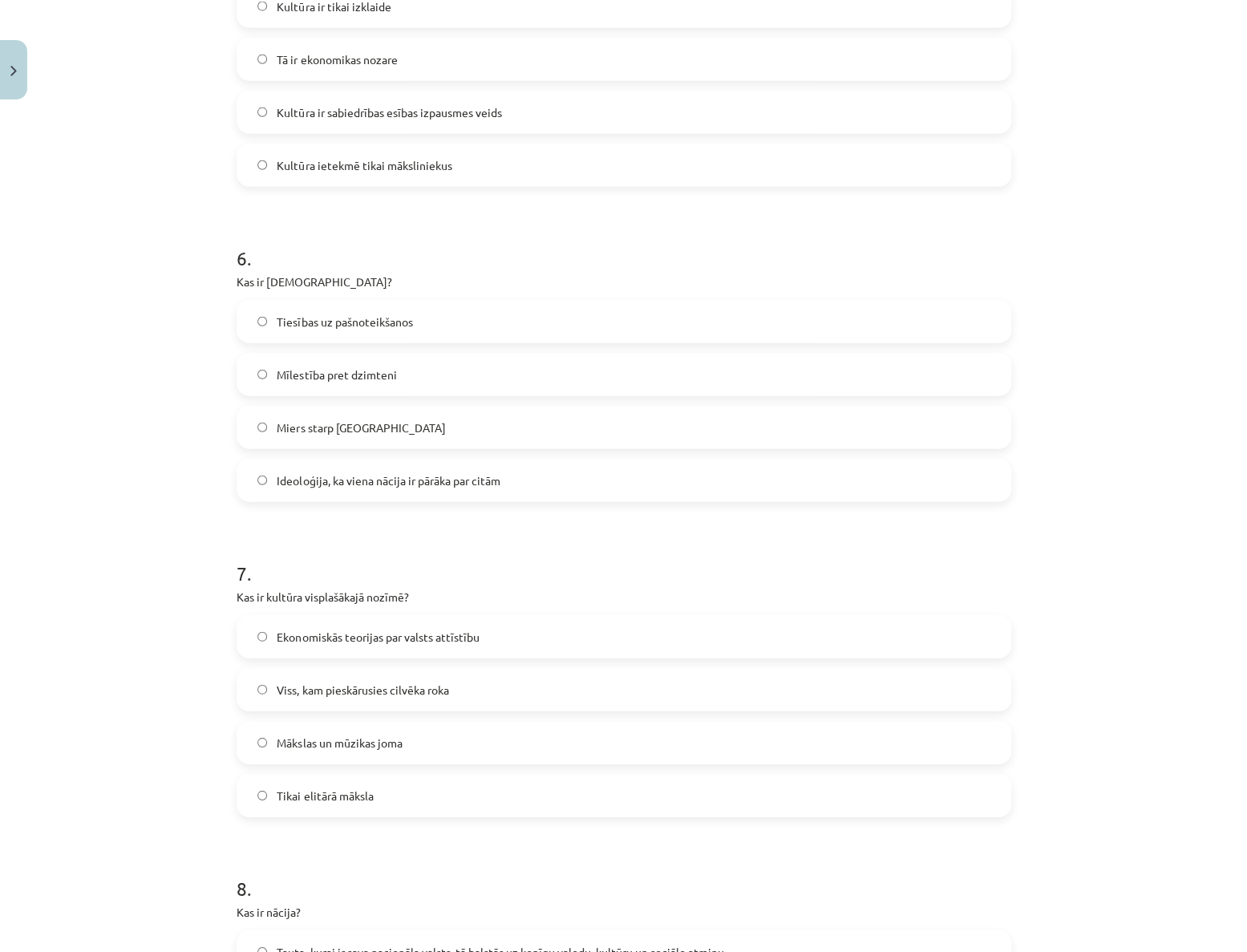
scroll to position [1750, 0]
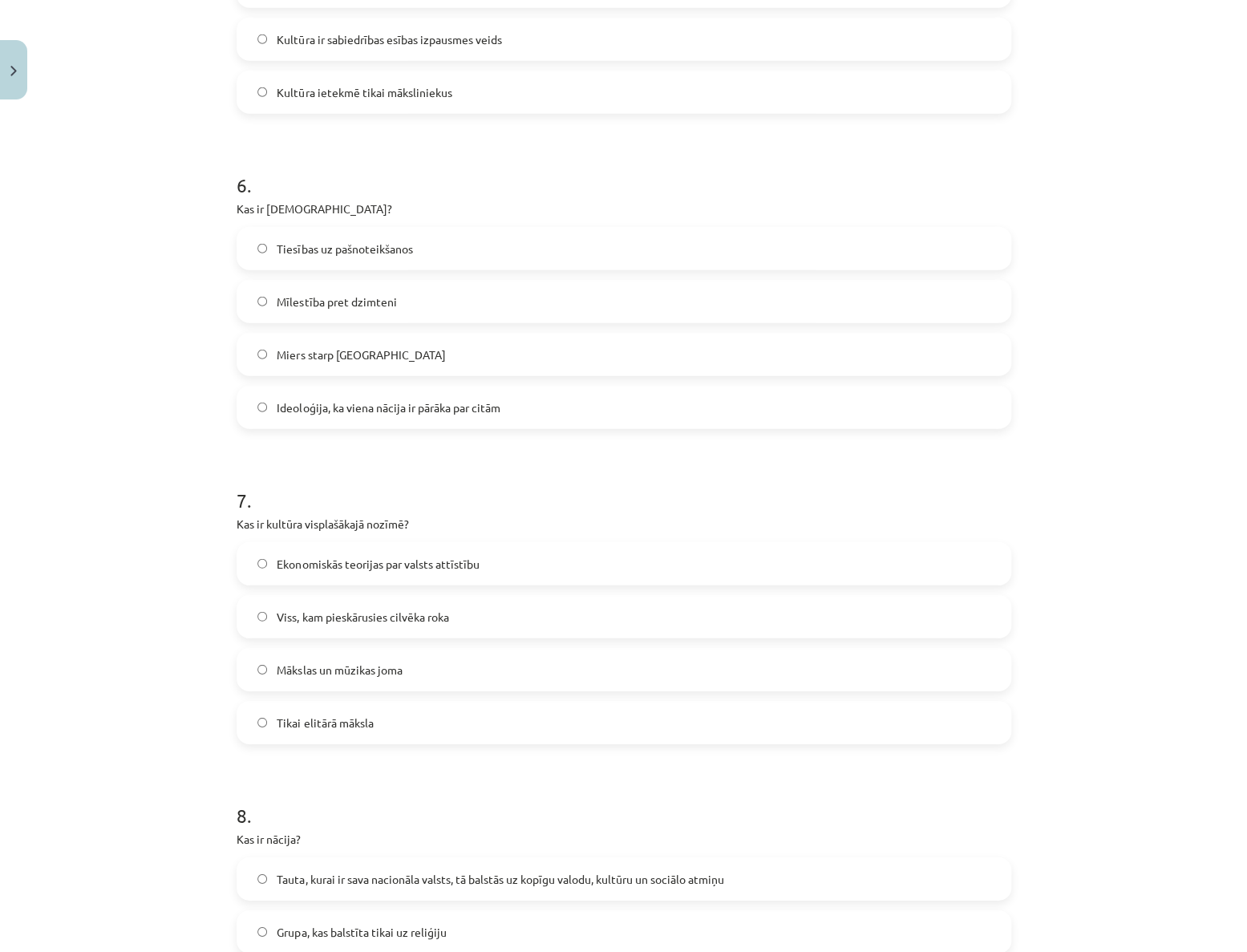
click at [321, 413] on span "Ideoloģija, ka viena nācija ir pārāka par citām" at bounding box center [388, 407] width 223 height 17
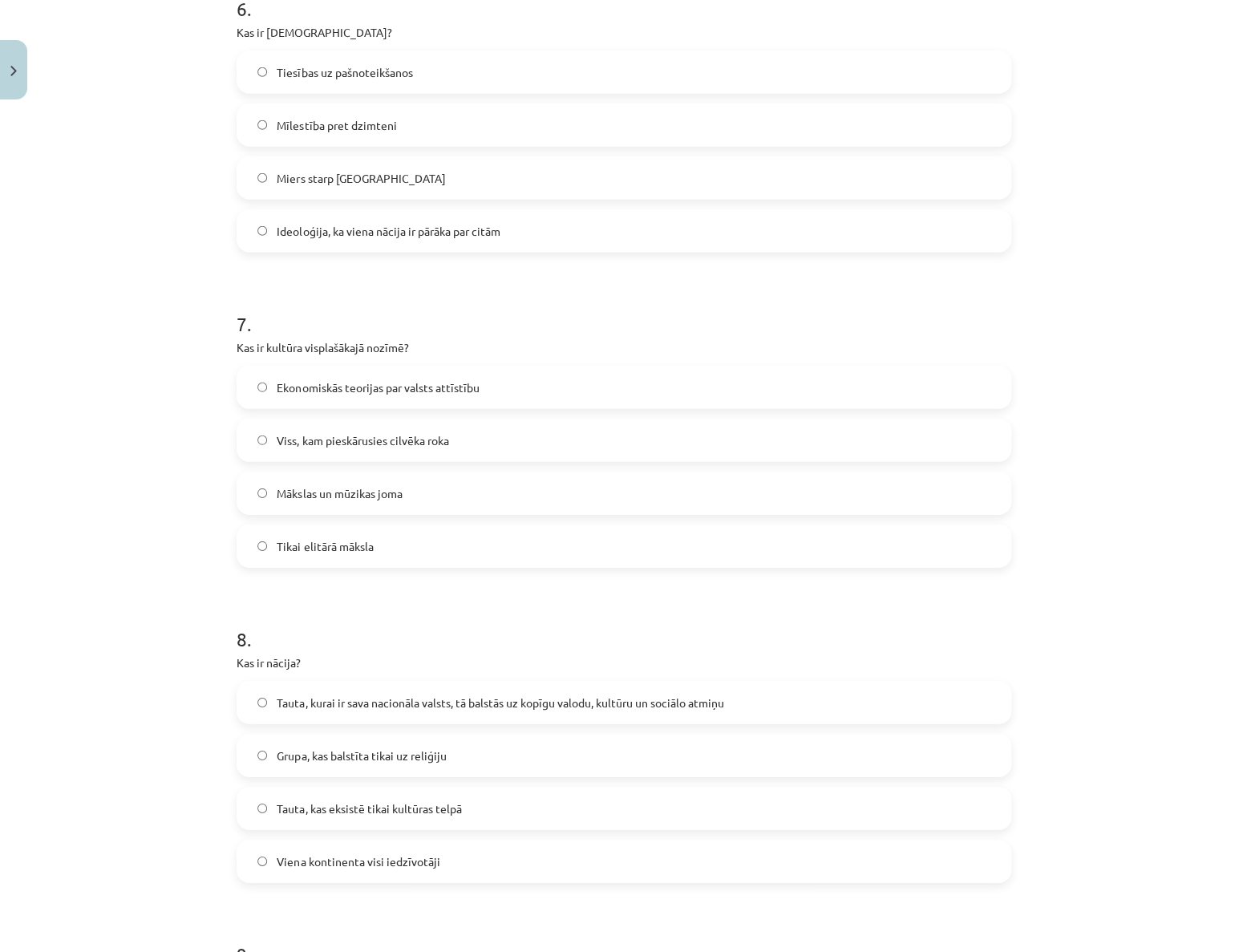
scroll to position [1968, 0]
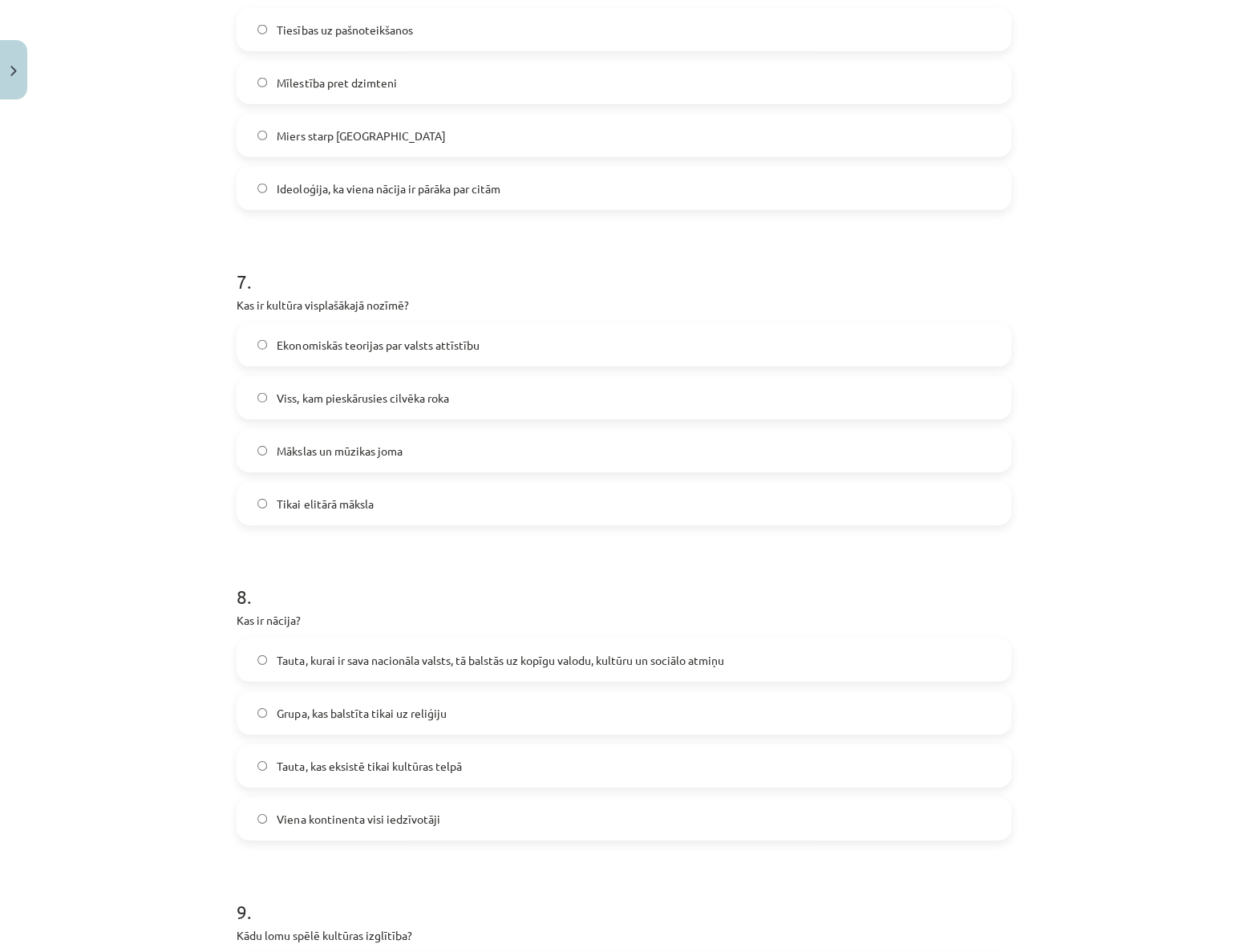
click at [383, 397] on span "Viss, kam pieskārusies cilvēka roka" at bounding box center [362, 397] width 172 height 17
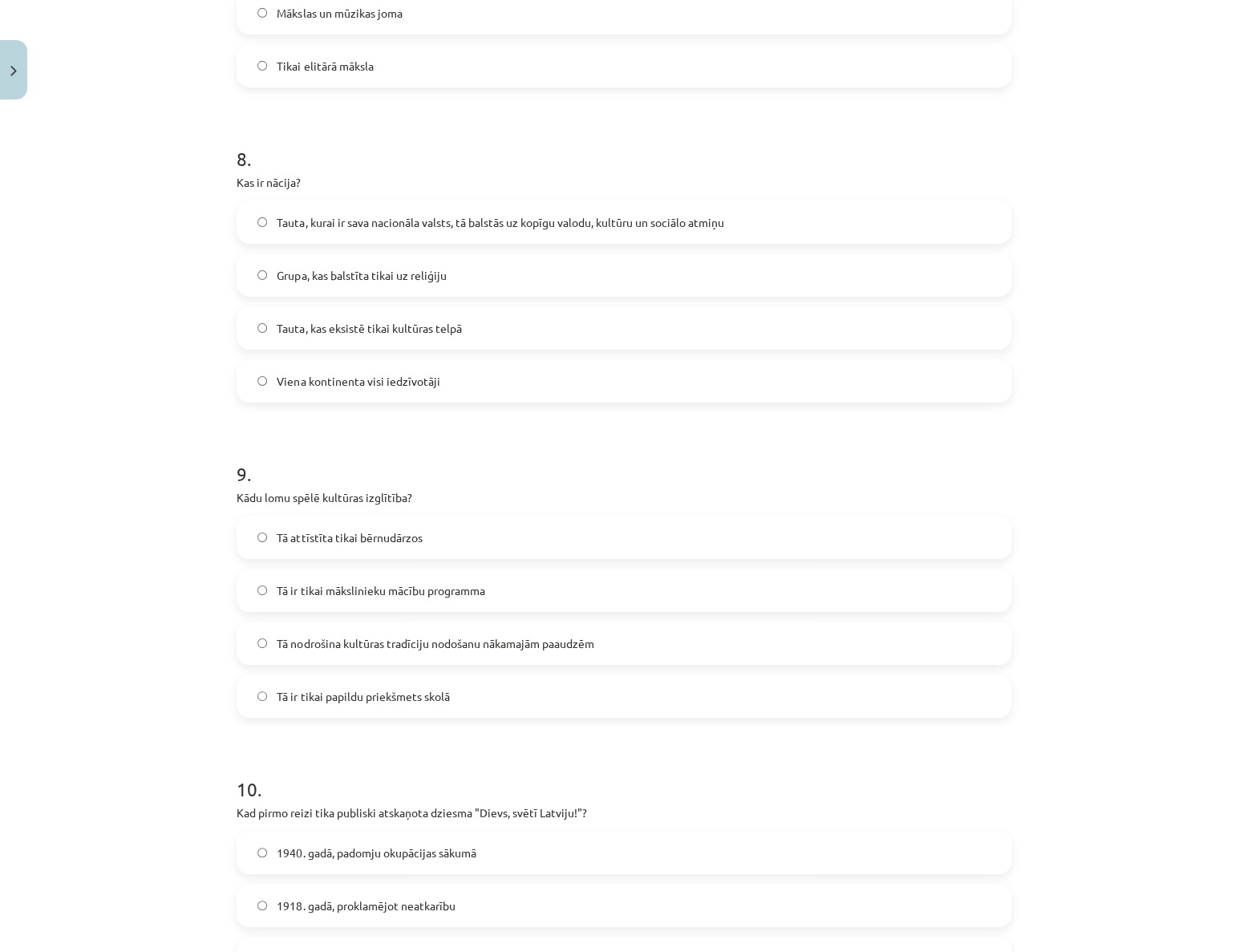
scroll to position [2478, 0]
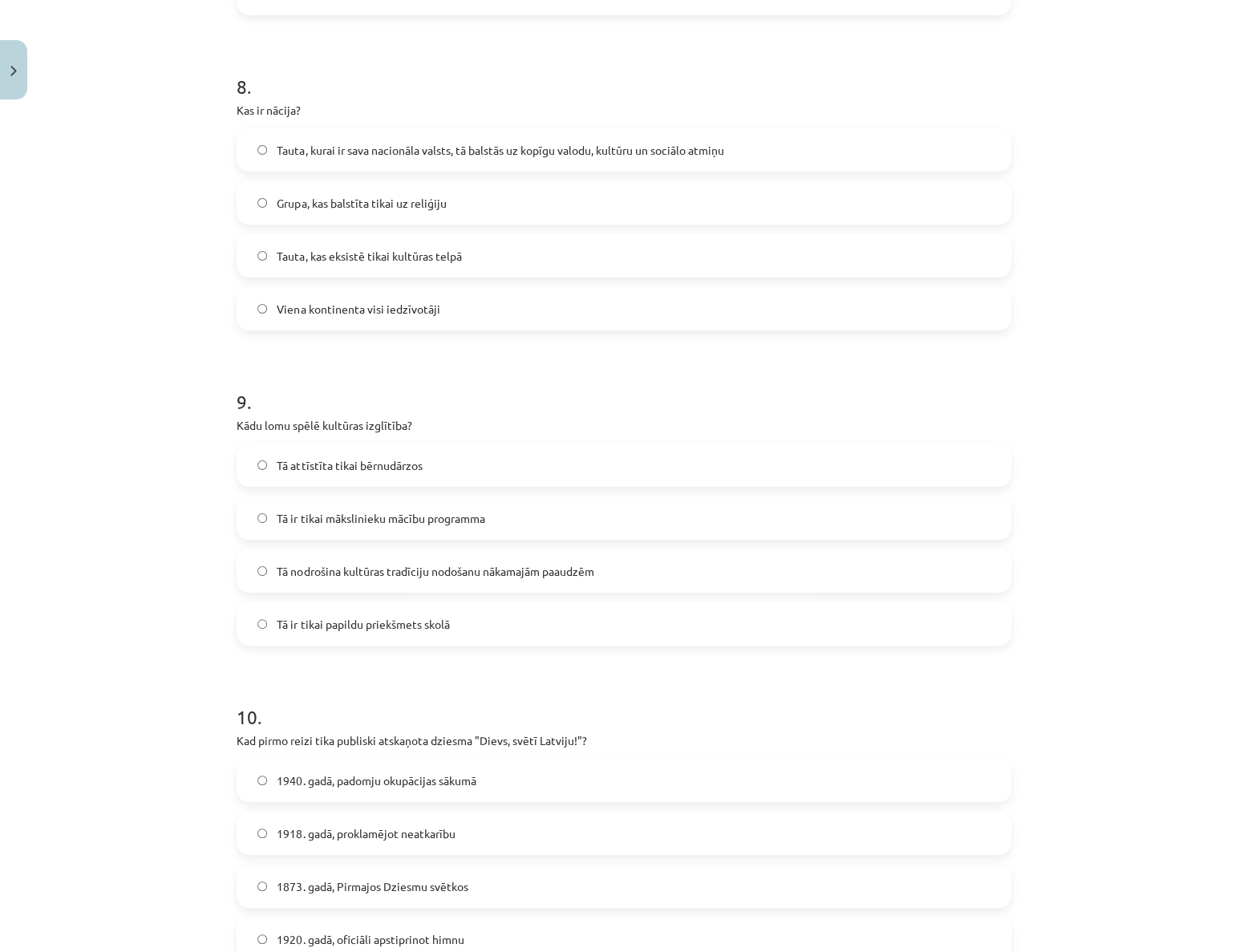
click at [497, 143] on span "Tauta, kurai ir sava nacionāla valsts, tā balstās uz kopīgu valodu, kultūru un …" at bounding box center [500, 150] width 447 height 17
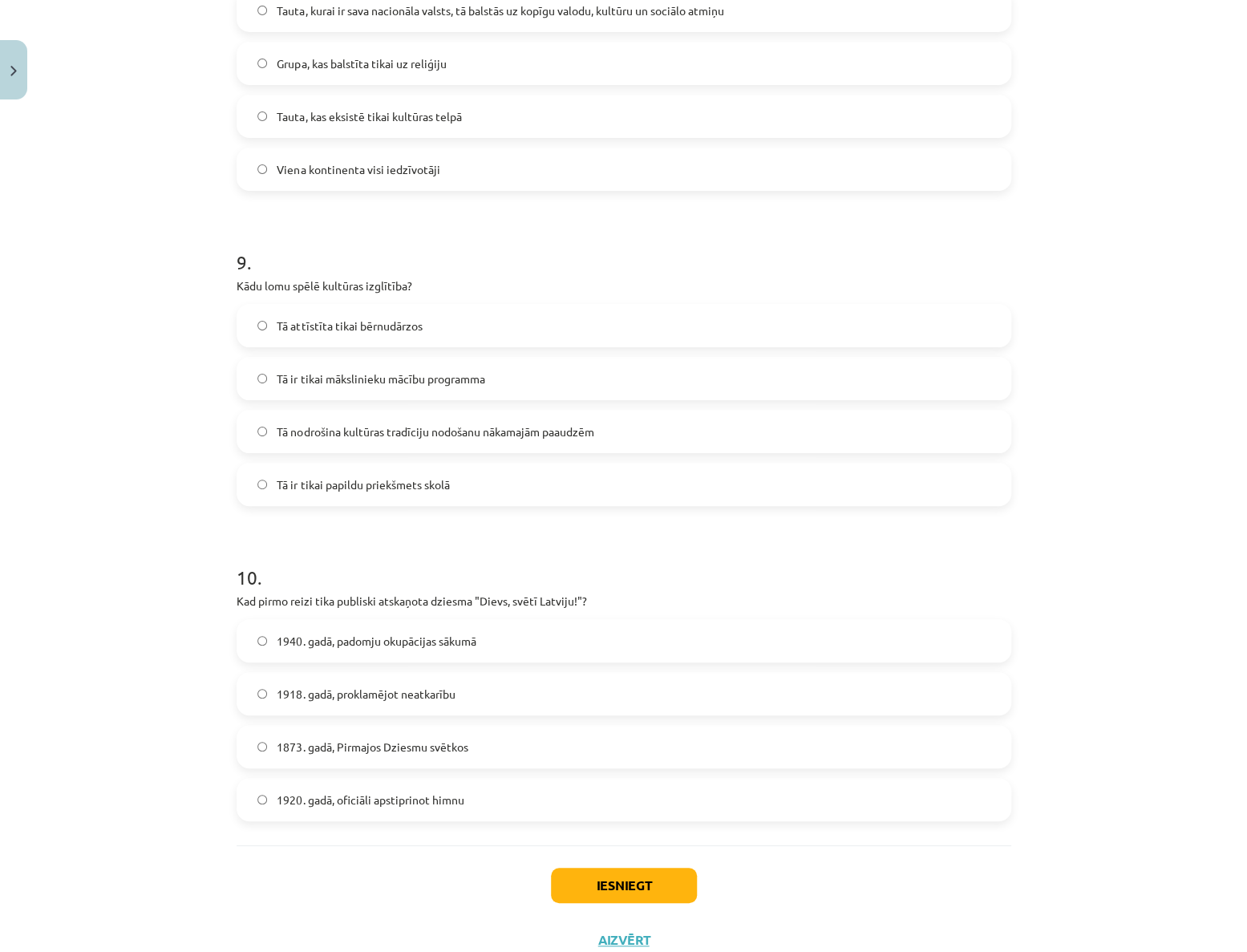
scroll to position [2624, 0]
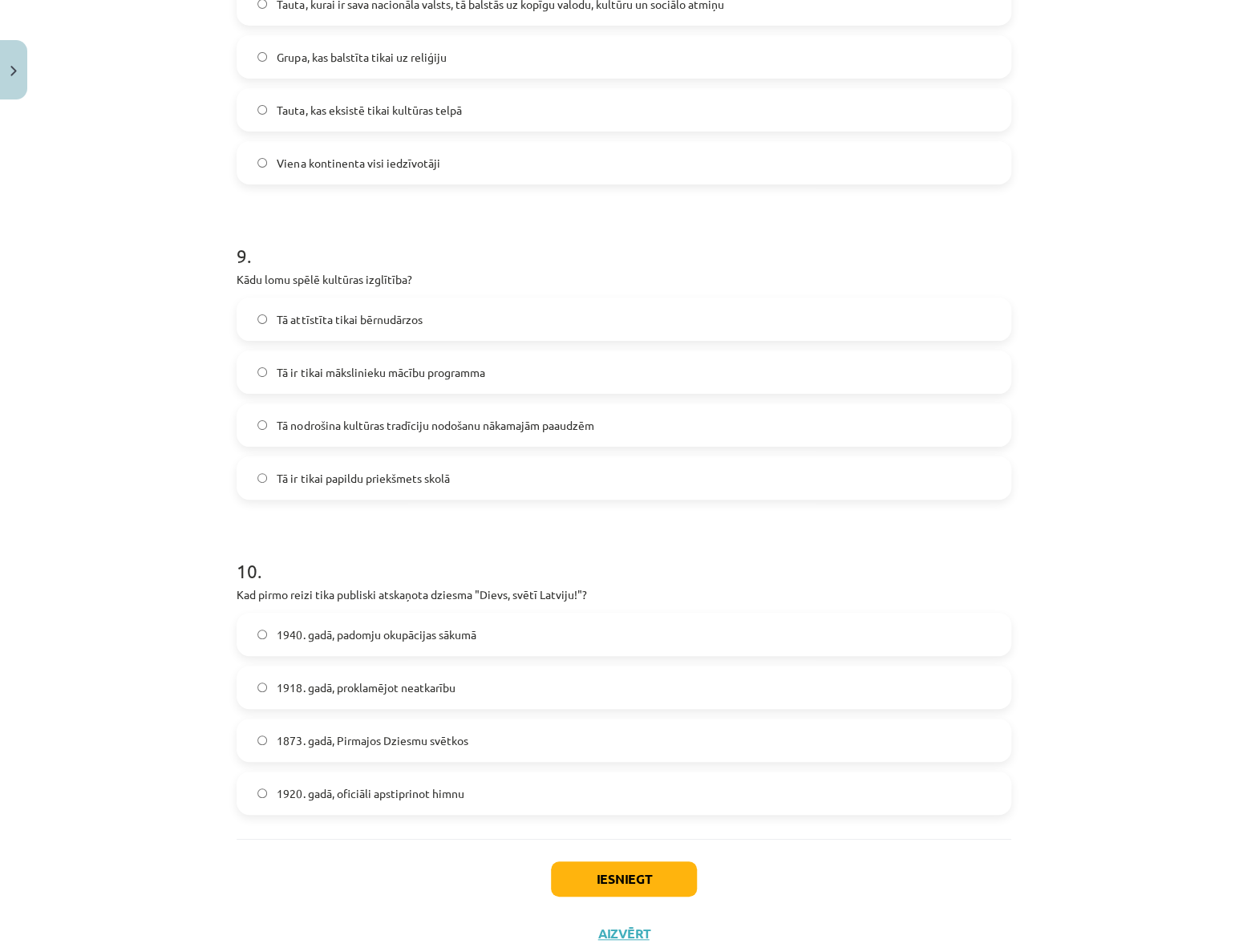
drag, startPoint x: 284, startPoint y: 425, endPoint x: 324, endPoint y: 472, distance: 61.7
click at [284, 425] on span "Tā nodrošina kultūras tradīciju nodošanu nākamajām paaudzēm" at bounding box center [435, 425] width 317 height 17
click at [340, 741] on span "1873. gadā, Pirmajos Dziesmu svētkos" at bounding box center [372, 740] width 191 height 17
click at [600, 876] on button "Iesniegt" at bounding box center [624, 879] width 146 height 35
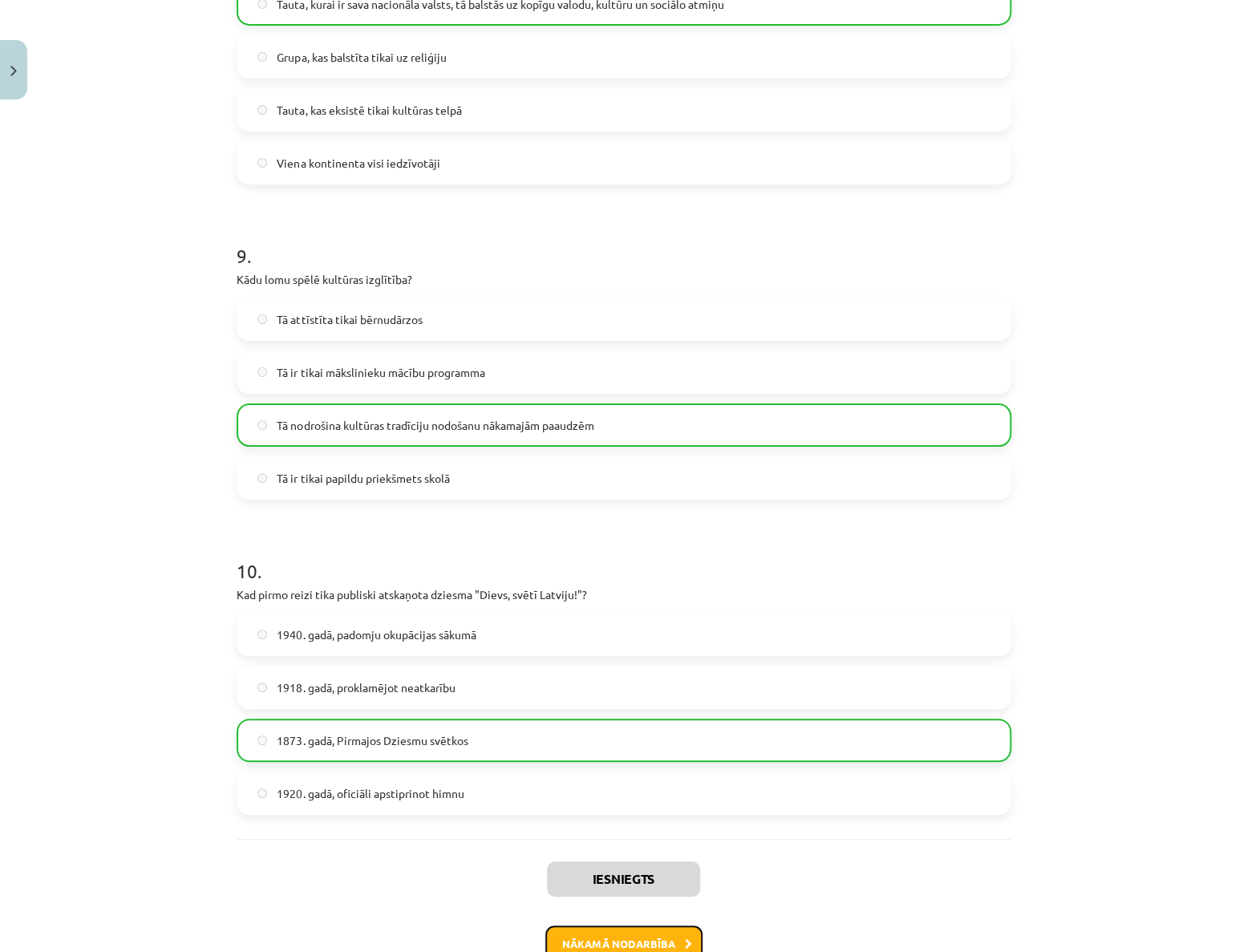
click at [608, 944] on button "Nākamā nodarbība" at bounding box center [624, 944] width 157 height 37
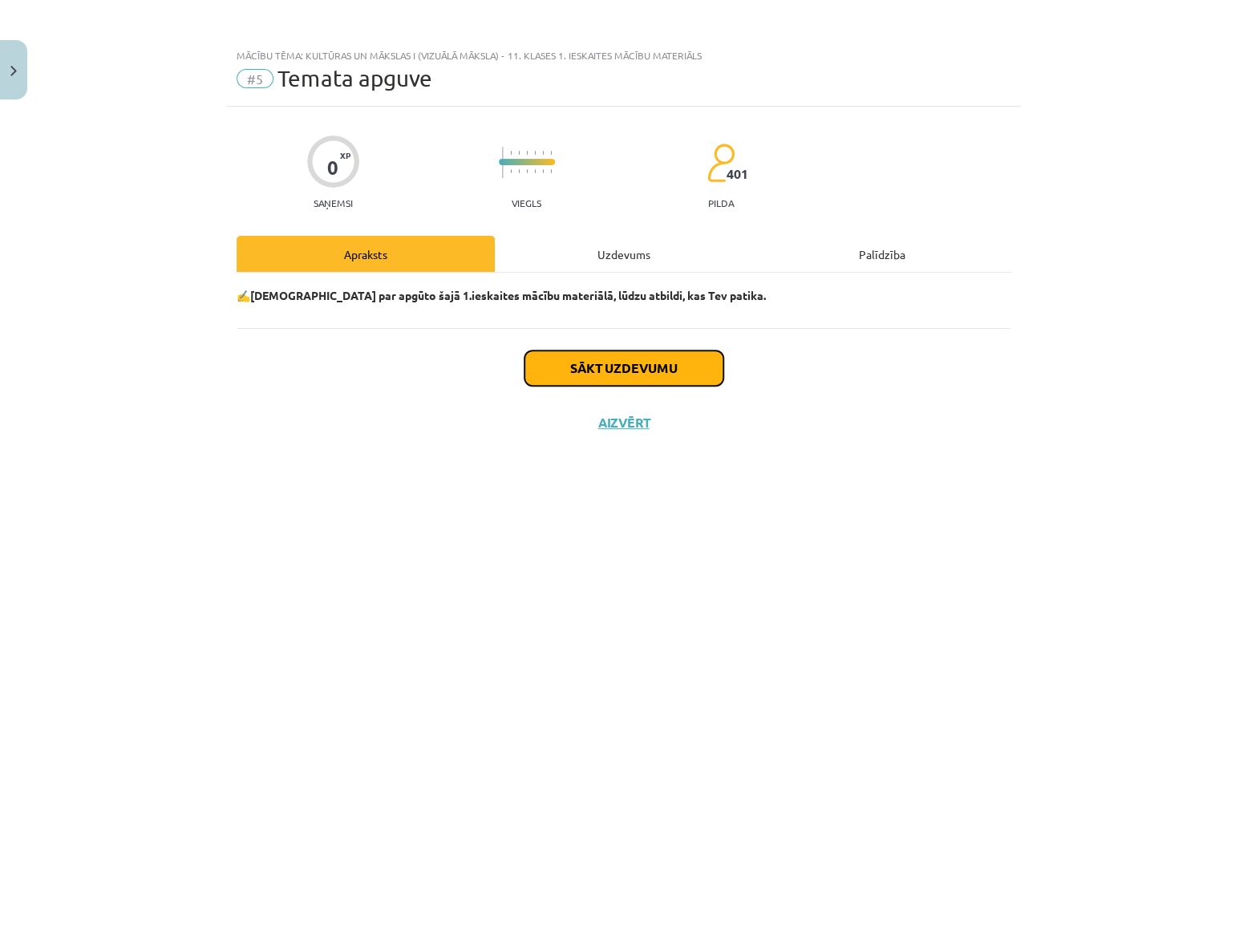
click at [624, 375] on button "Sākt uzdevumu" at bounding box center [624, 368] width 199 height 35
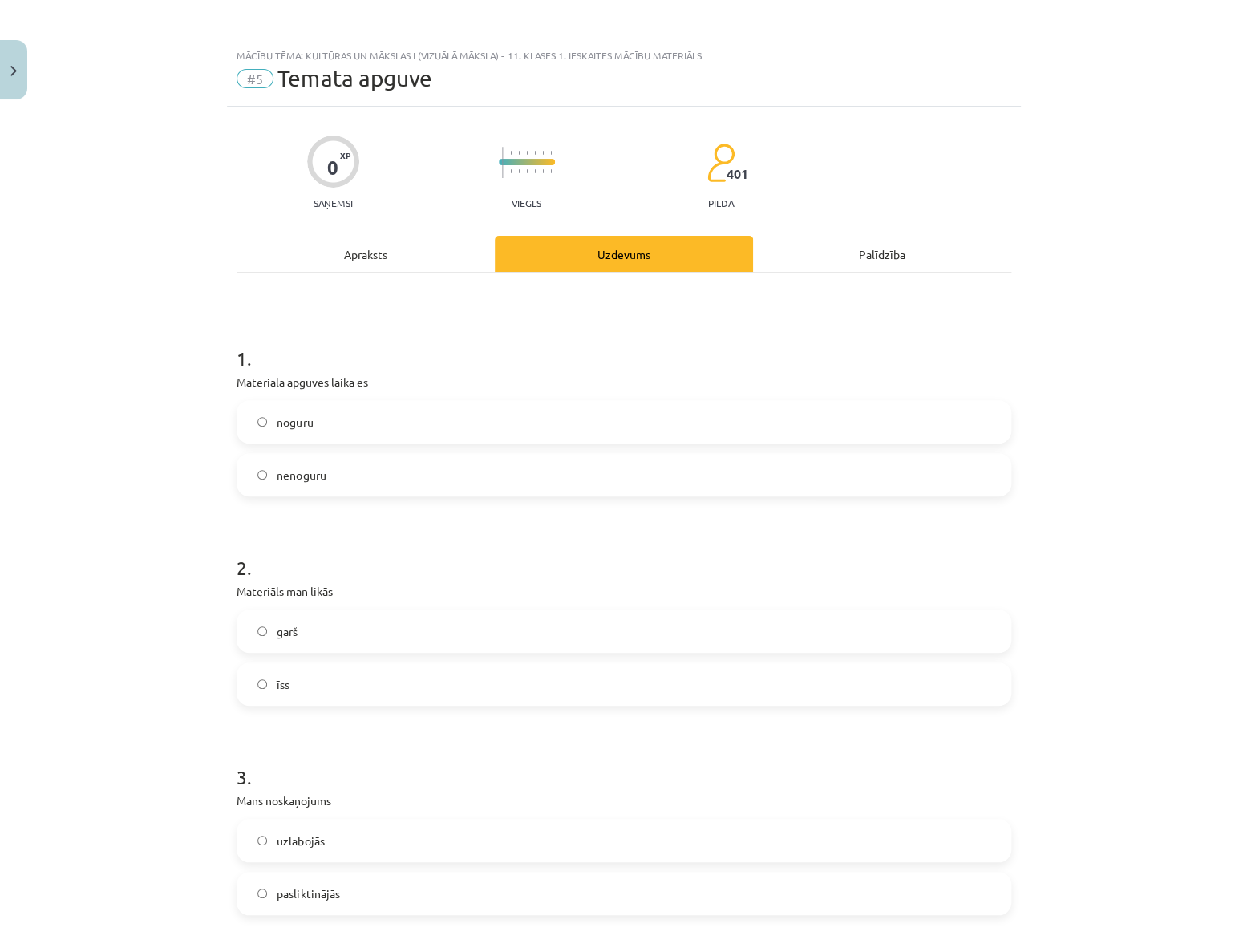
click at [320, 427] on label "noguru" at bounding box center [624, 422] width 771 height 40
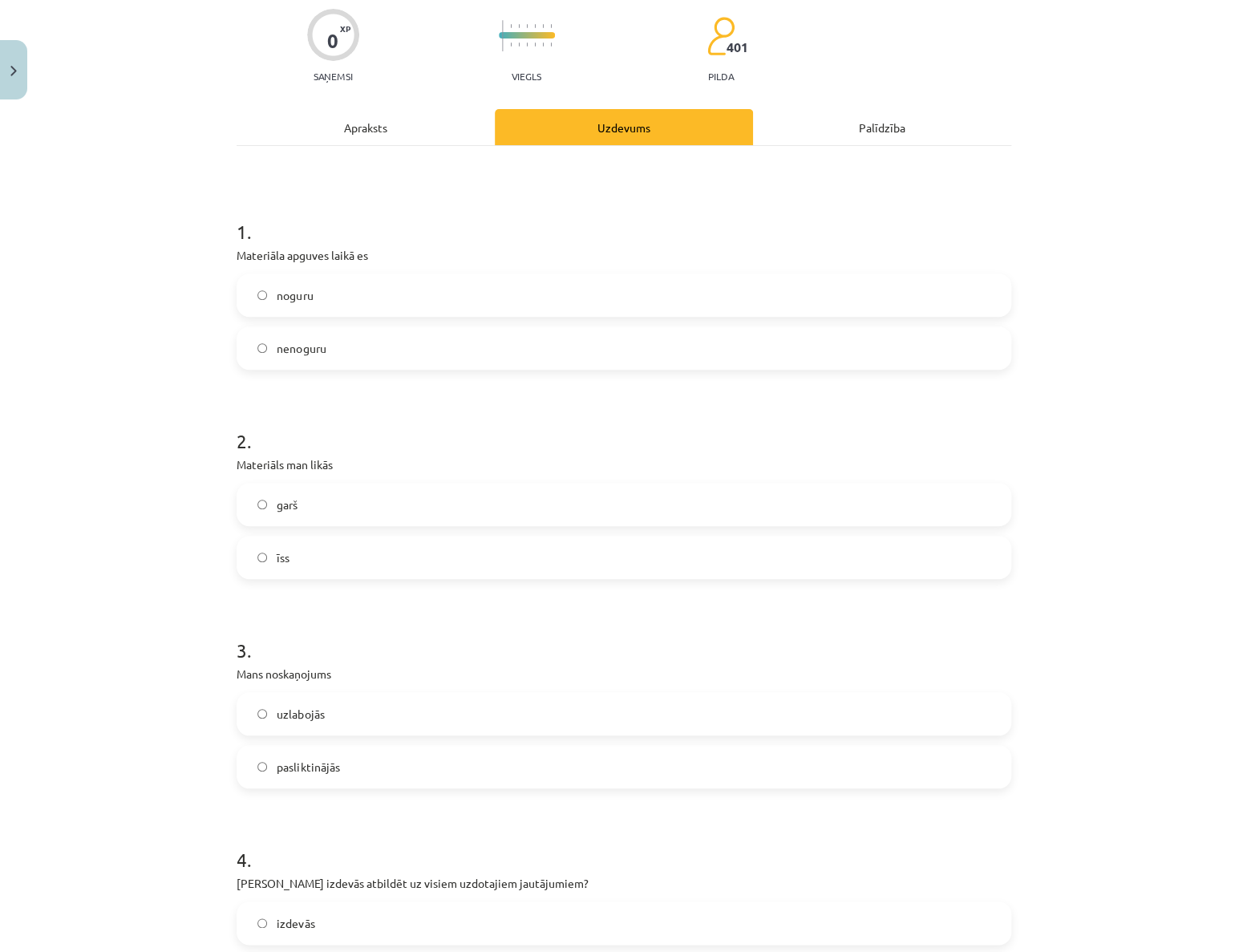
scroll to position [145, 0]
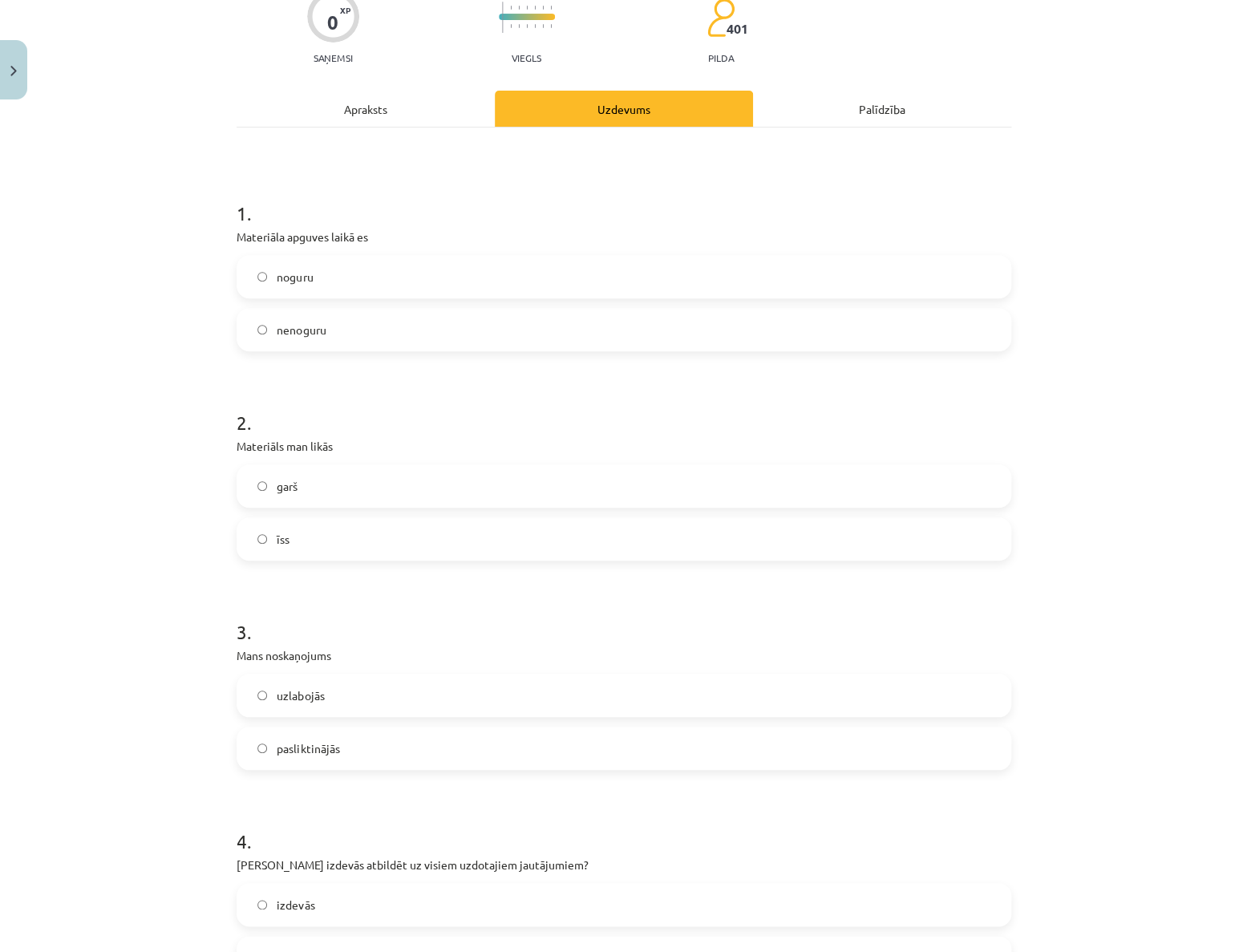
click at [357, 480] on label "garš" at bounding box center [624, 486] width 771 height 40
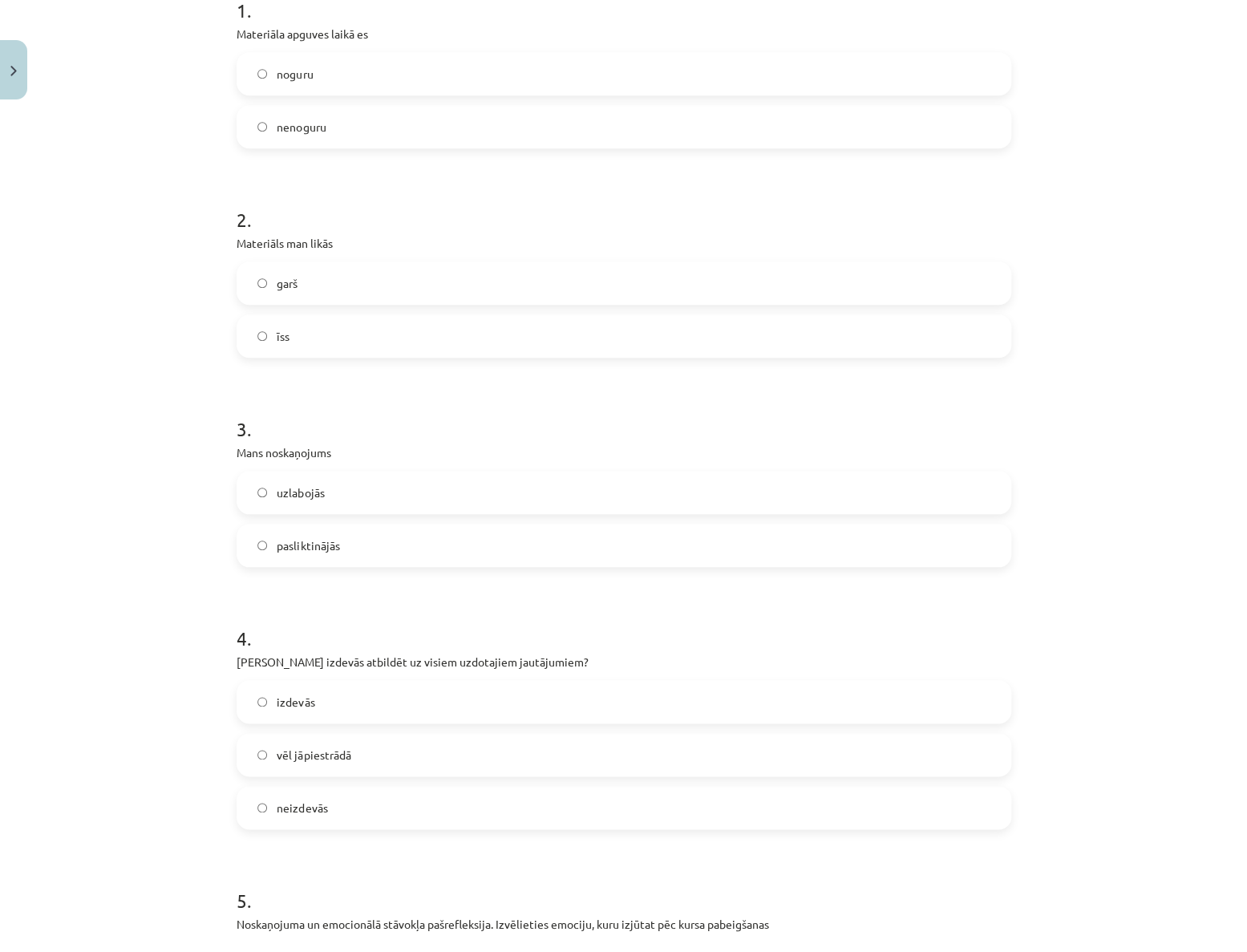
scroll to position [364, 0]
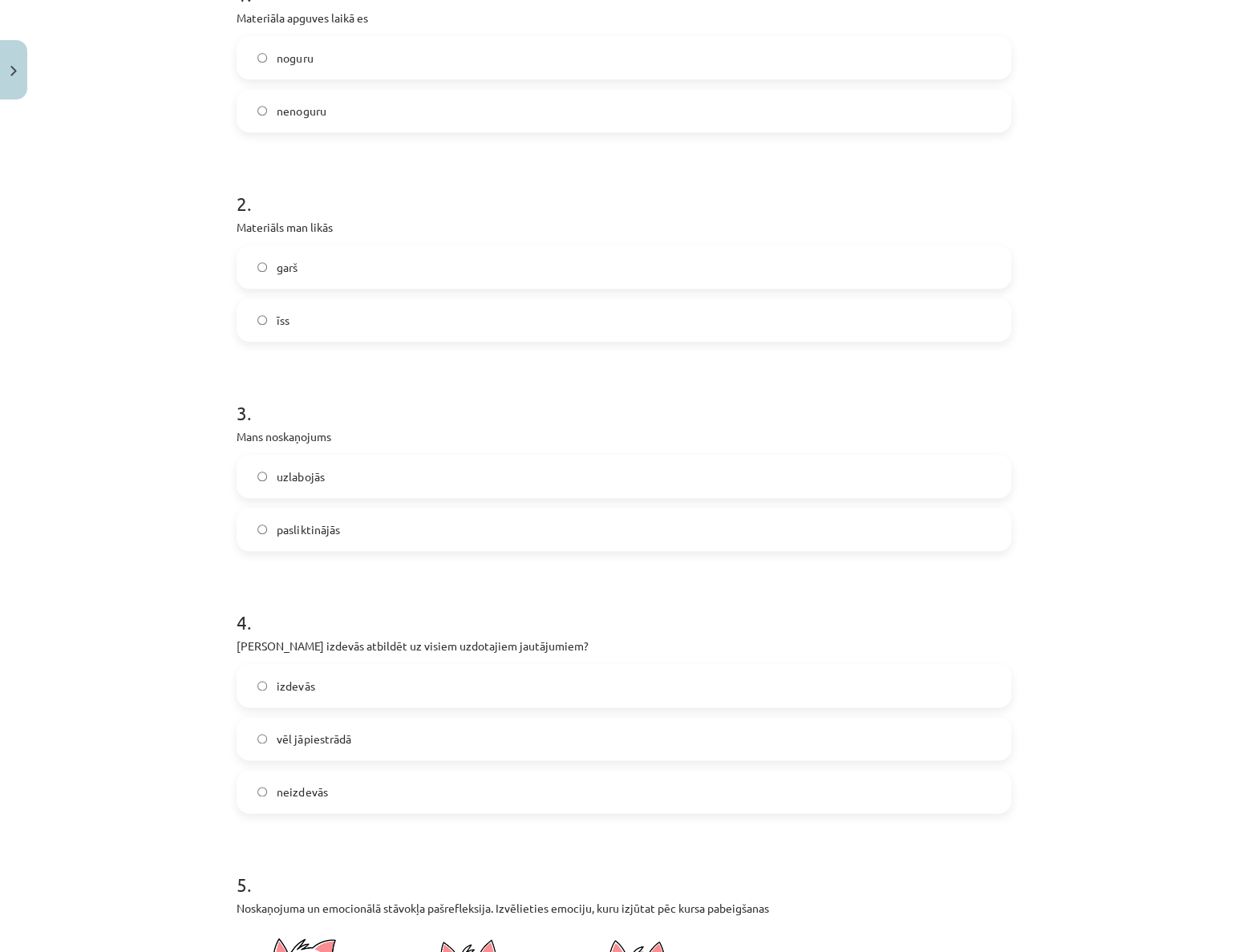
click at [354, 525] on label "pasliktinājās" at bounding box center [624, 528] width 771 height 40
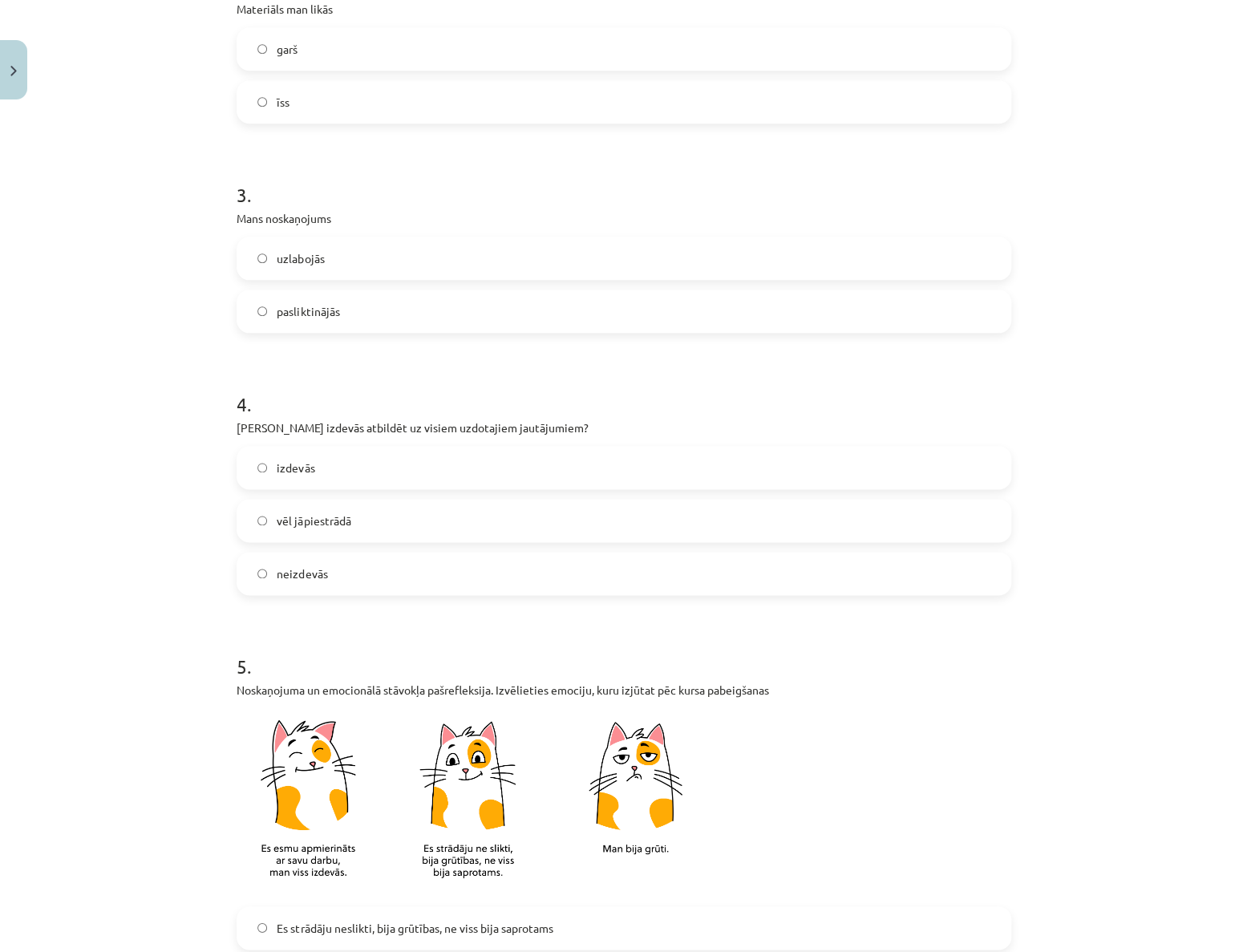
scroll to position [583, 0]
click at [356, 522] on label "vēl jāpiestrādā" at bounding box center [624, 519] width 771 height 40
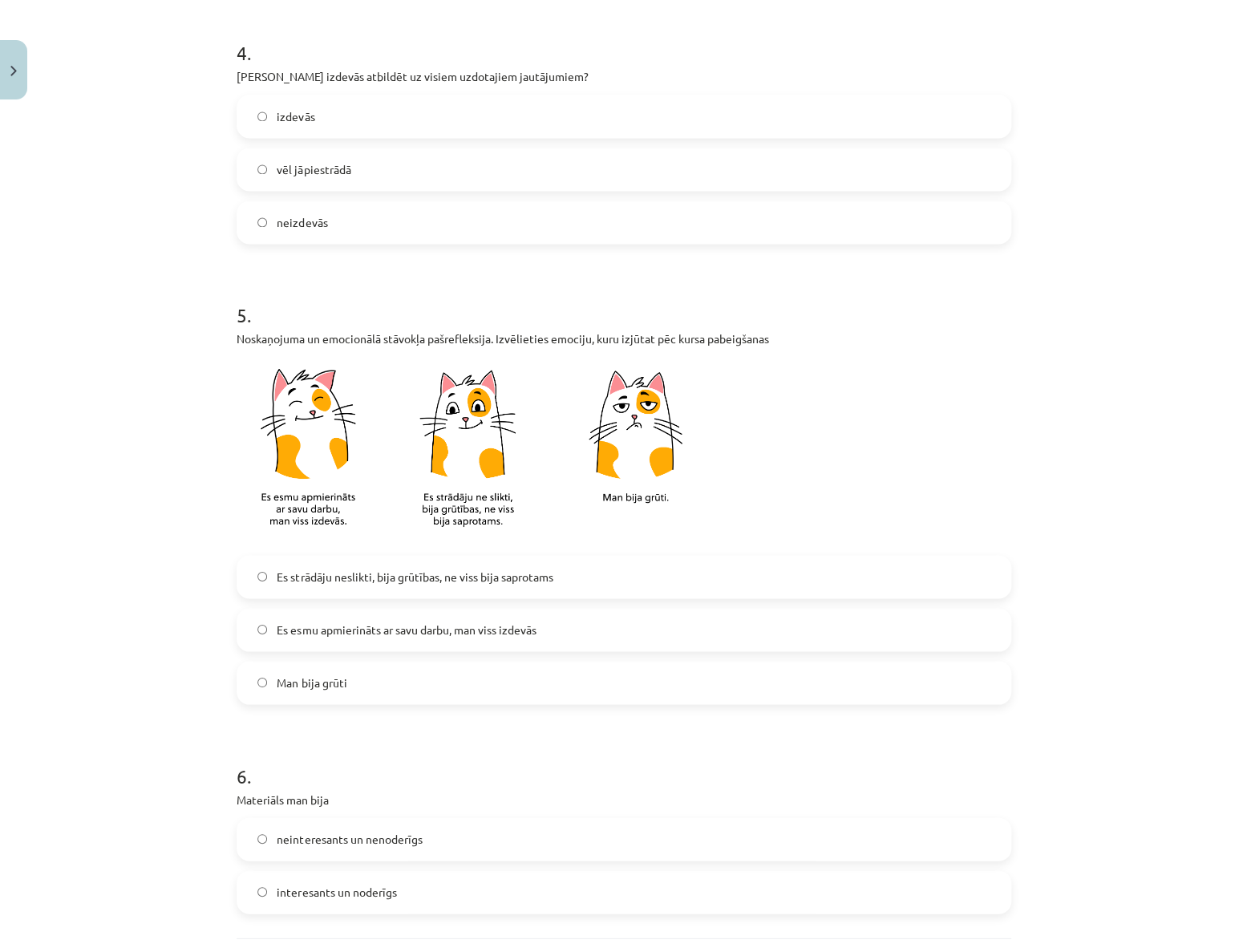
scroll to position [947, 0]
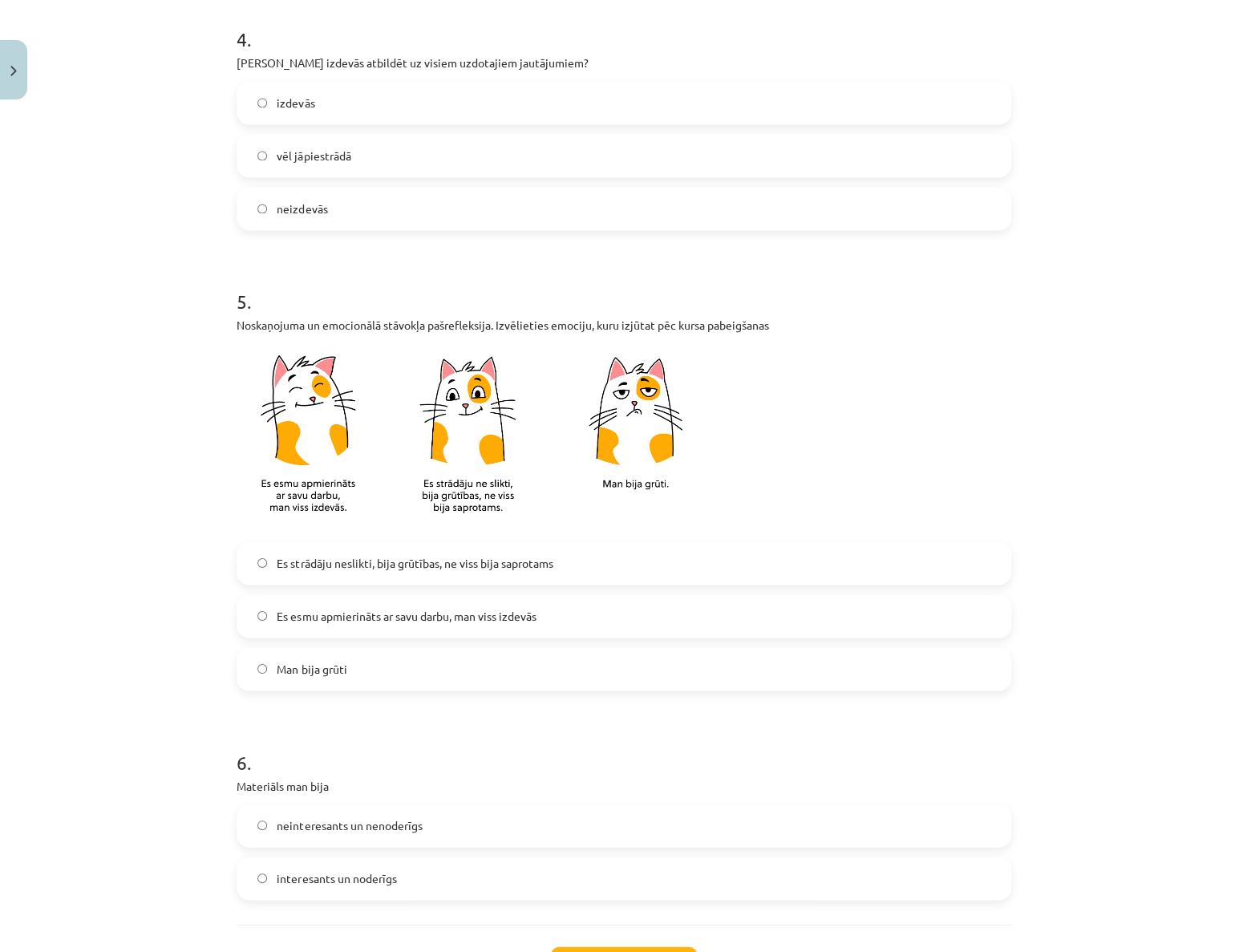
click at [359, 568] on span "Es strādāju neslikti, bija grūtības, ne viss bija saprotams" at bounding box center [415, 562] width 276 height 17
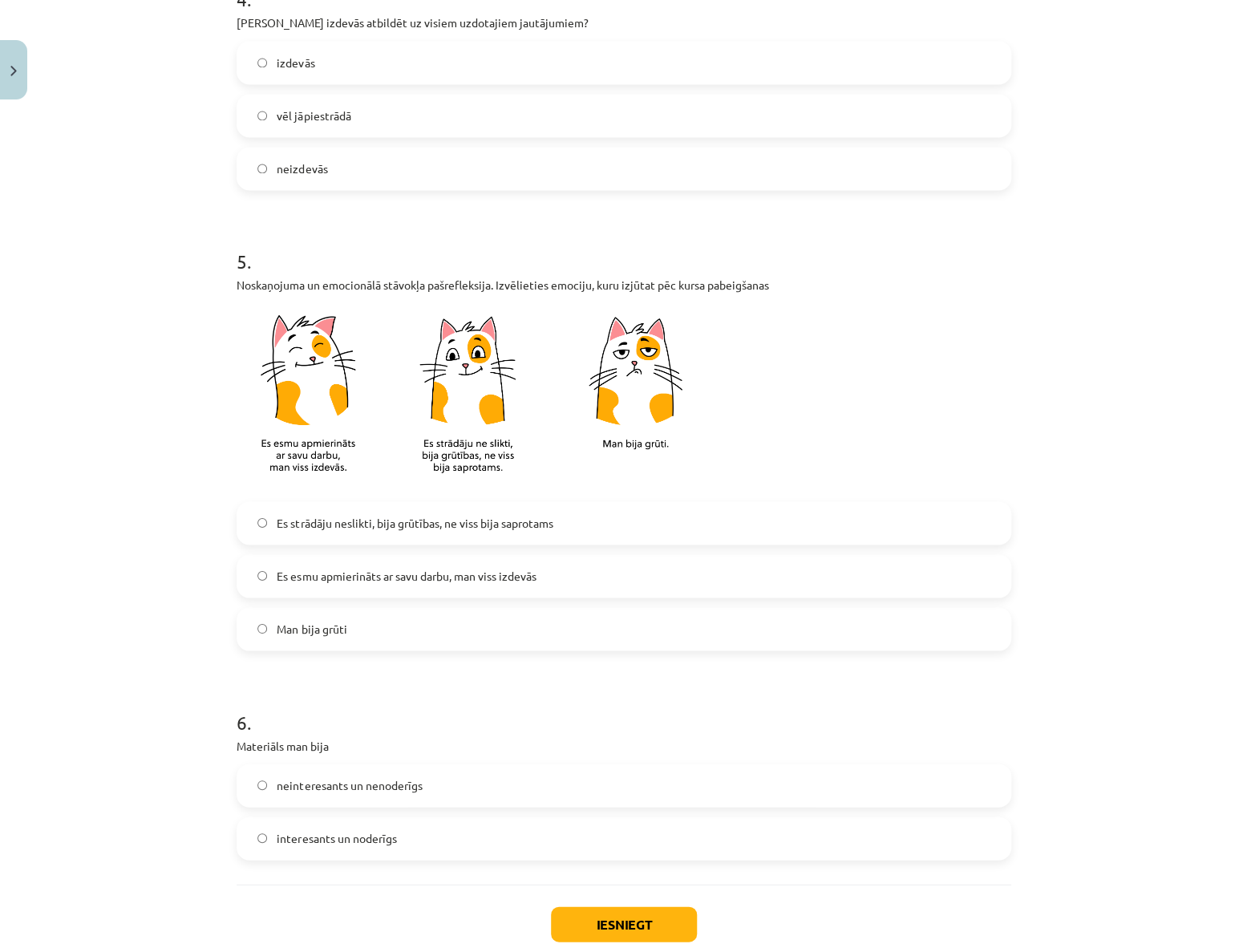
scroll to position [1079, 0]
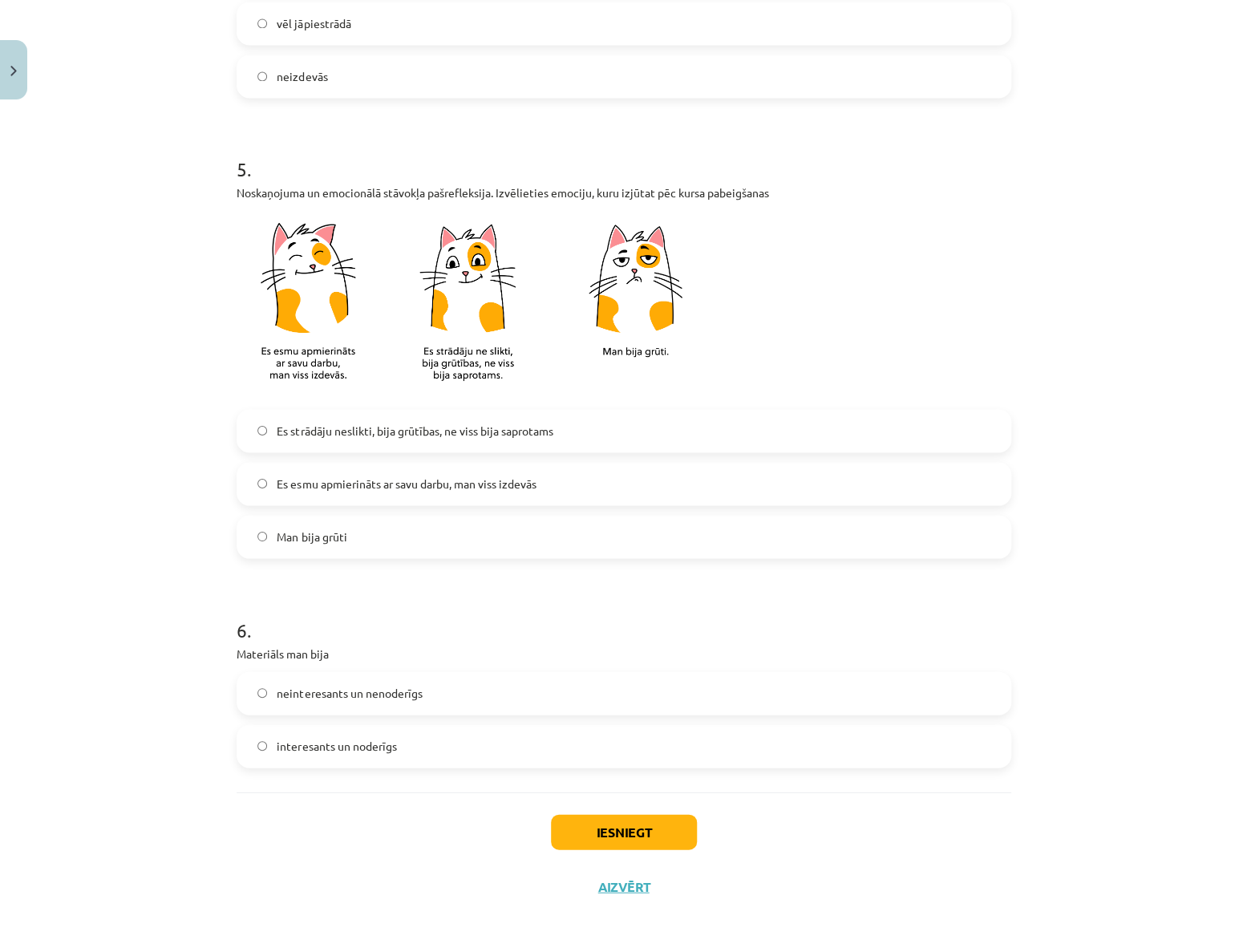
click at [417, 744] on label "interesants un noderīgs" at bounding box center [624, 745] width 771 height 40
click at [654, 842] on button "Iesniegt" at bounding box center [624, 832] width 146 height 35
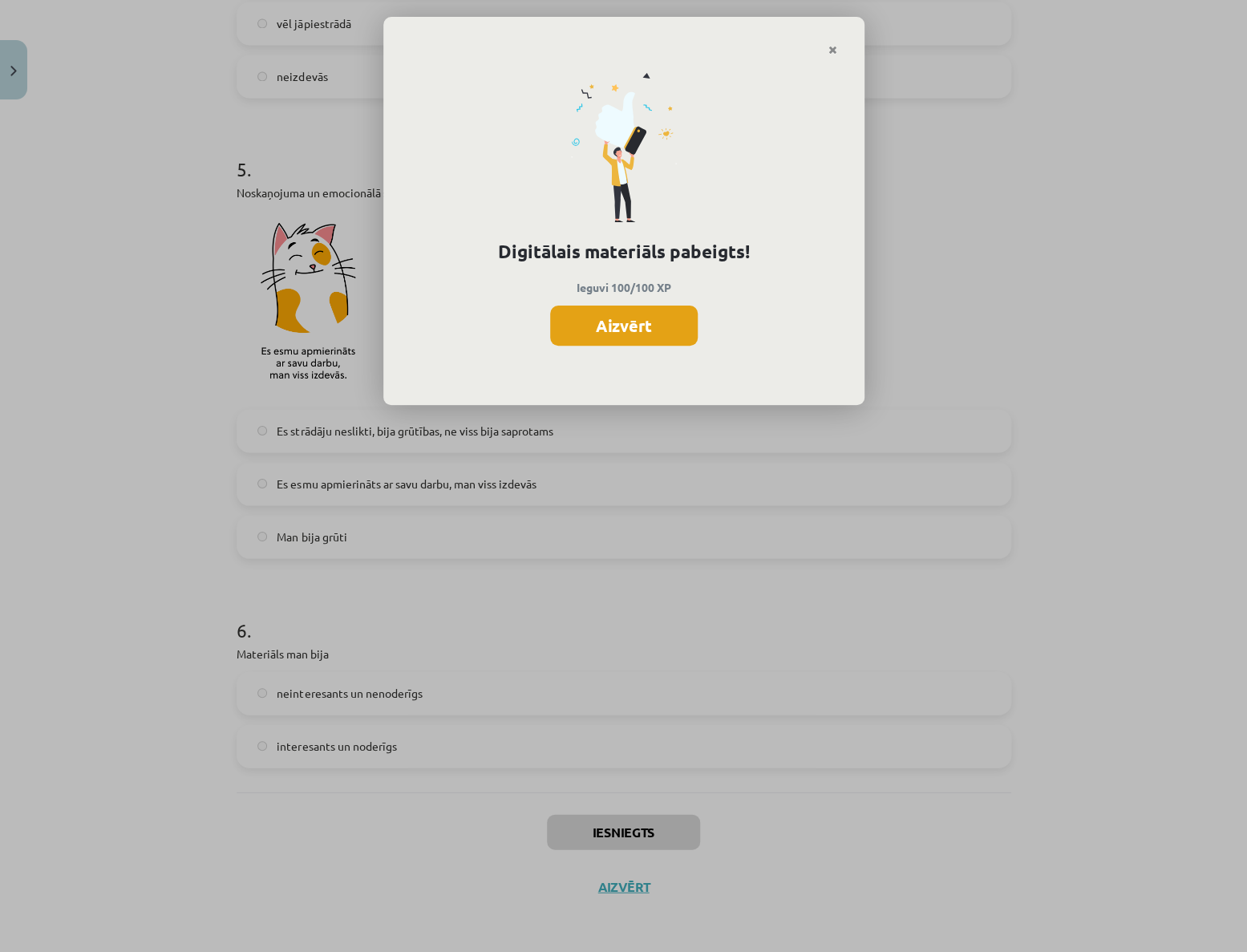
click at [637, 338] on button "Aizvērt" at bounding box center [624, 325] width 148 height 40
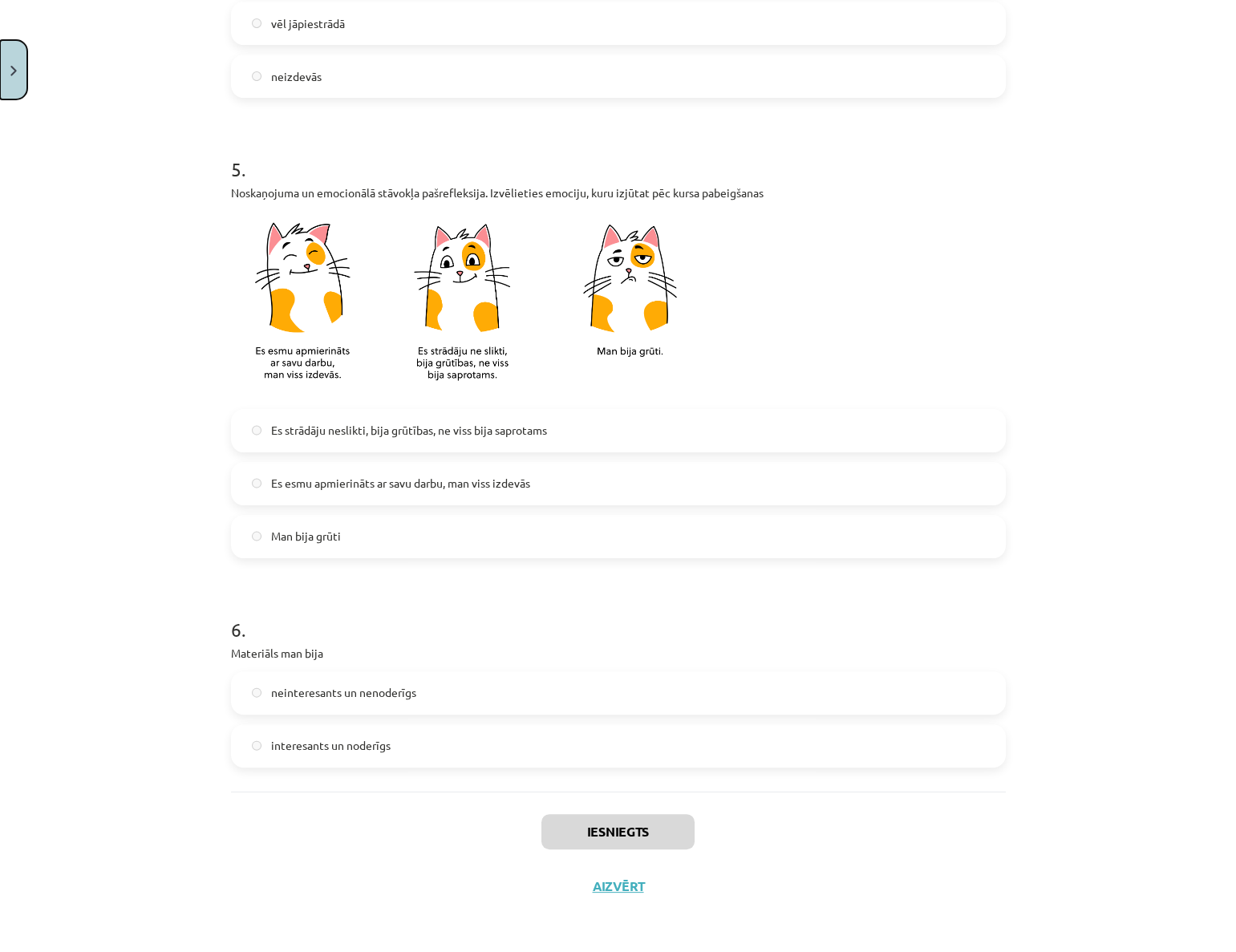
click at [9, 60] on button "Close" at bounding box center [14, 69] width 27 height 59
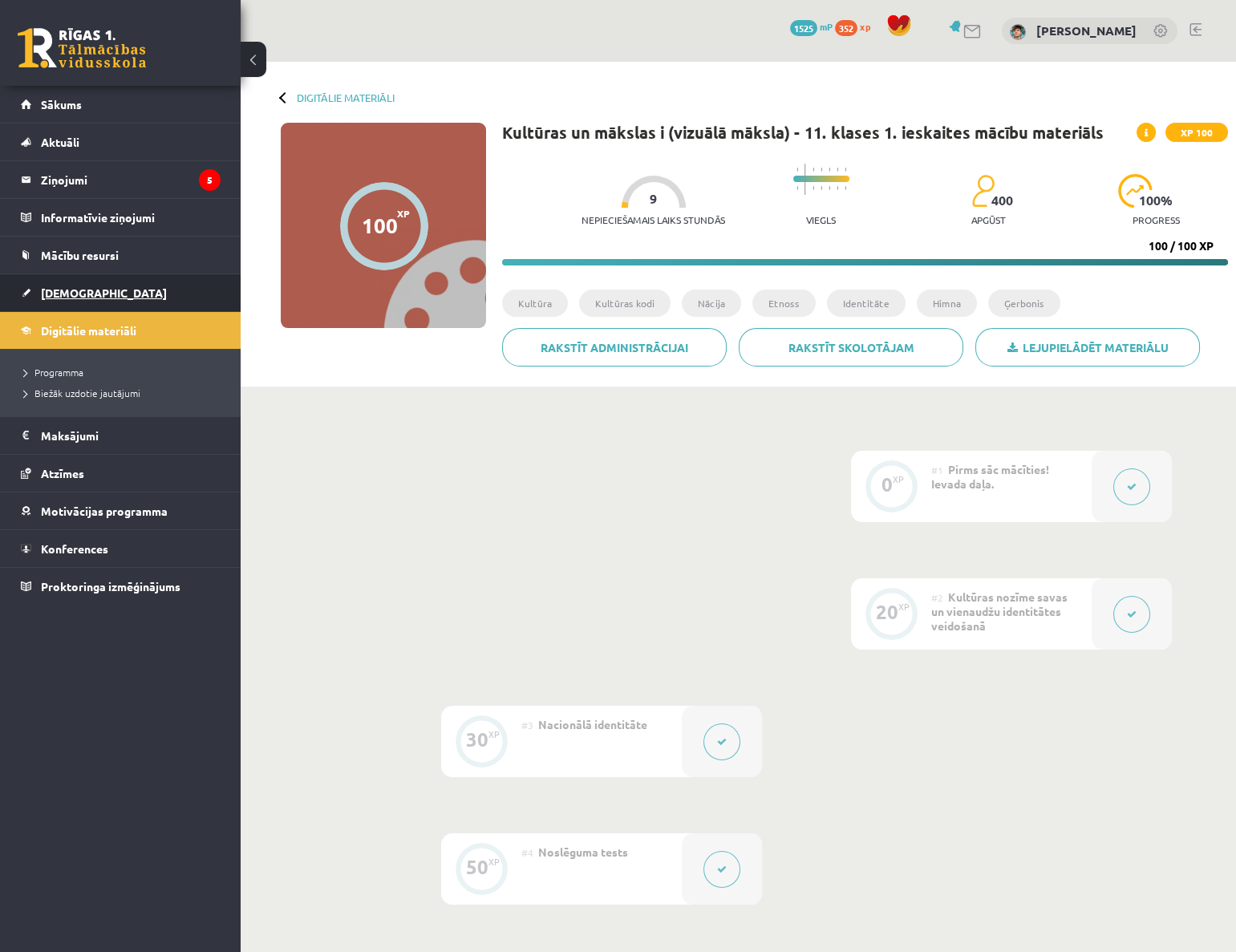
click at [56, 287] on span "[DEMOGRAPHIC_DATA]" at bounding box center [104, 292] width 126 height 15
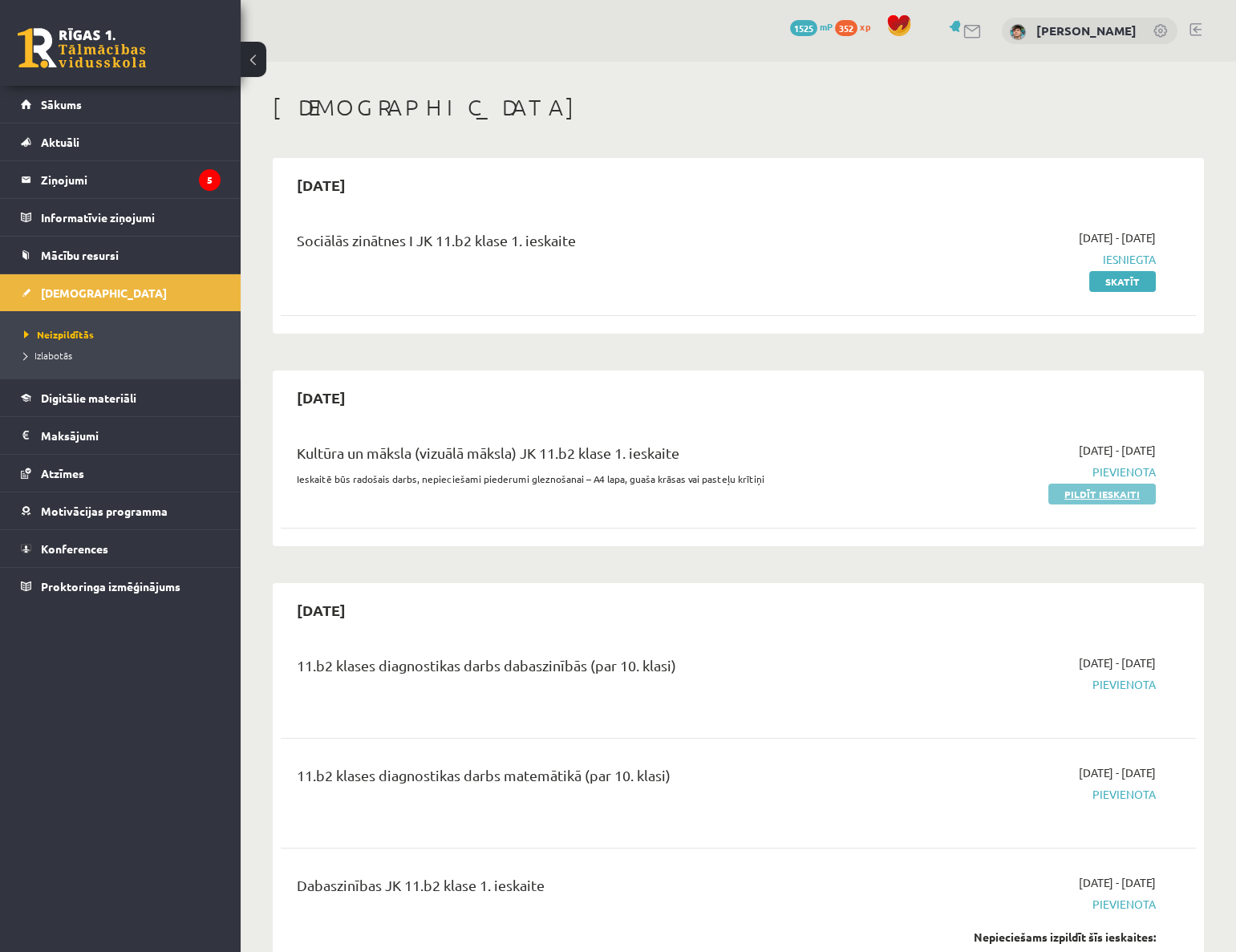
click at [1089, 491] on link "Pildīt ieskaiti" at bounding box center [1102, 493] width 108 height 20
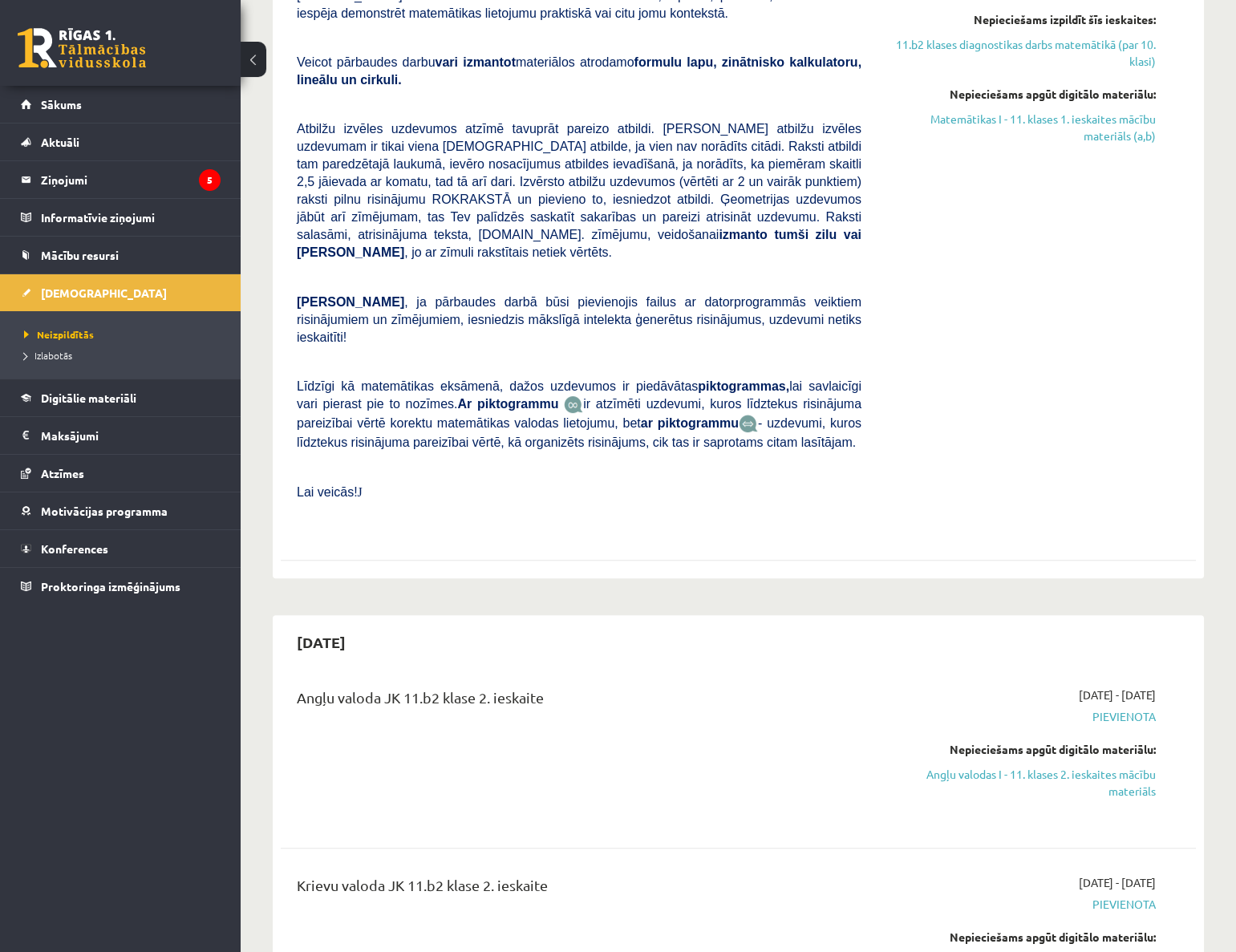
scroll to position [1312, 0]
